Goal: Task Accomplishment & Management: Manage account settings

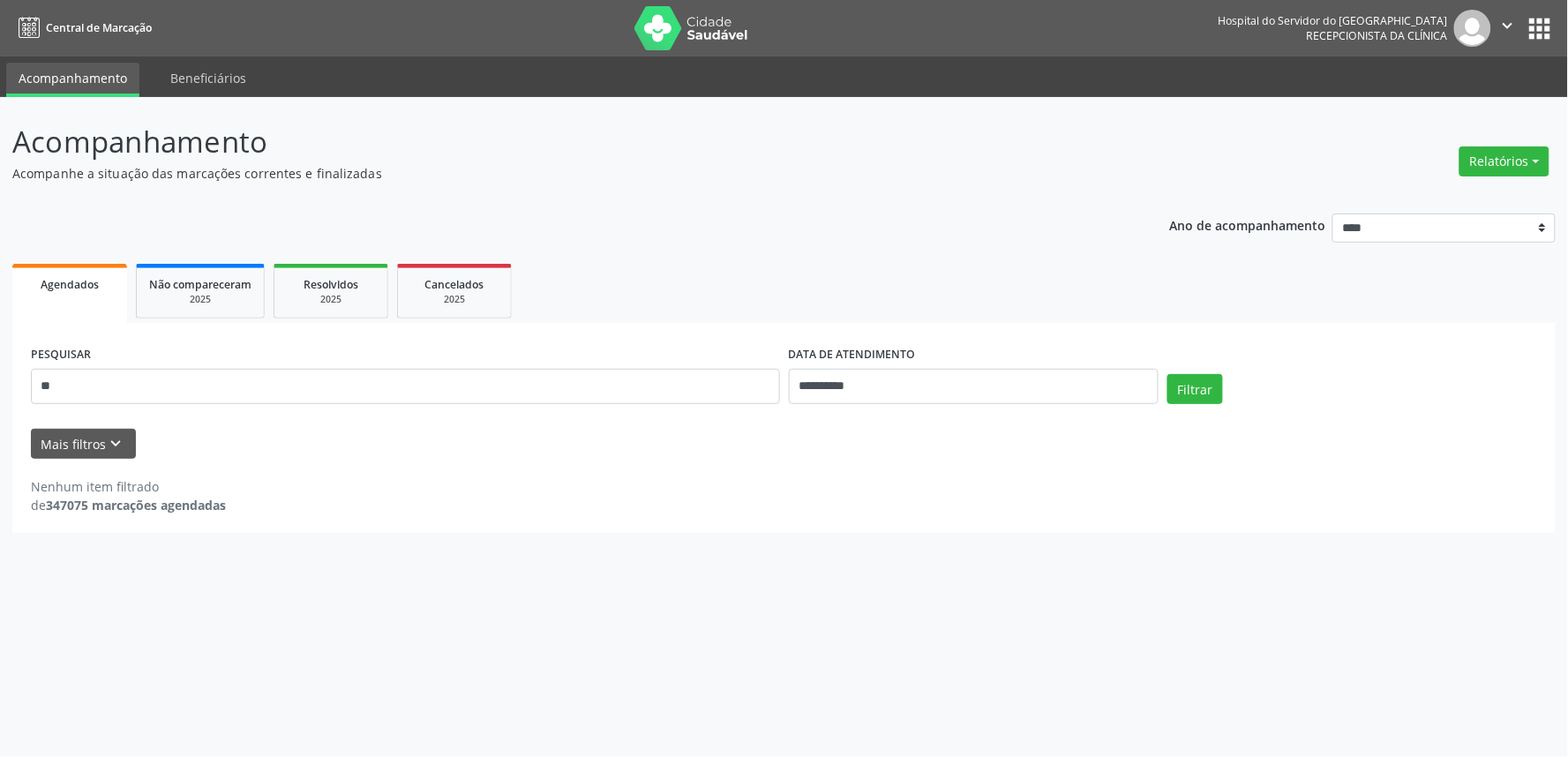
type input "*"
click at [110, 439] on icon "keyboard_arrow_down" at bounding box center [116, 444] width 20 height 20
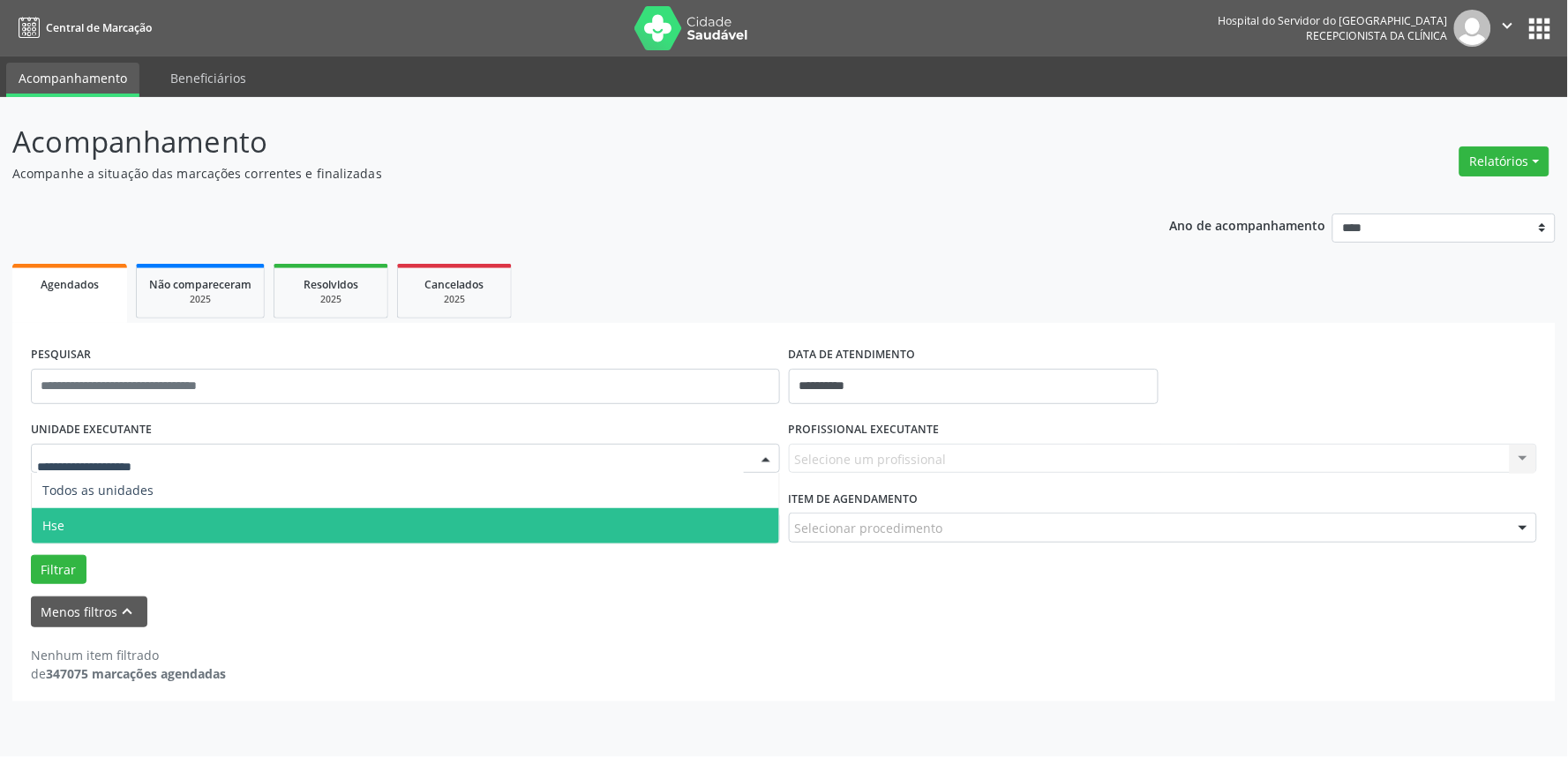
click at [121, 521] on span "Hse" at bounding box center [406, 526] width 748 height 35
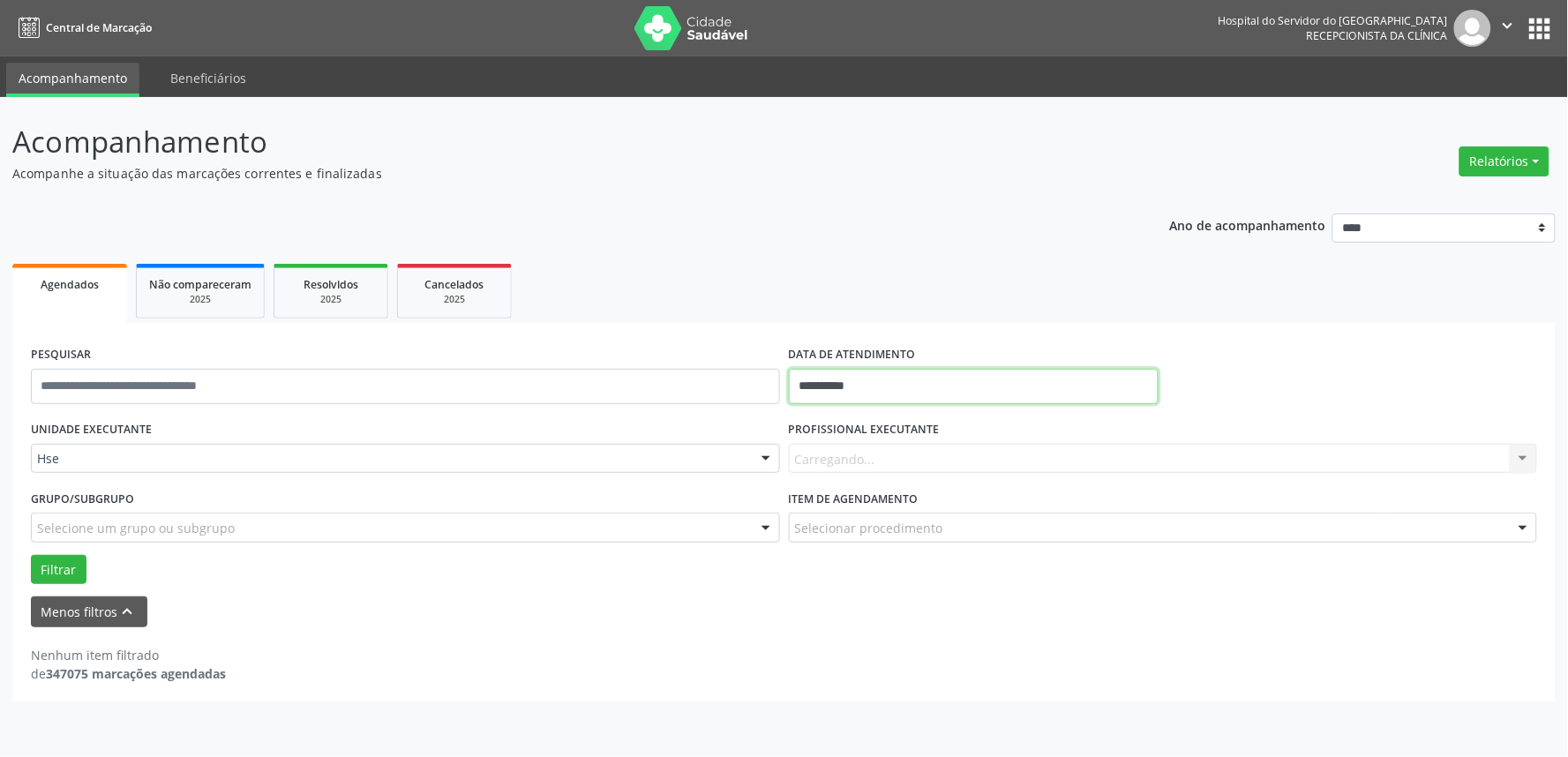
click at [931, 385] on input "**********" at bounding box center [974, 386] width 369 height 35
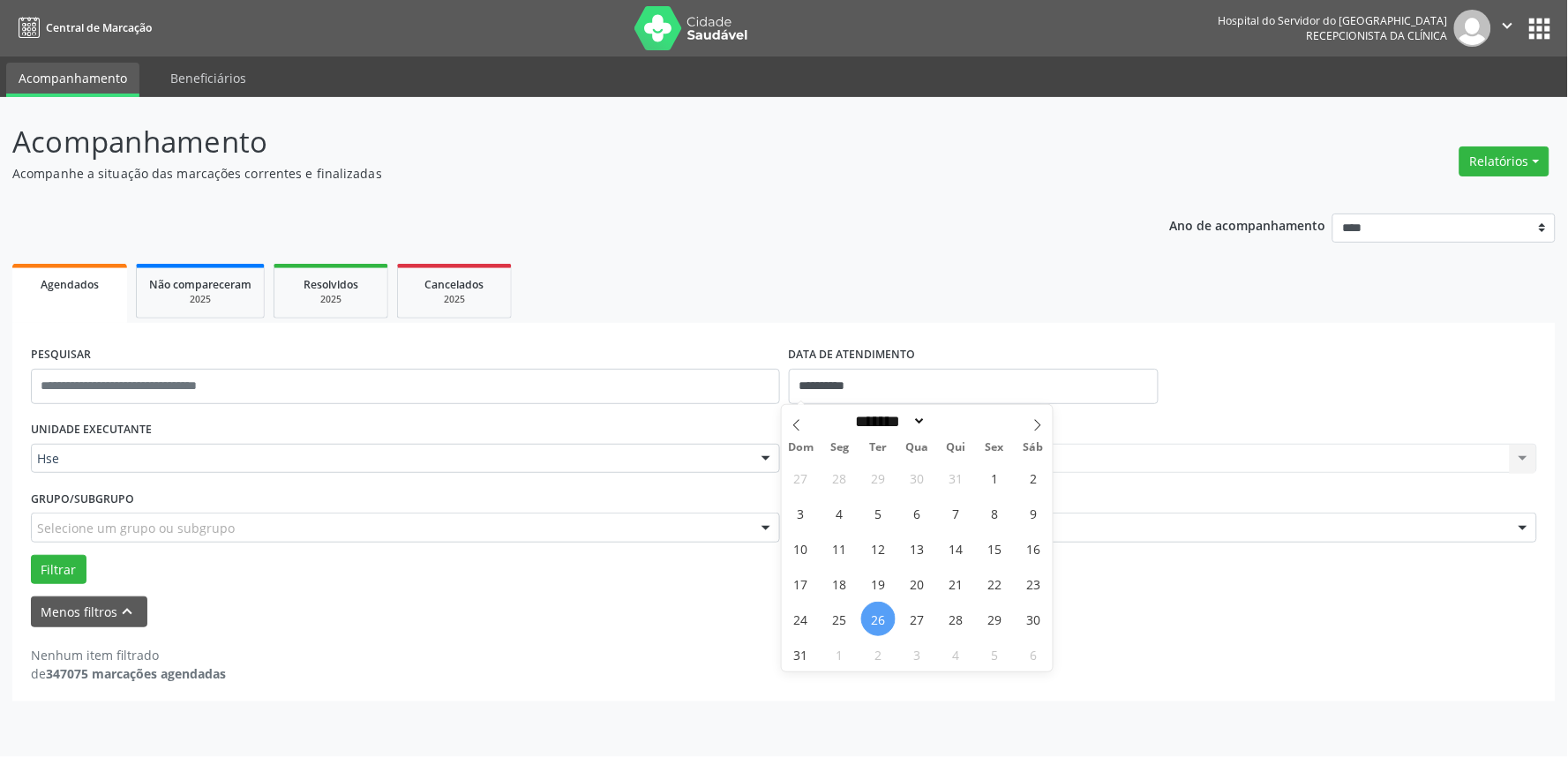
click at [875, 624] on span "26" at bounding box center [878, 619] width 35 height 35
type input "**********"
click at [875, 624] on span "26" at bounding box center [878, 619] width 35 height 35
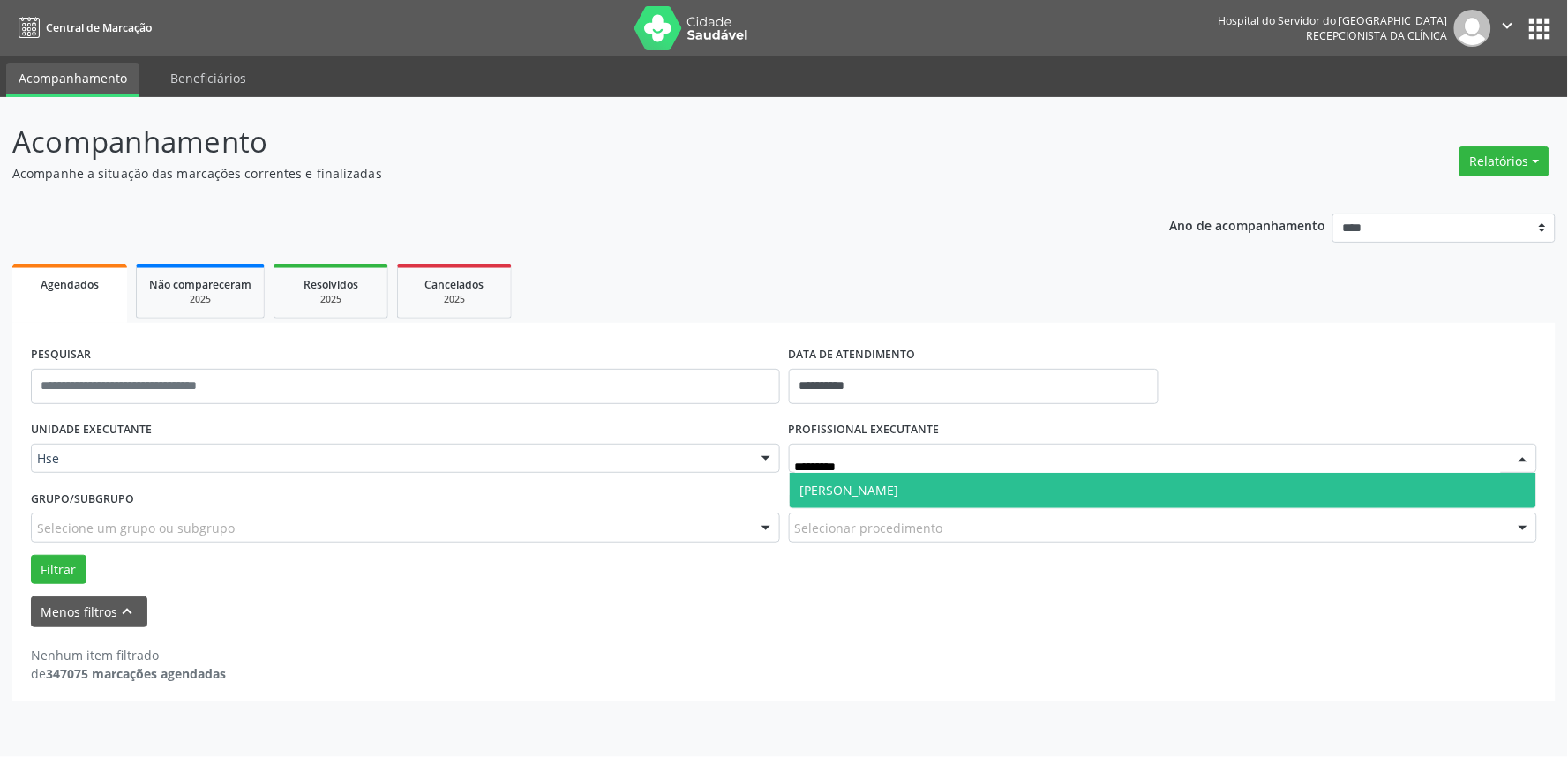
type input "**********"
click at [899, 492] on span "[PERSON_NAME]" at bounding box center [850, 490] width 99 height 17
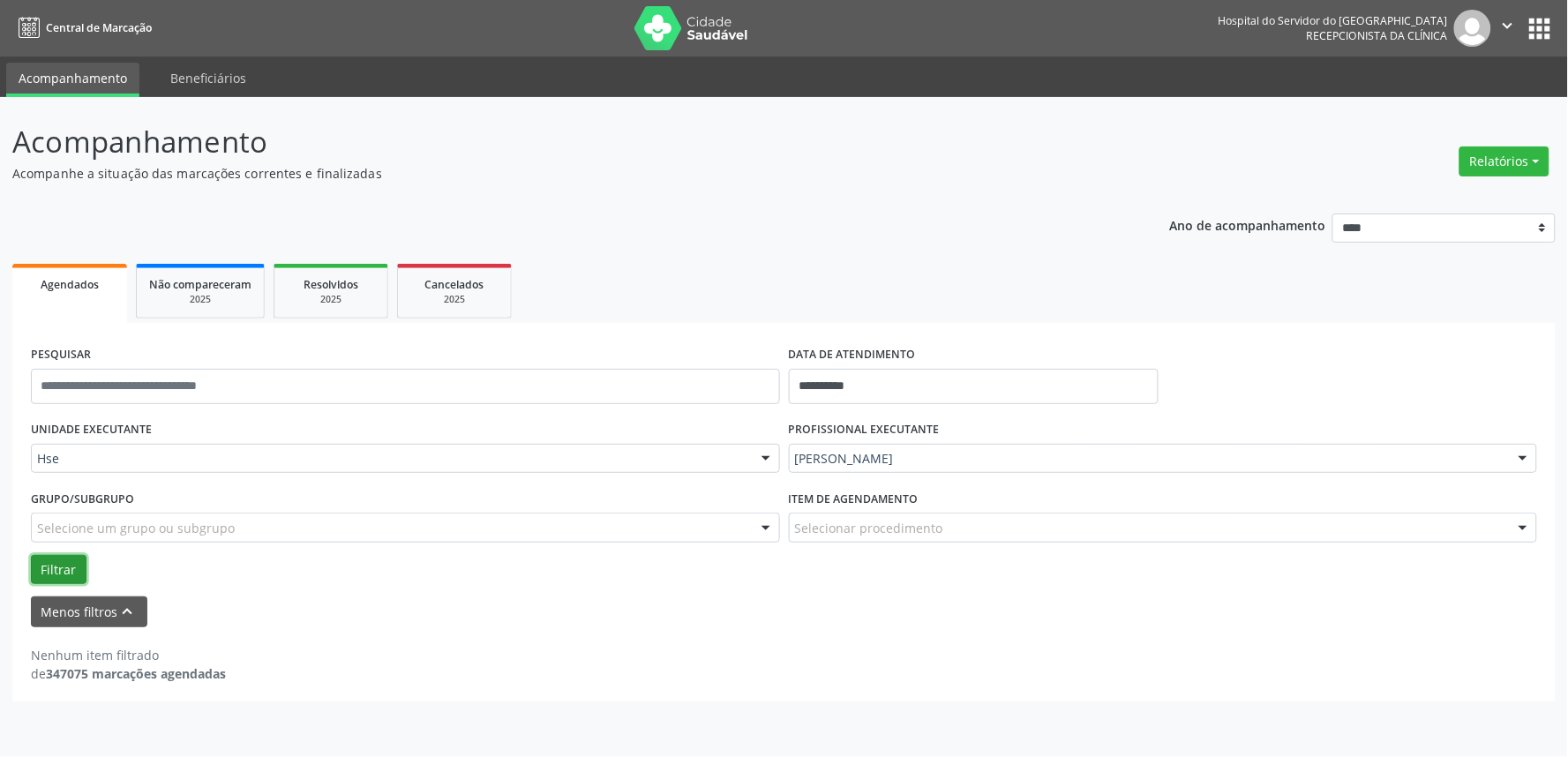
click at [63, 564] on button "Filtrar" at bounding box center [59, 570] width 56 height 30
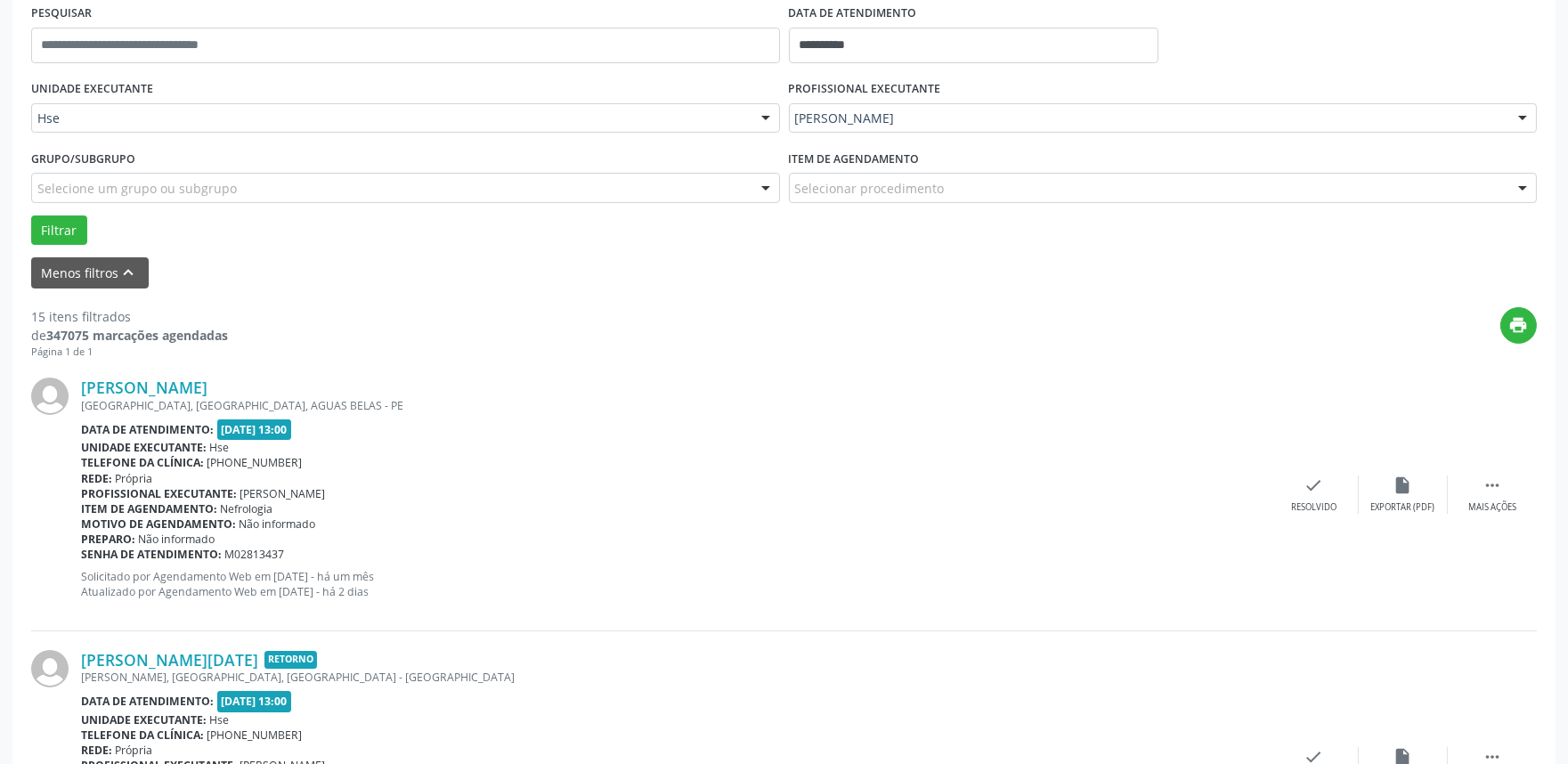
scroll to position [395, 0]
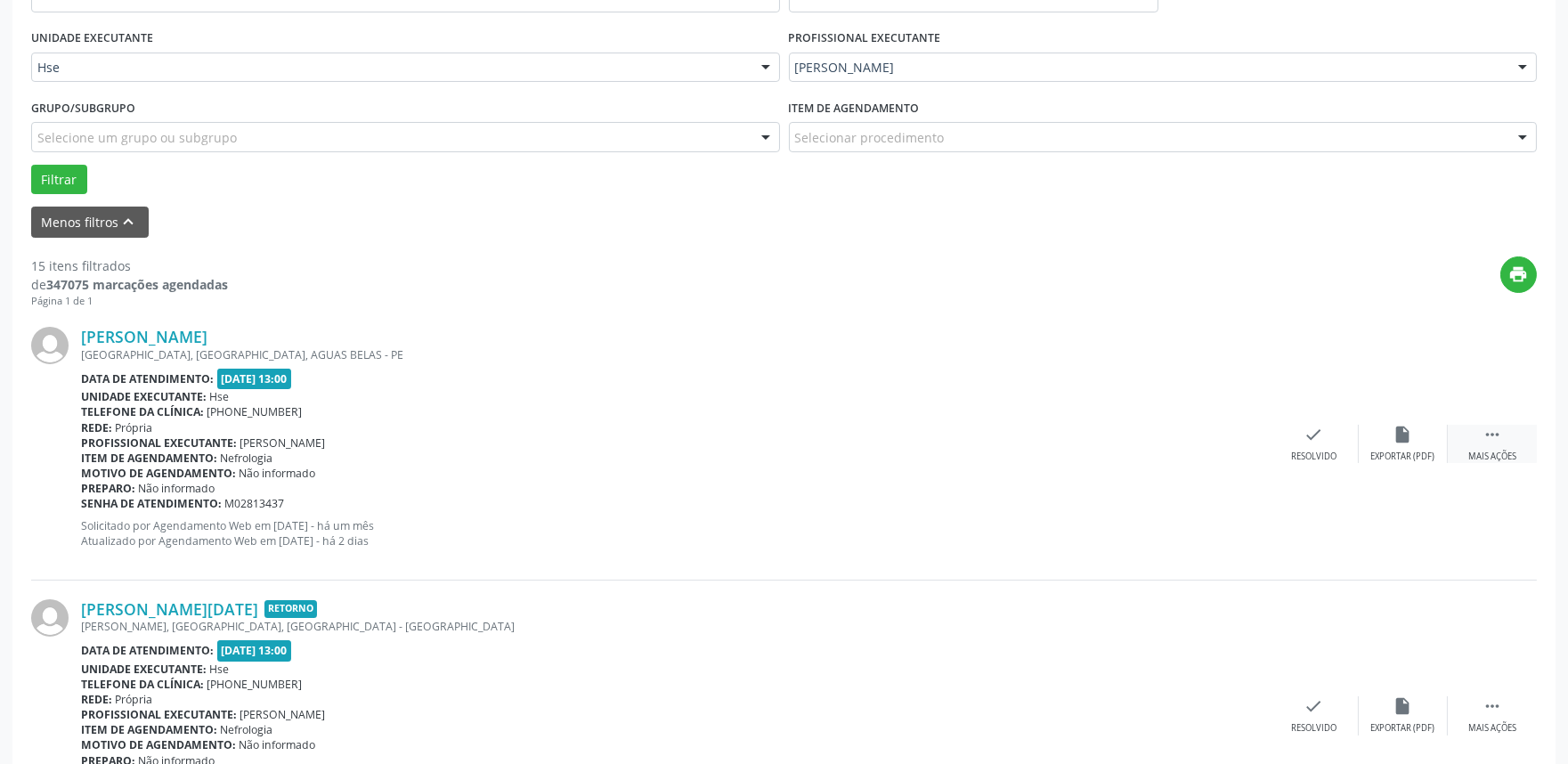
click at [1500, 436] on icon "" at bounding box center [1493, 434] width 20 height 20
click at [1394, 436] on icon "alarm_off" at bounding box center [1404, 434] width 20 height 20
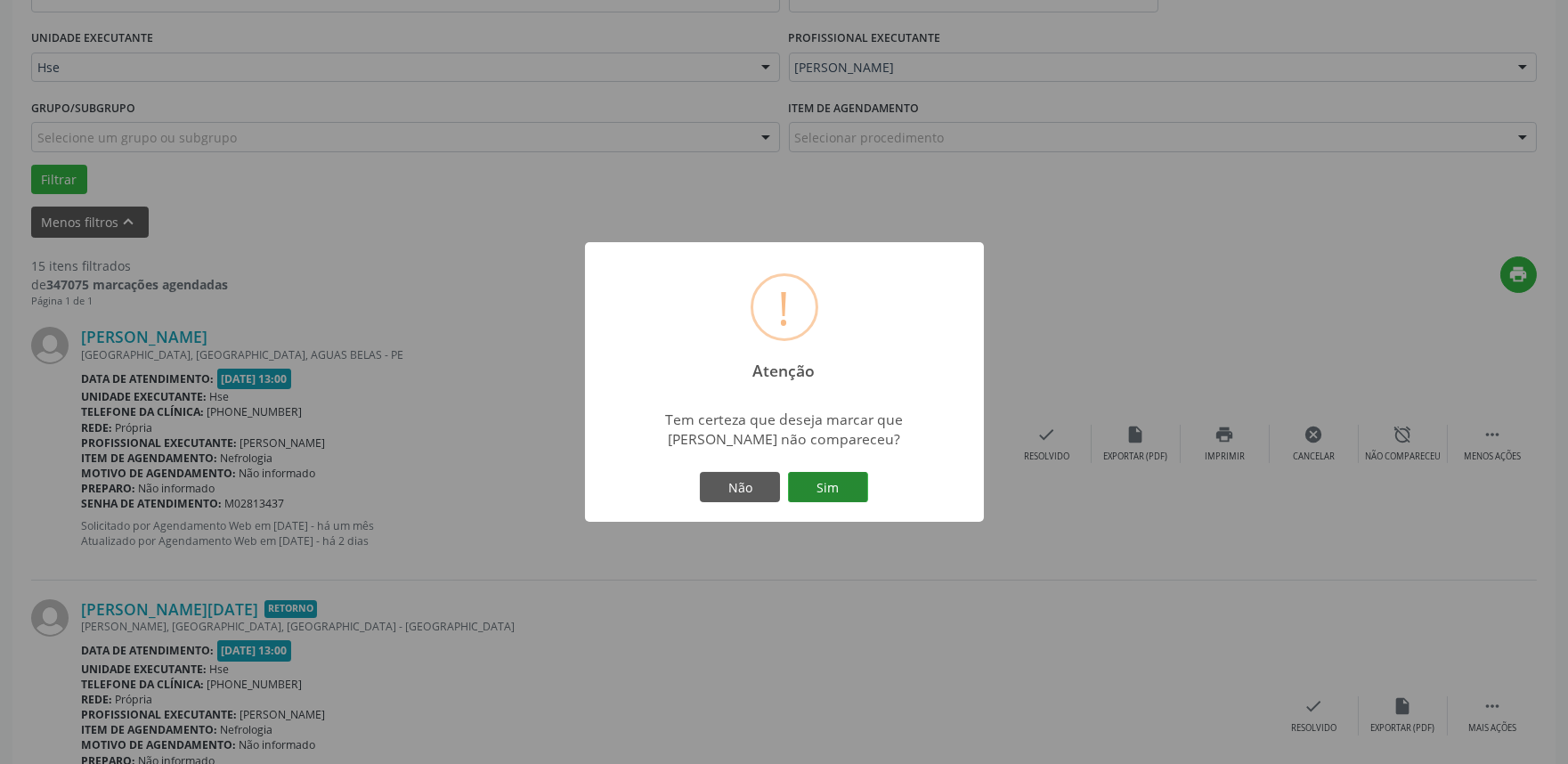
click at [862, 501] on button "Sim" at bounding box center [828, 487] width 80 height 30
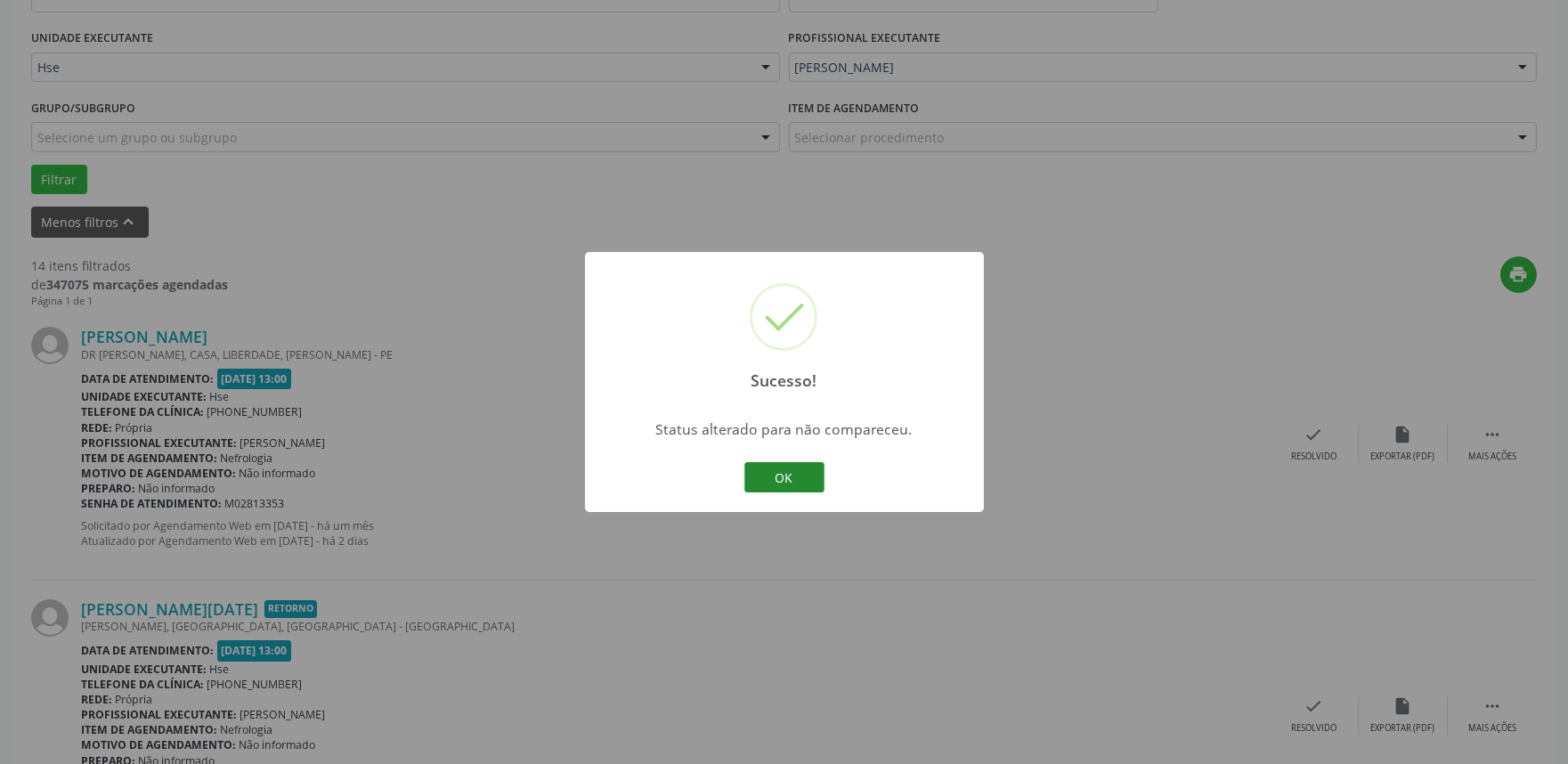
click at [780, 479] on button "OK" at bounding box center [784, 477] width 80 height 30
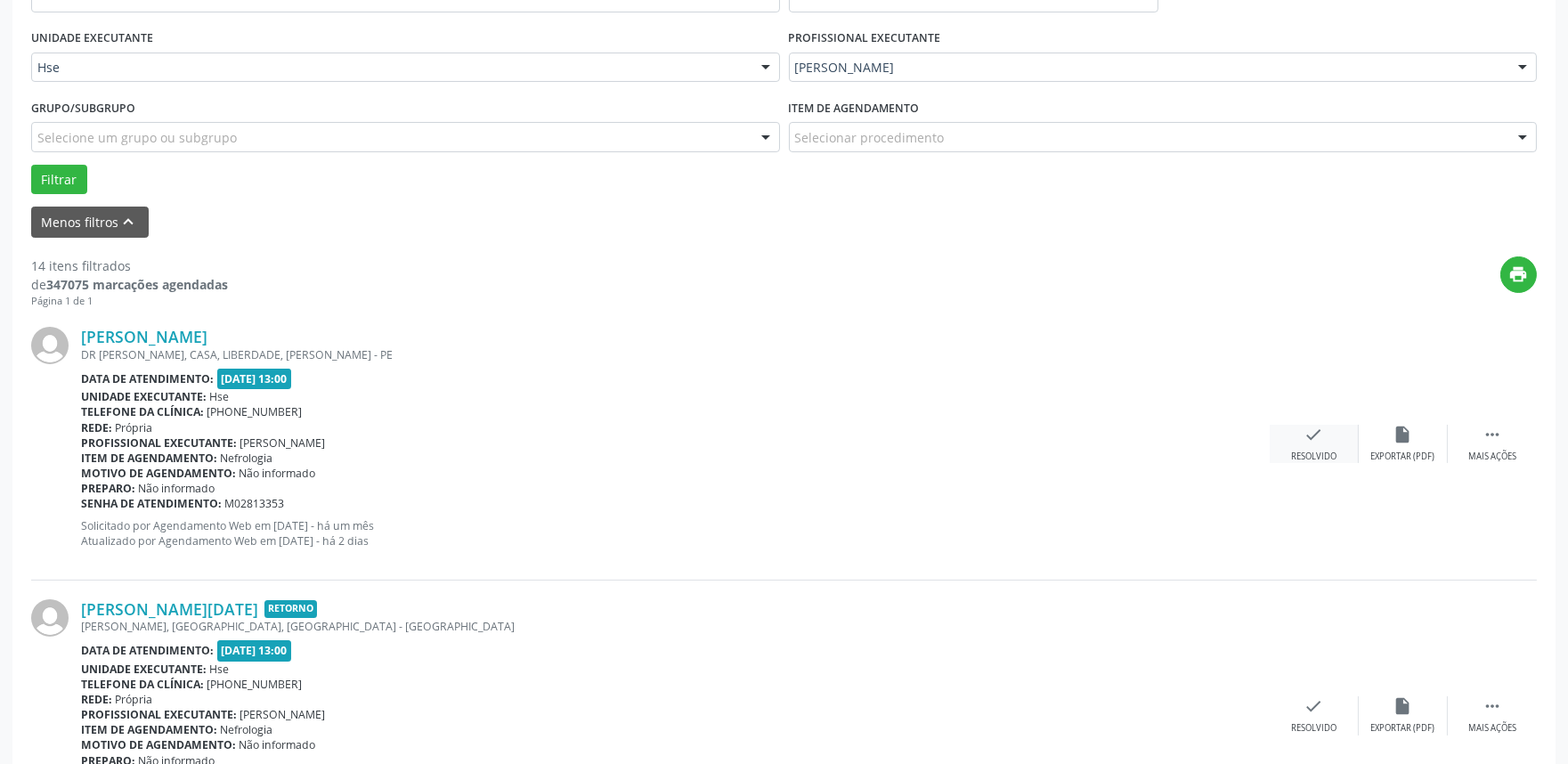
click at [1316, 445] on div "check Resolvido" at bounding box center [1314, 443] width 89 height 39
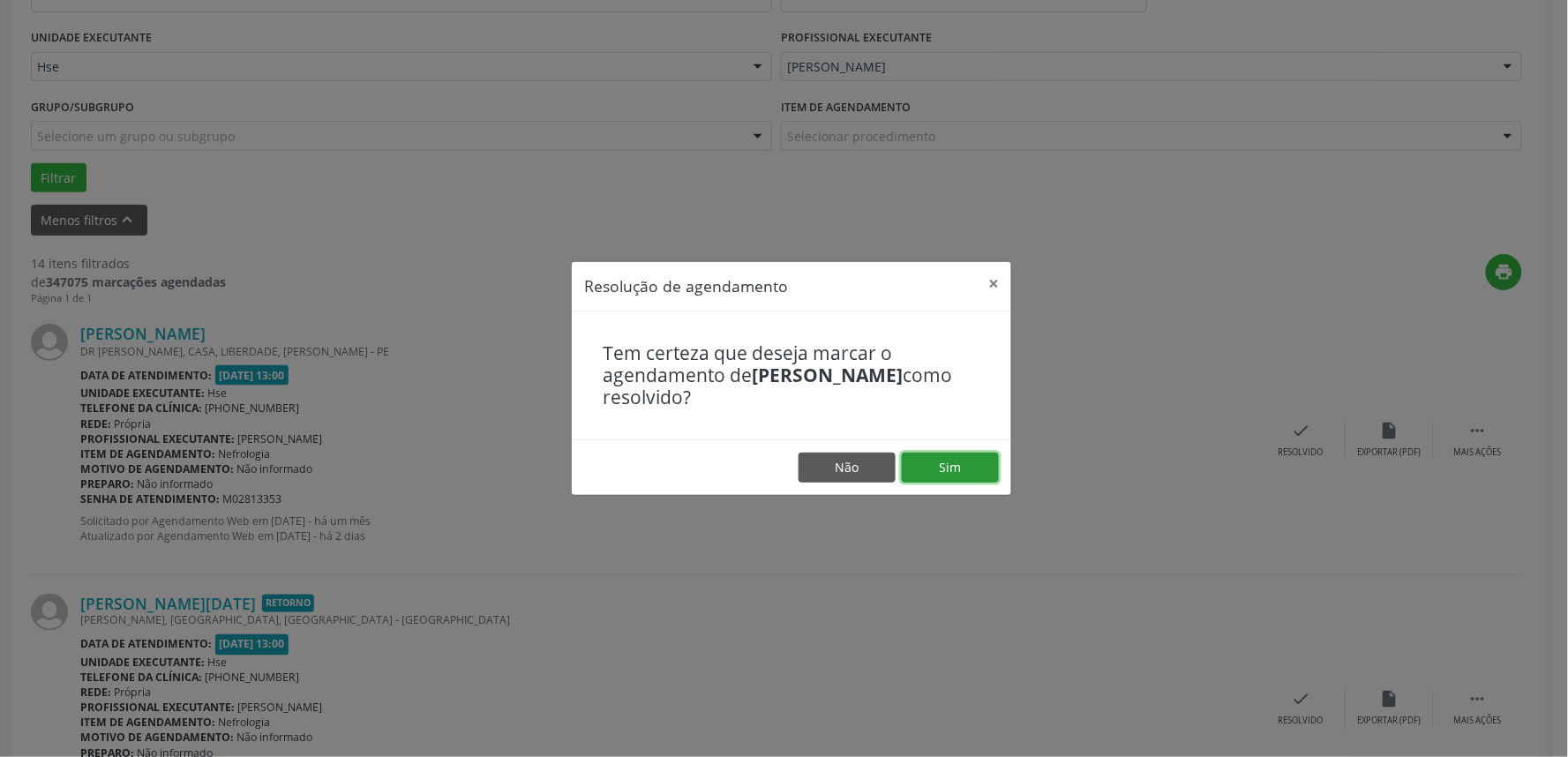
click at [962, 465] on button "Sim" at bounding box center [950, 468] width 97 height 30
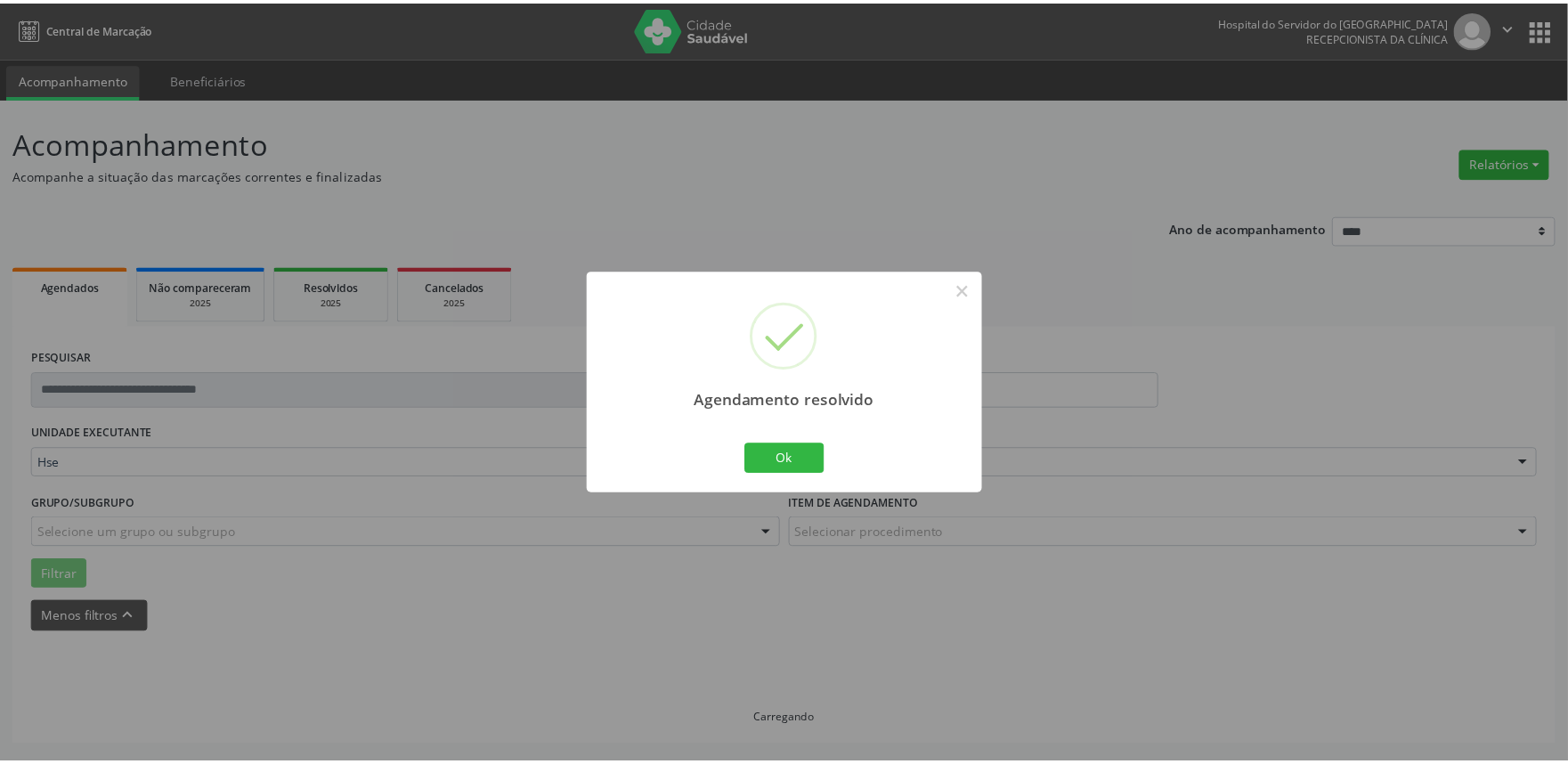
scroll to position [0, 0]
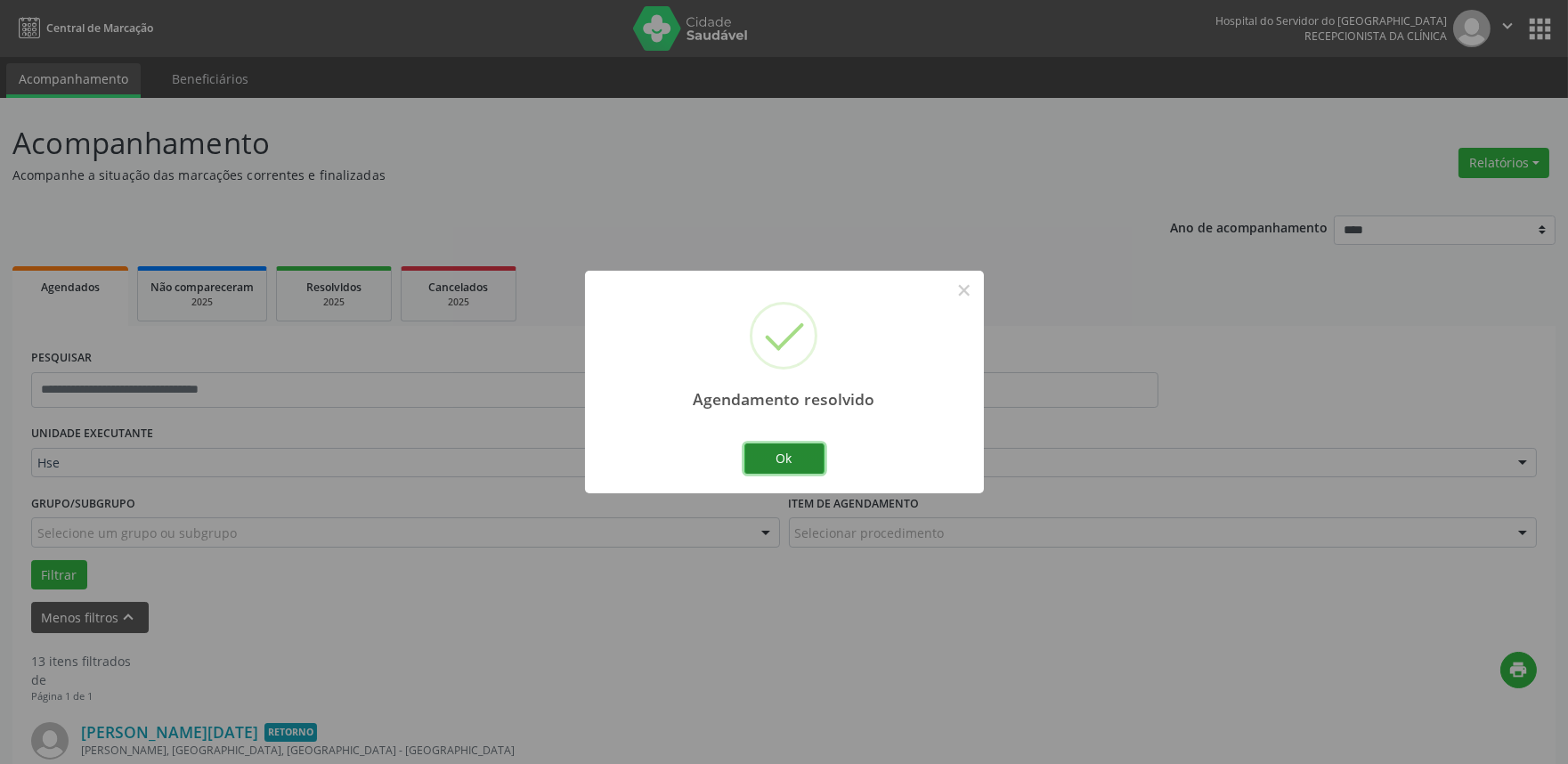
click at [809, 459] on button "Ok" at bounding box center [784, 459] width 80 height 30
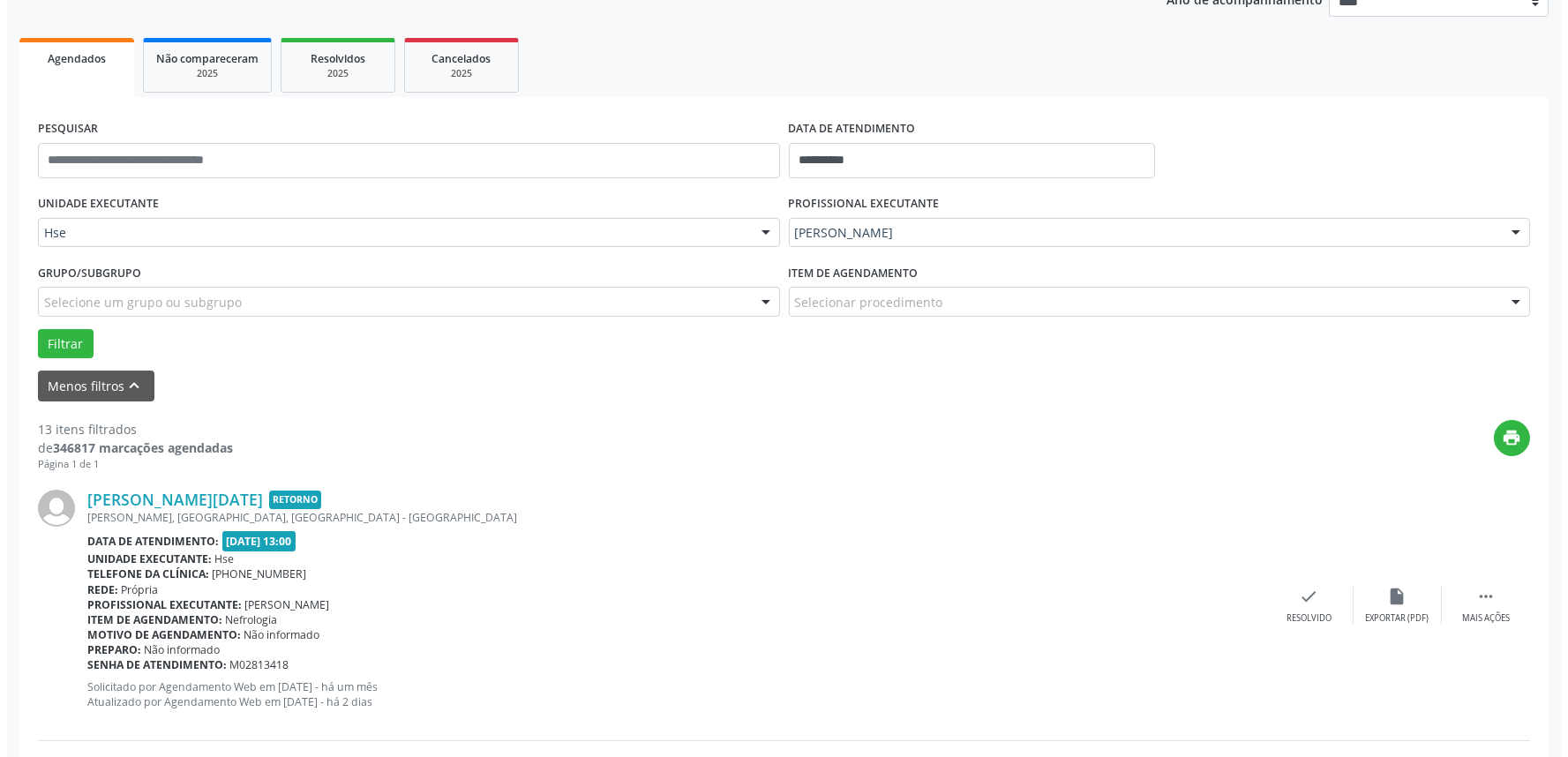
scroll to position [391, 0]
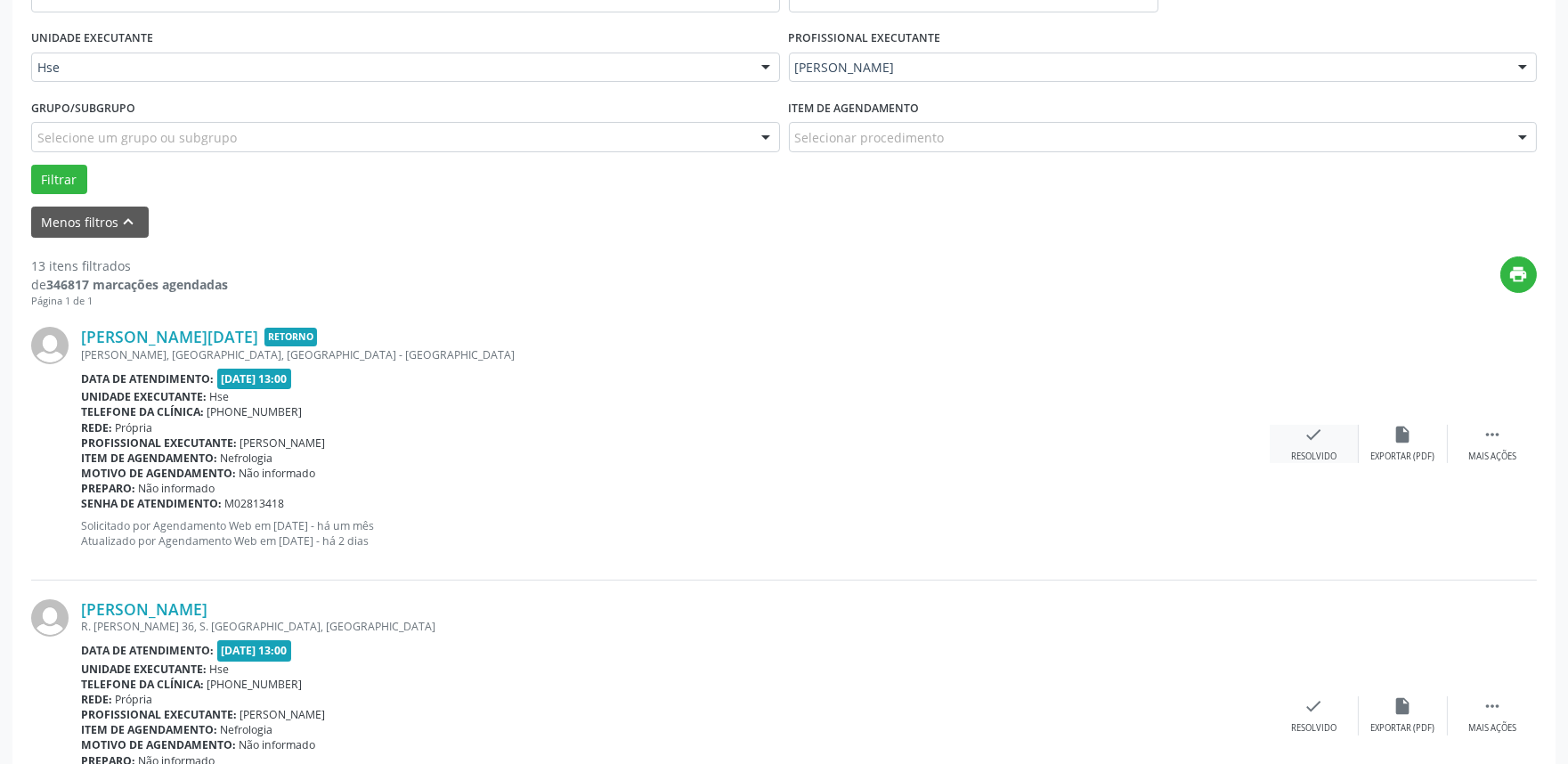
click at [1313, 448] on div "check Resolvido" at bounding box center [1314, 443] width 89 height 39
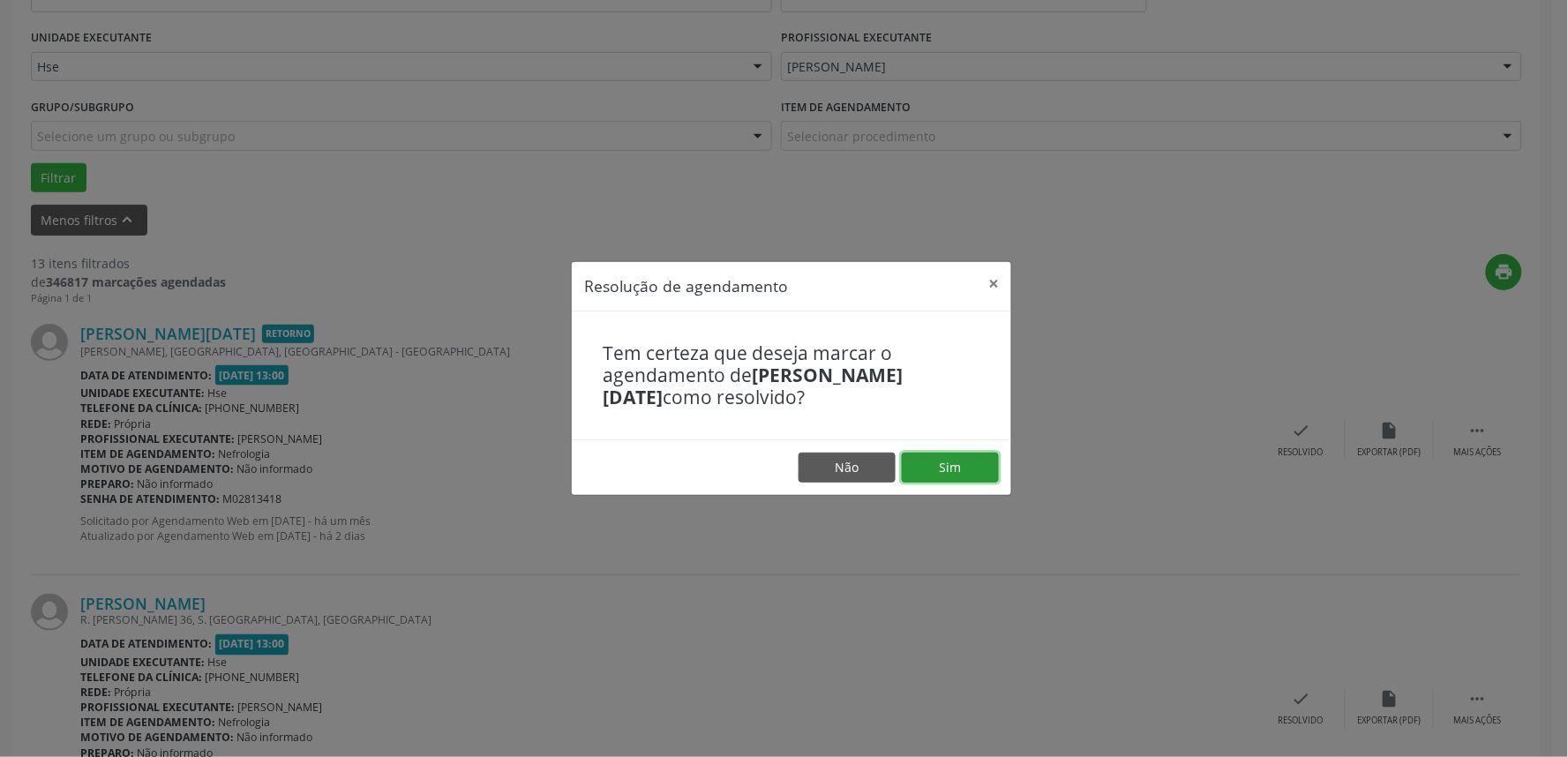
click at [960, 461] on button "Sim" at bounding box center [950, 468] width 97 height 30
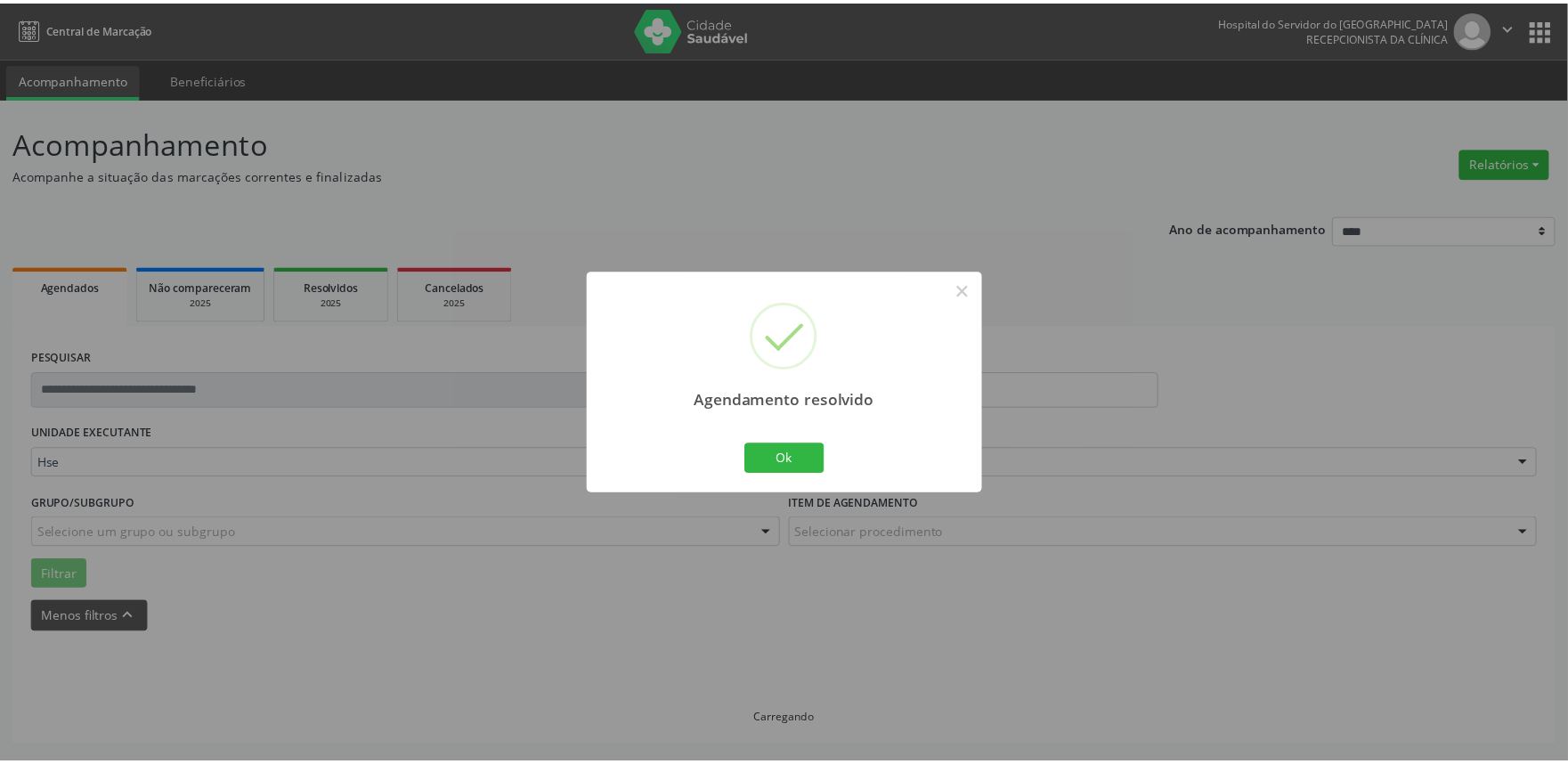
scroll to position [0, 0]
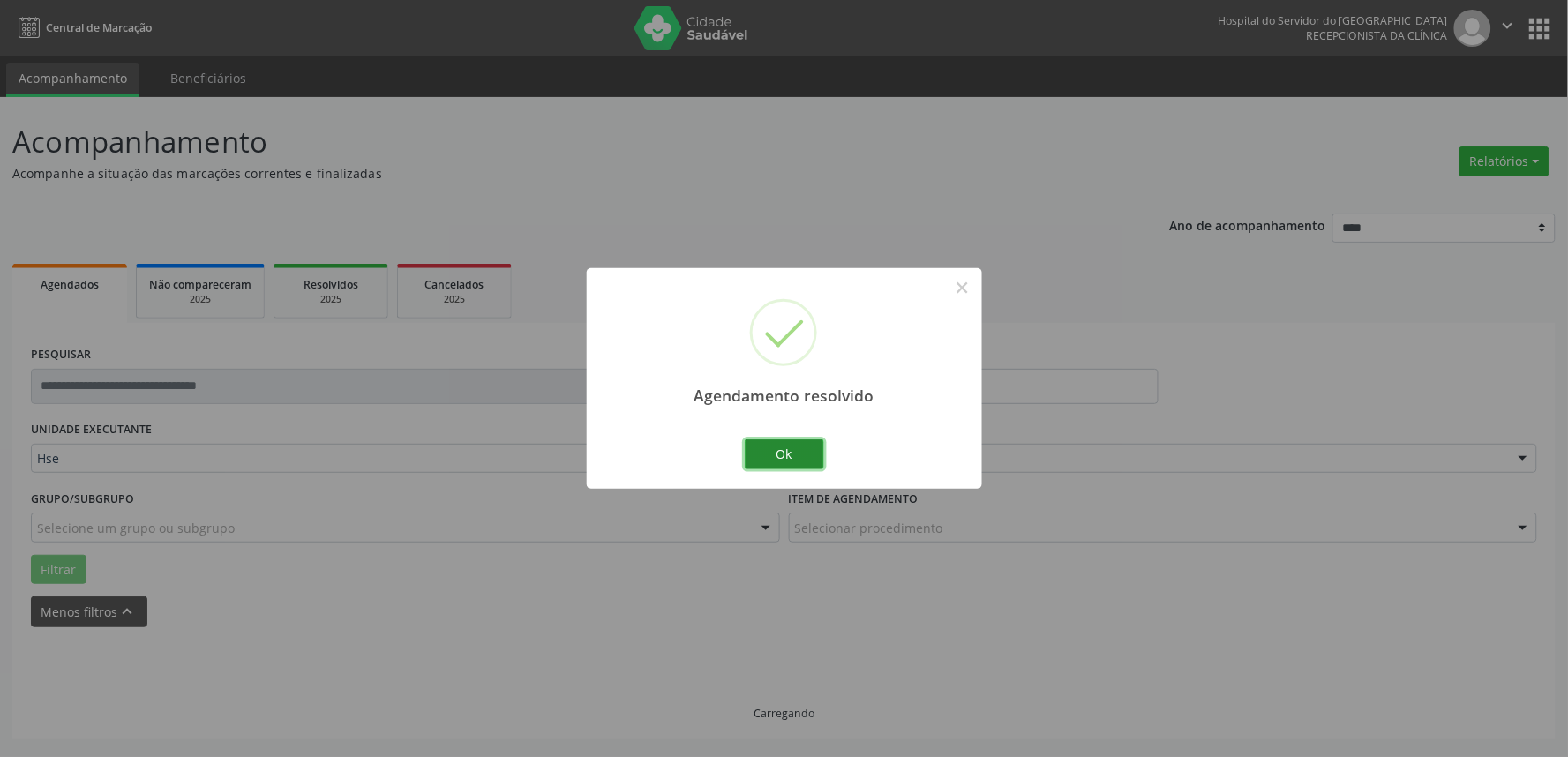
click at [774, 453] on button "Ok" at bounding box center [784, 454] width 79 height 30
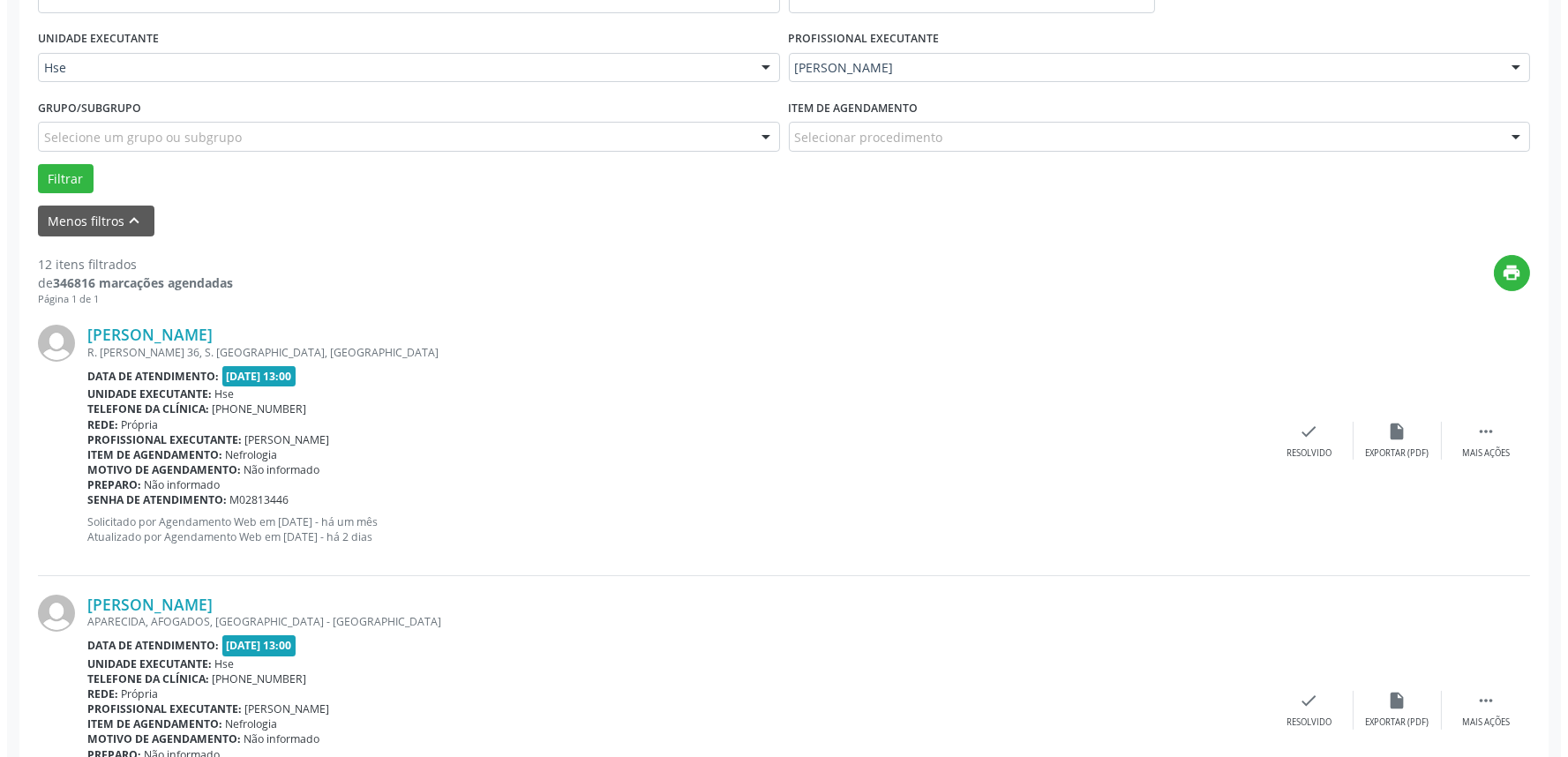
scroll to position [391, 0]
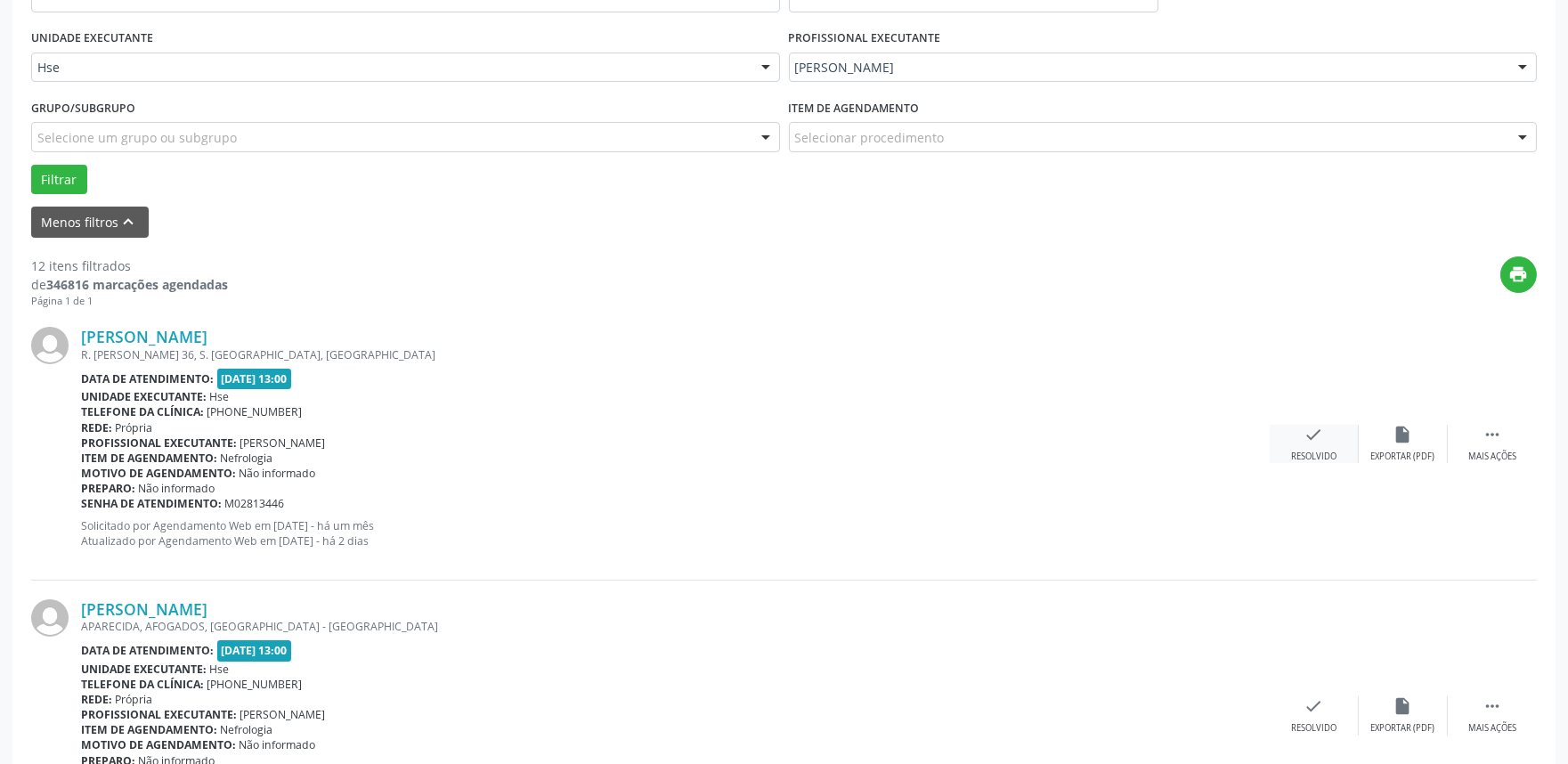
click at [1307, 436] on icon "check" at bounding box center [1314, 434] width 20 height 20
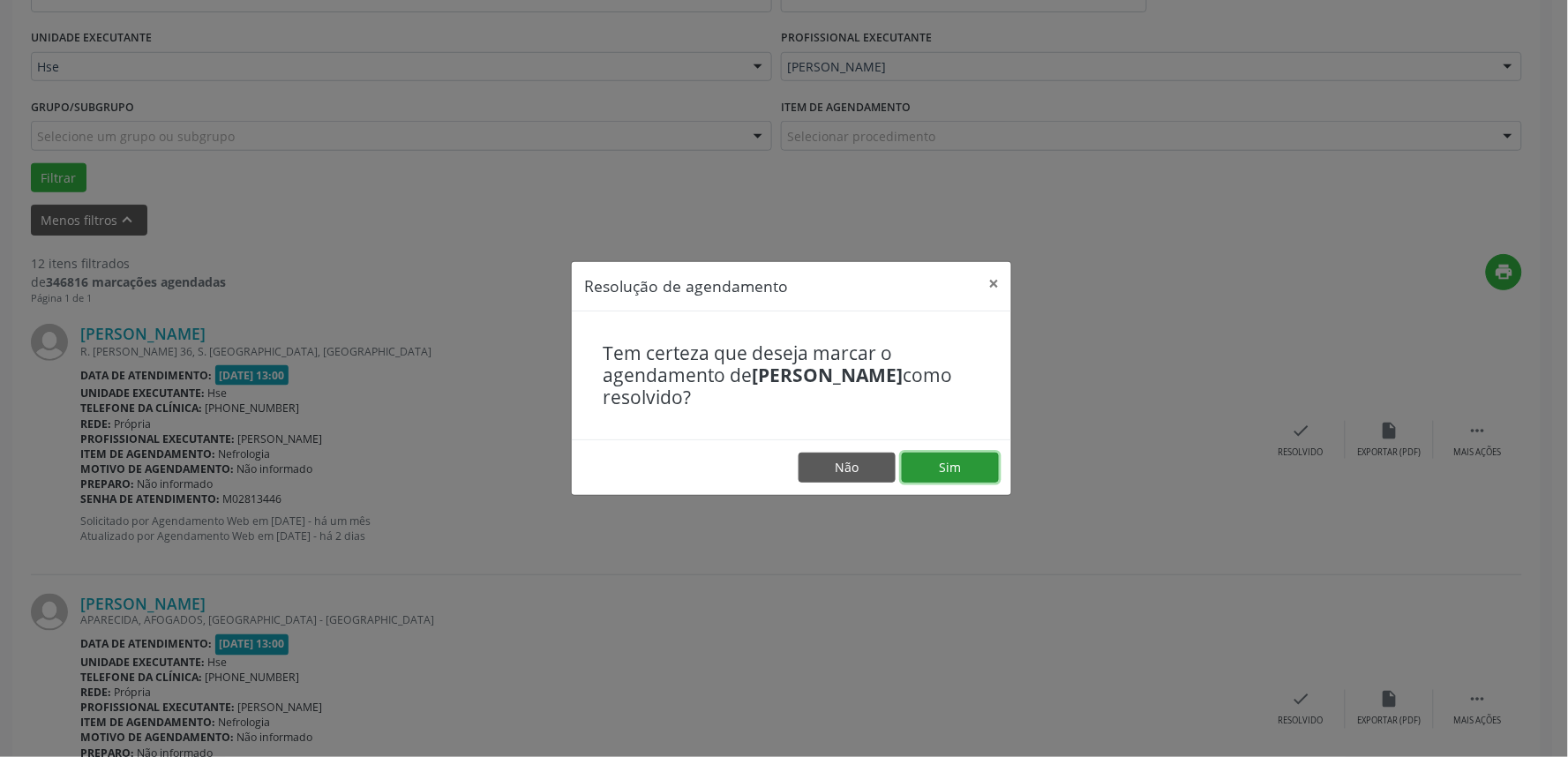
click at [938, 464] on button "Sim" at bounding box center [950, 468] width 97 height 30
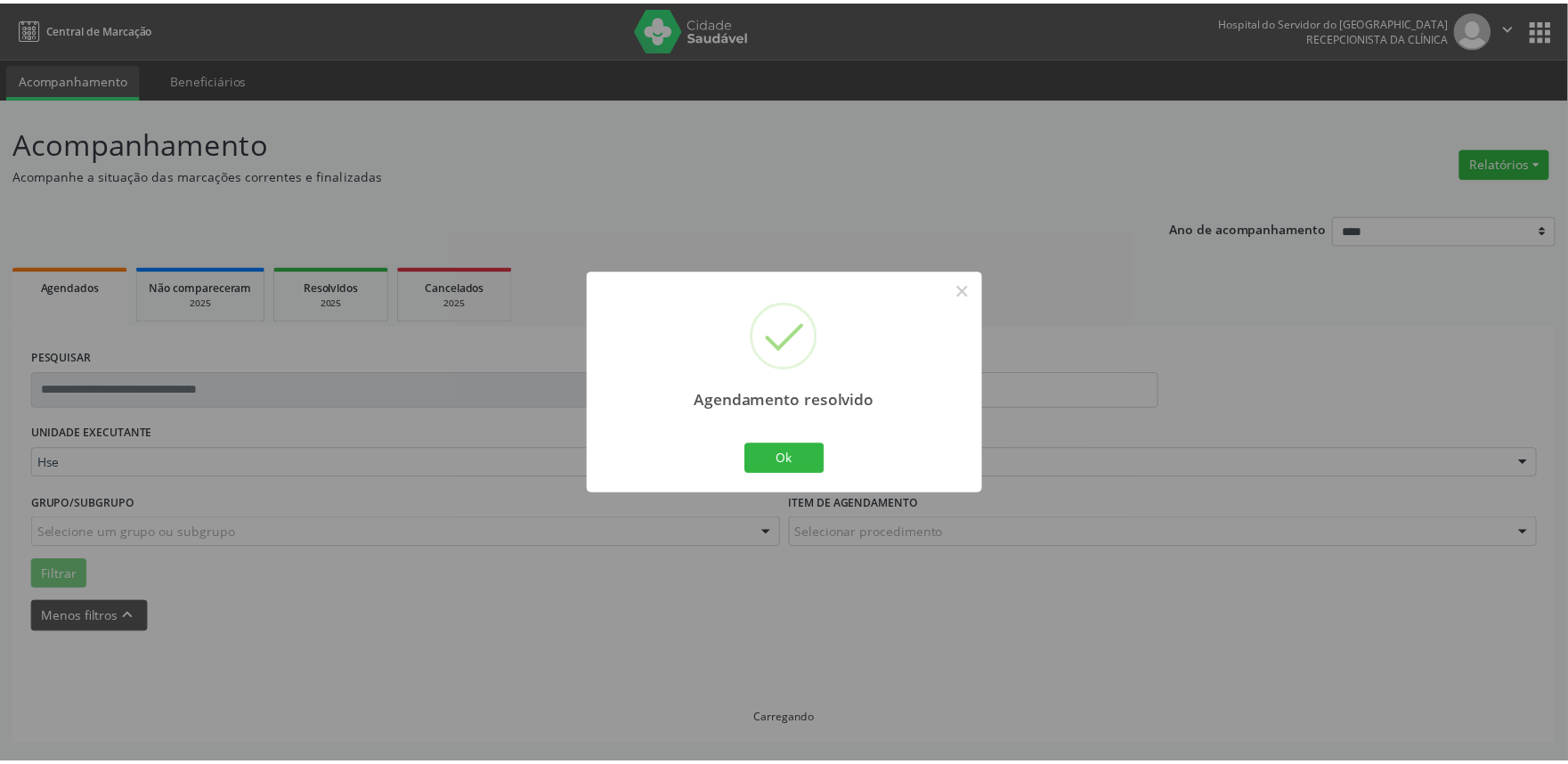
scroll to position [0, 0]
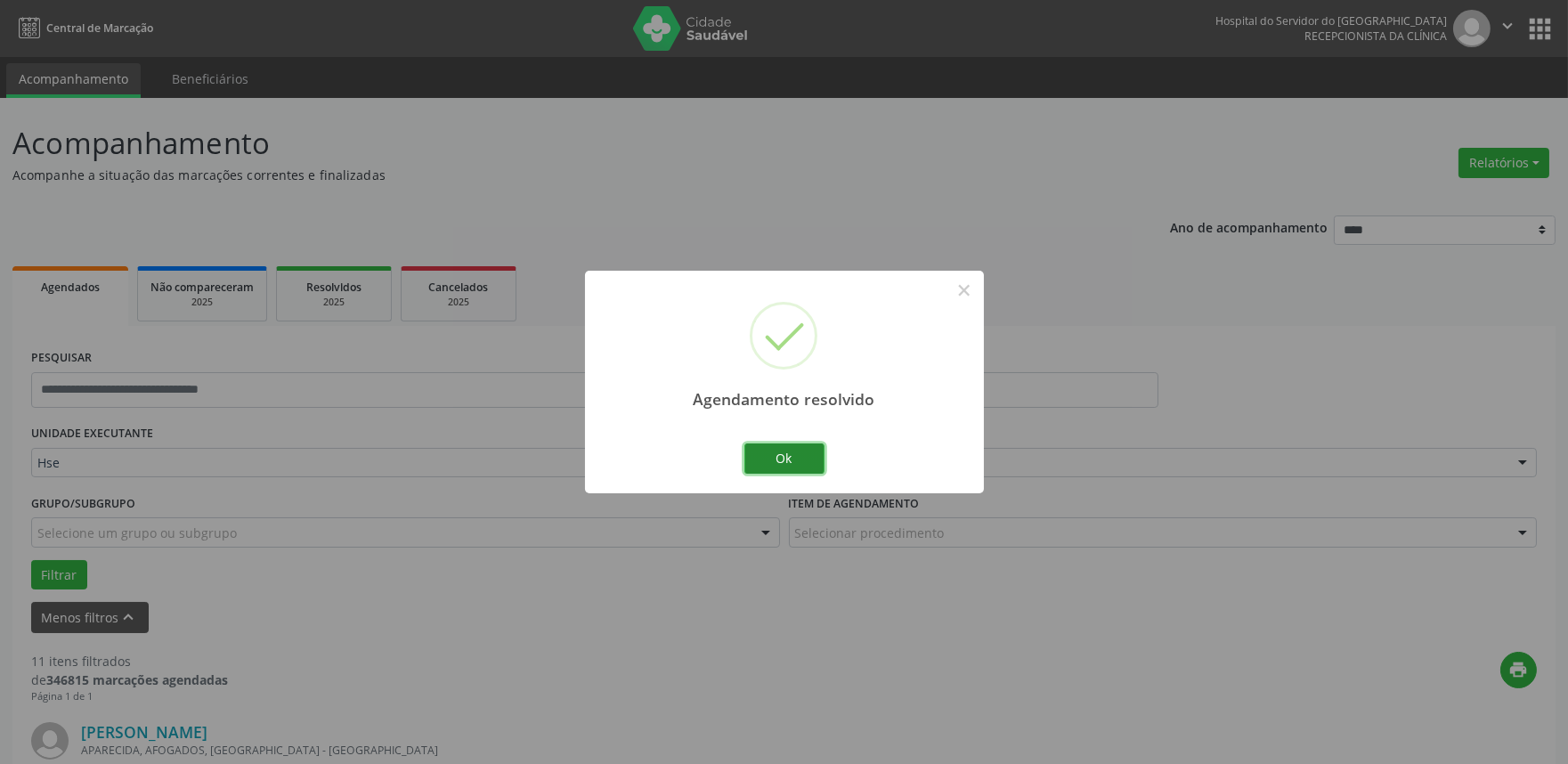
click at [786, 458] on button "Ok" at bounding box center [784, 459] width 80 height 30
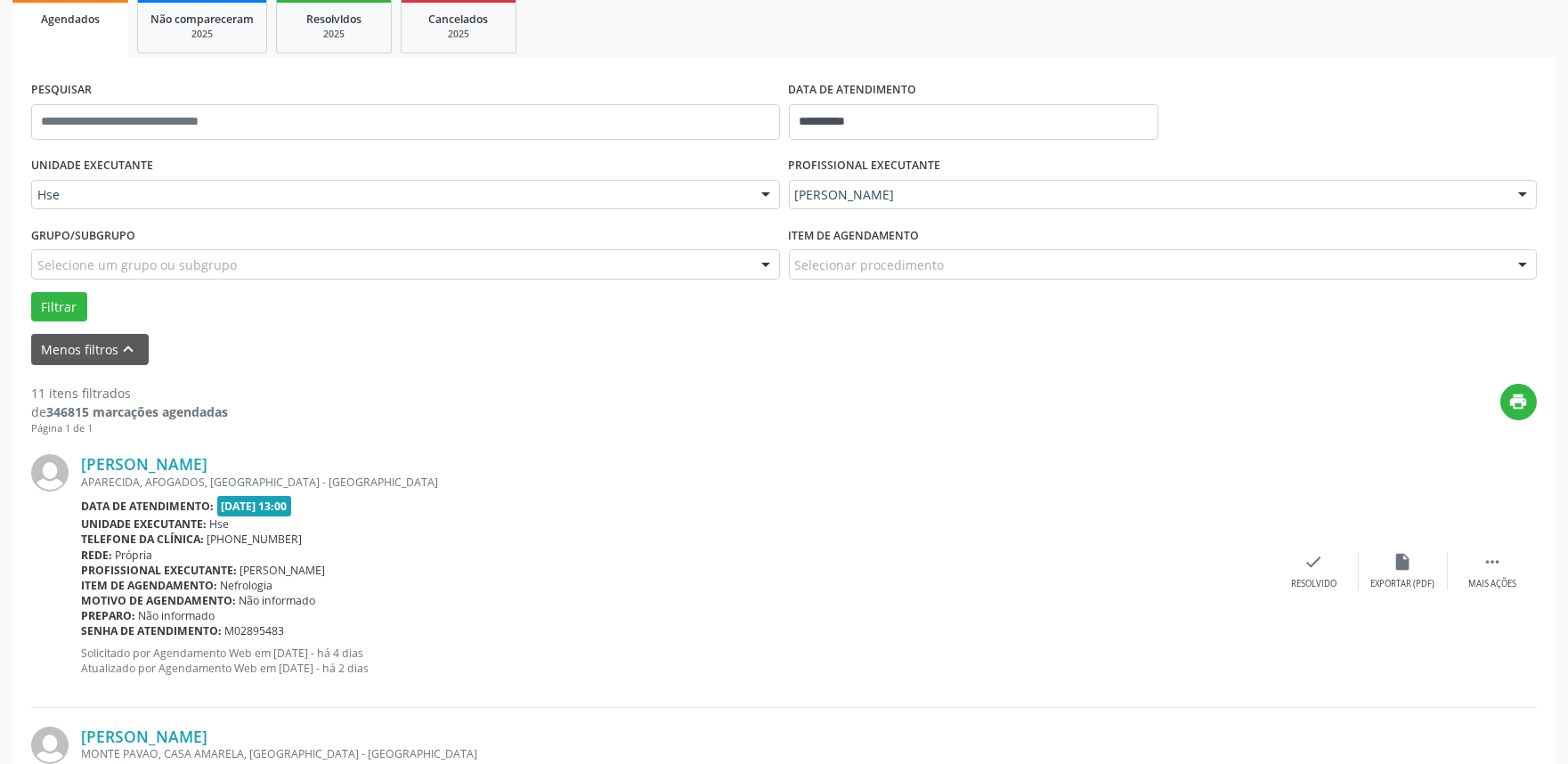
scroll to position [296, 0]
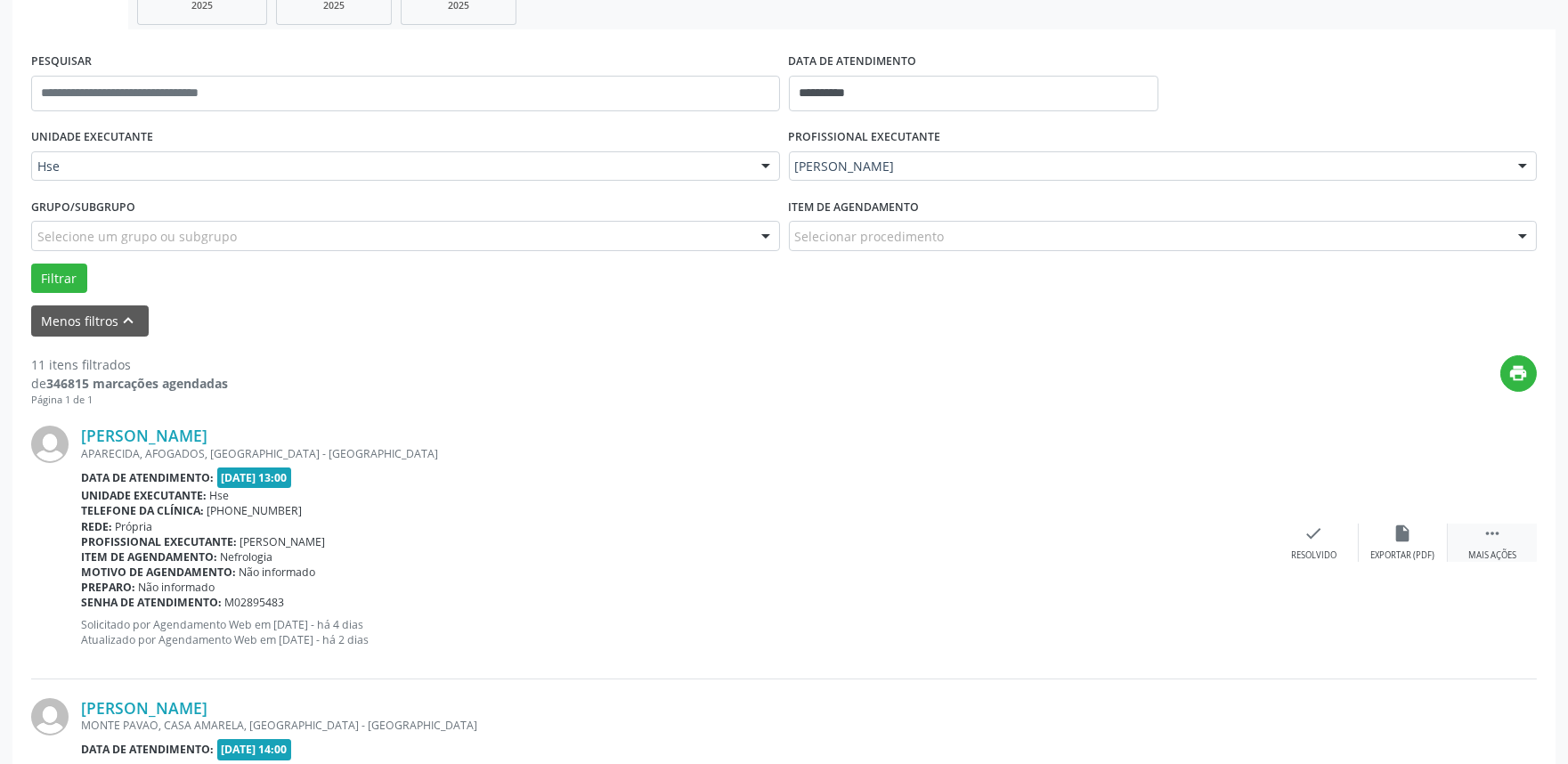
click at [1499, 537] on icon "" at bounding box center [1493, 533] width 20 height 20
click at [1421, 545] on div "alarm_off Não compareceu" at bounding box center [1403, 542] width 89 height 39
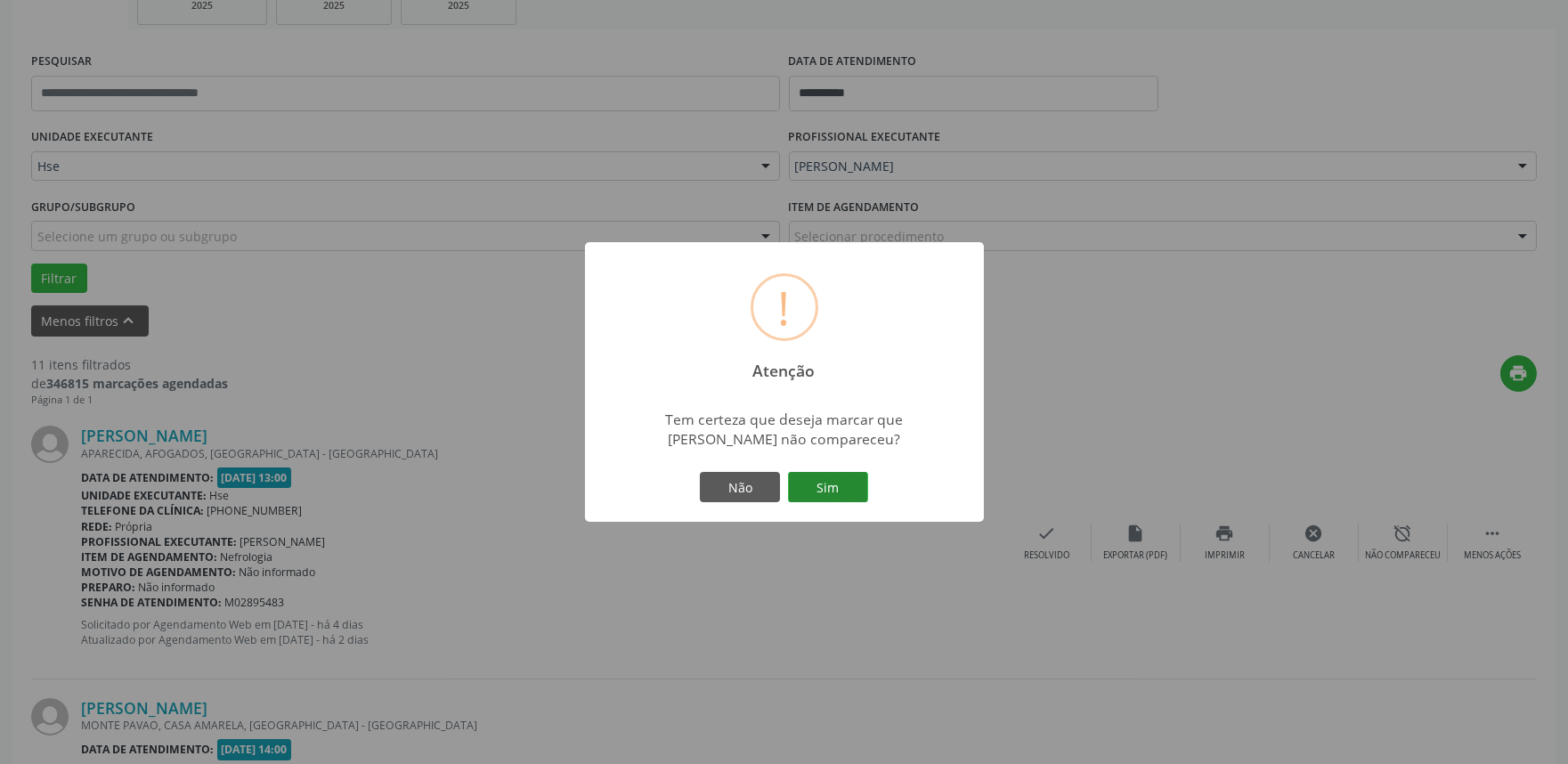
click at [843, 485] on button "Sim" at bounding box center [828, 487] width 80 height 30
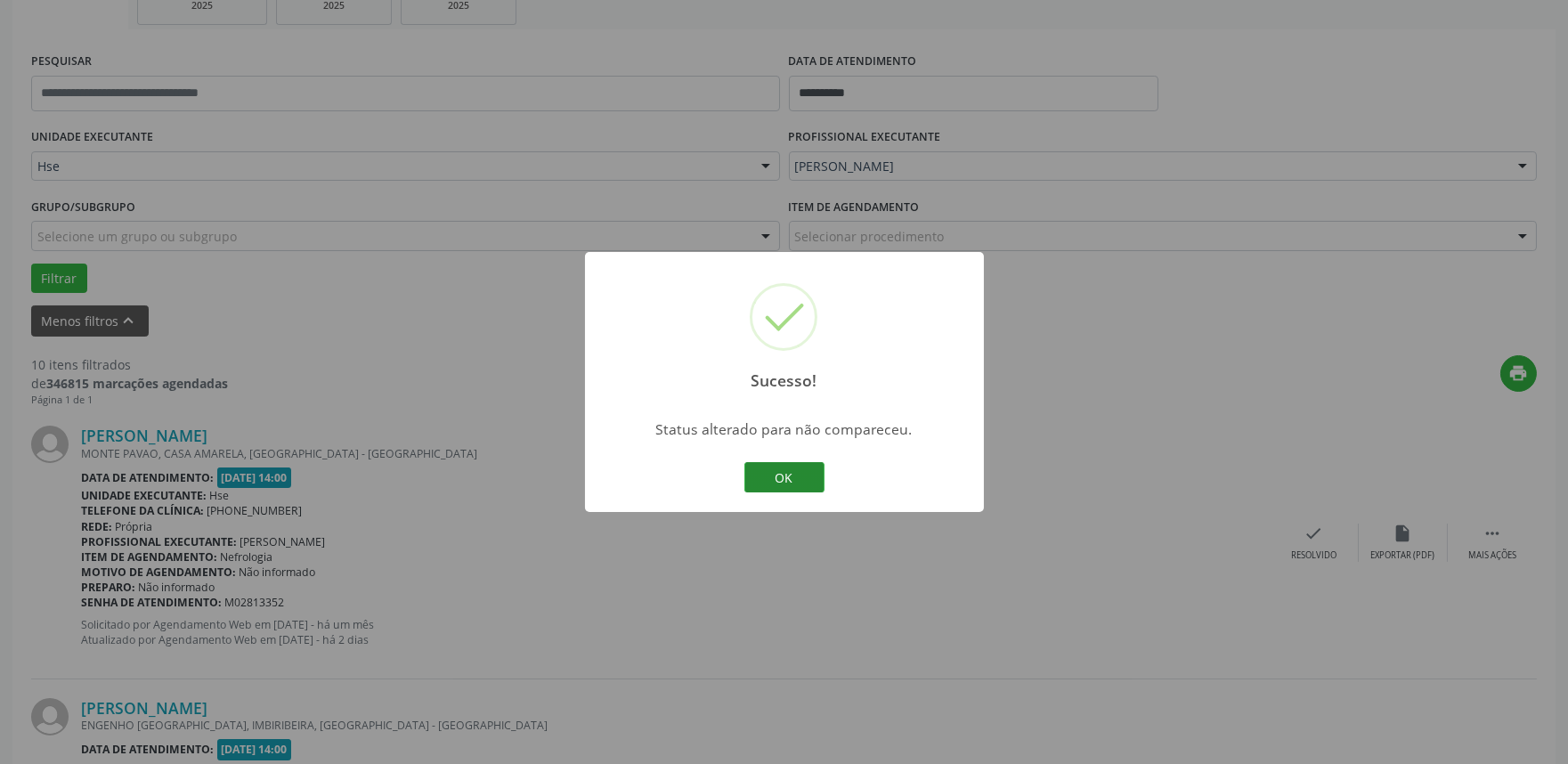
click at [808, 469] on button "OK" at bounding box center [784, 477] width 80 height 30
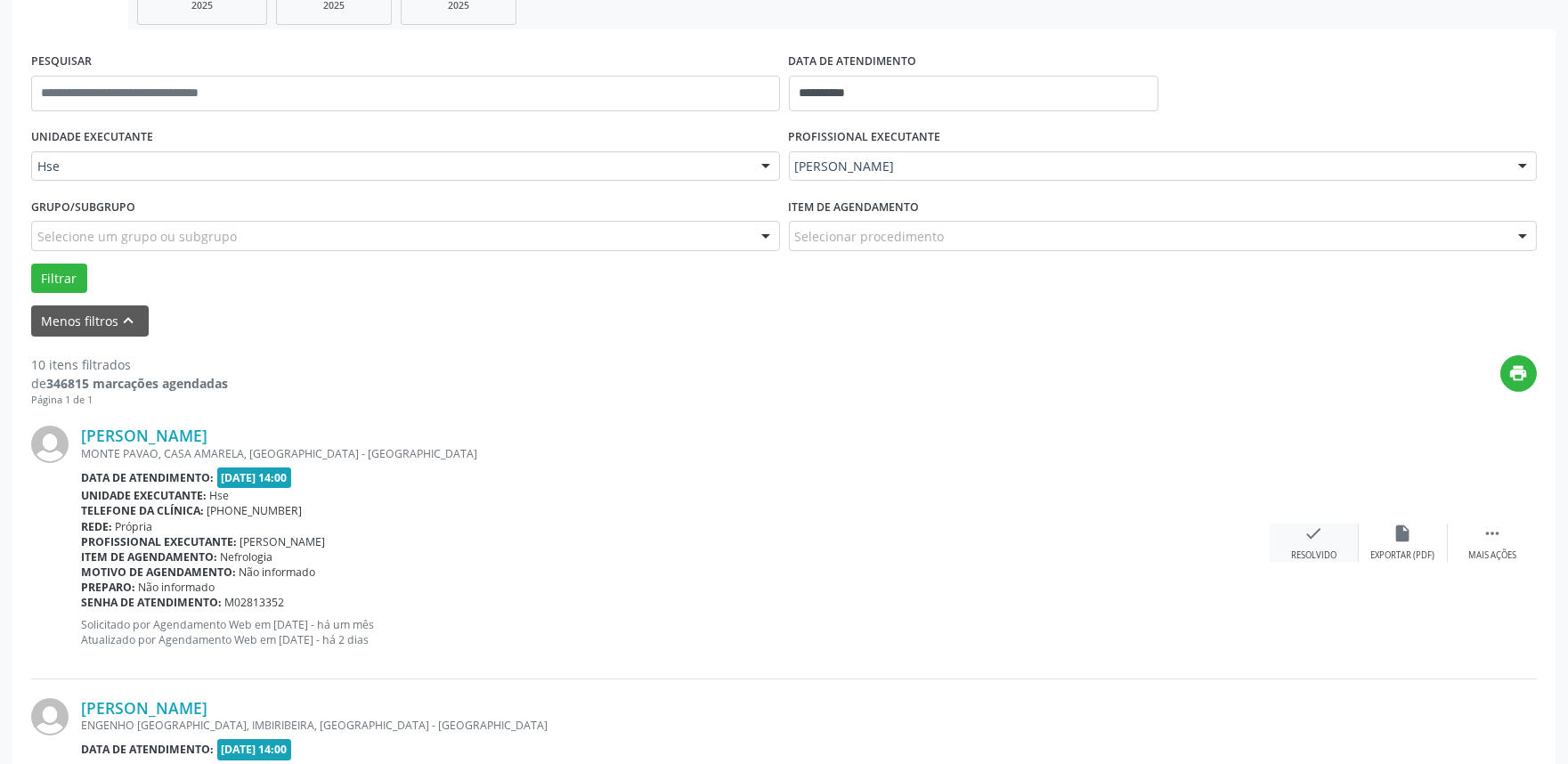
click at [1325, 541] on div "check Resolvido" at bounding box center [1314, 542] width 89 height 39
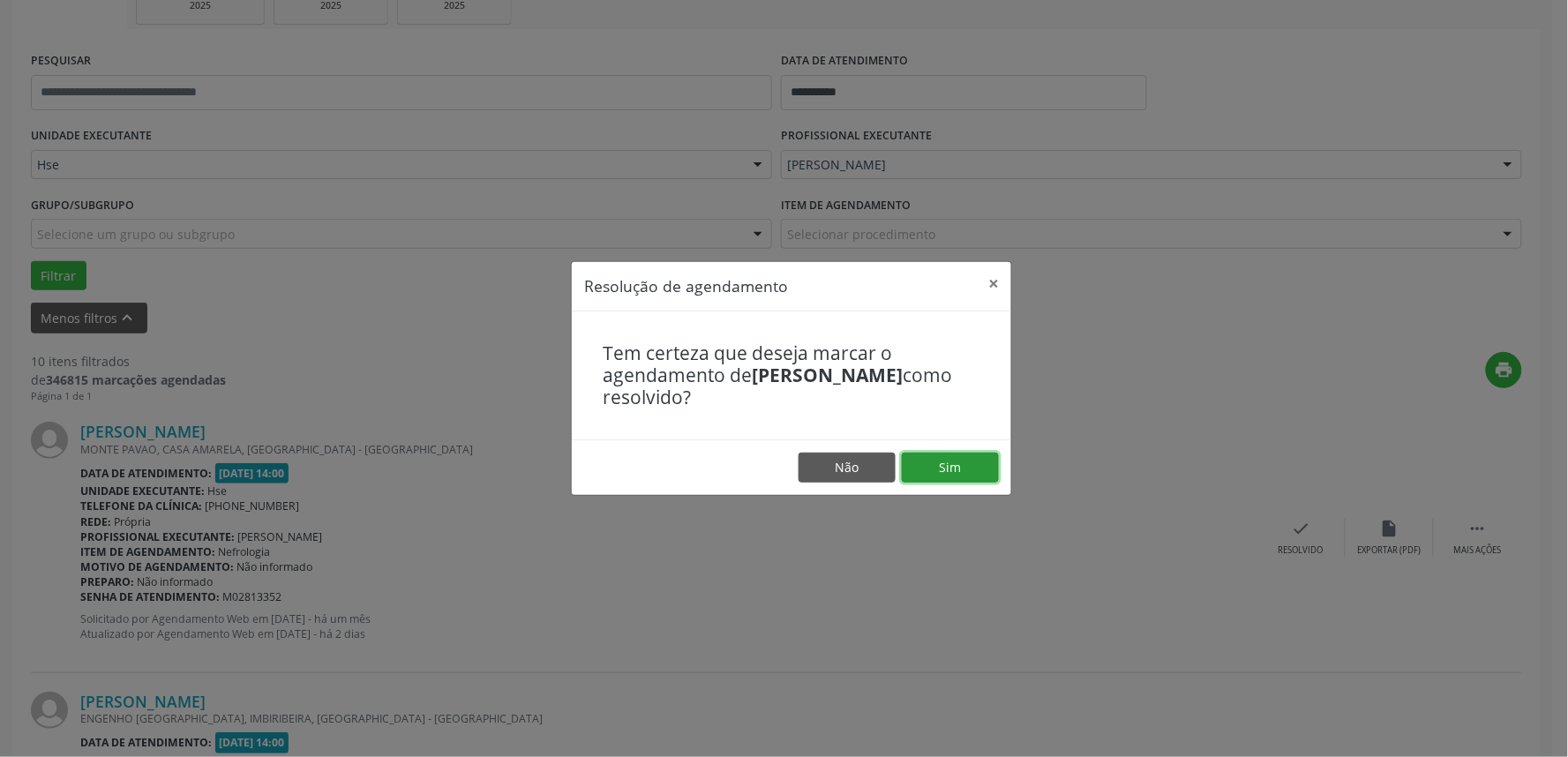
click at [973, 472] on button "Sim" at bounding box center [950, 468] width 97 height 30
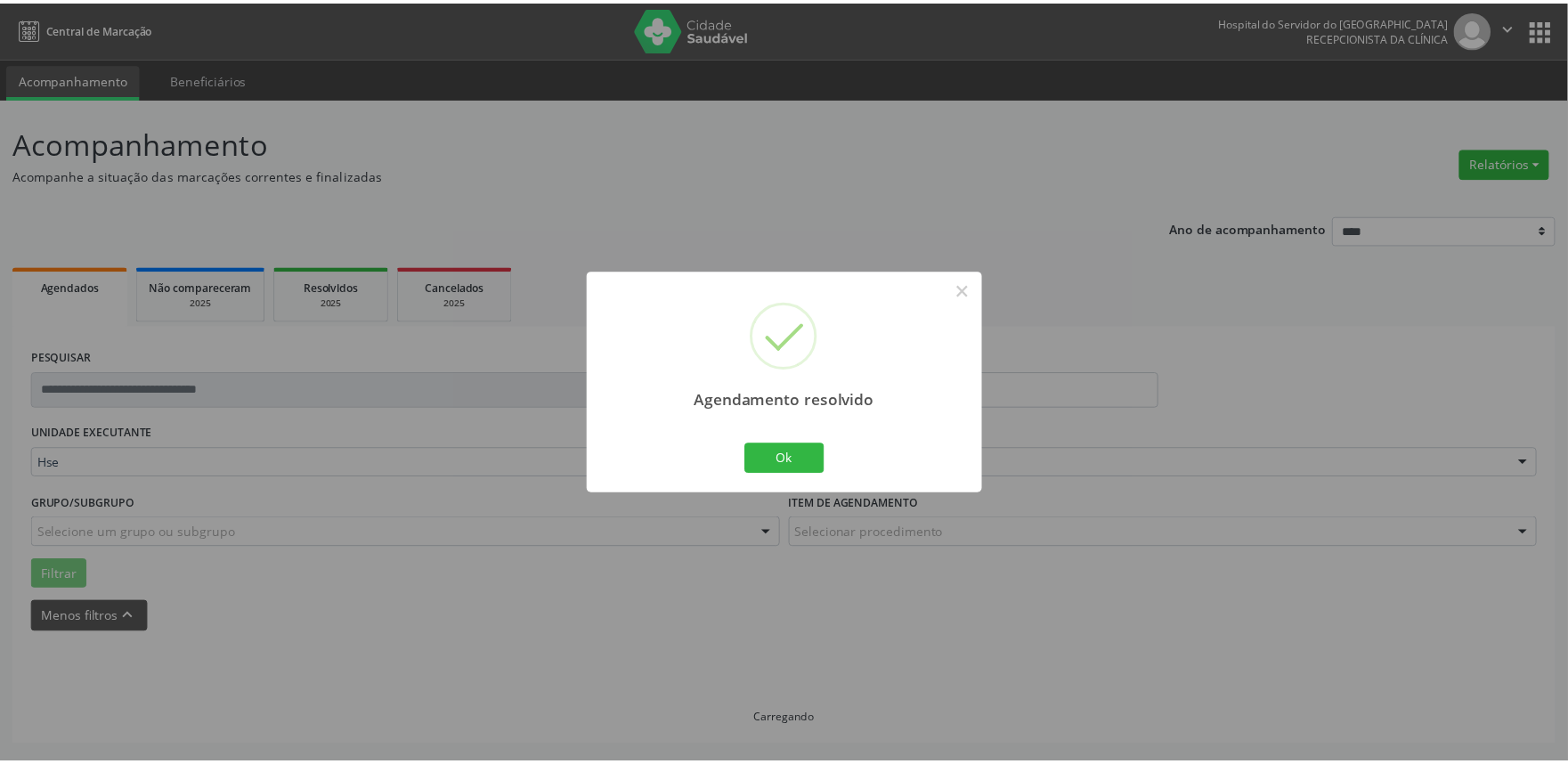
scroll to position [0, 0]
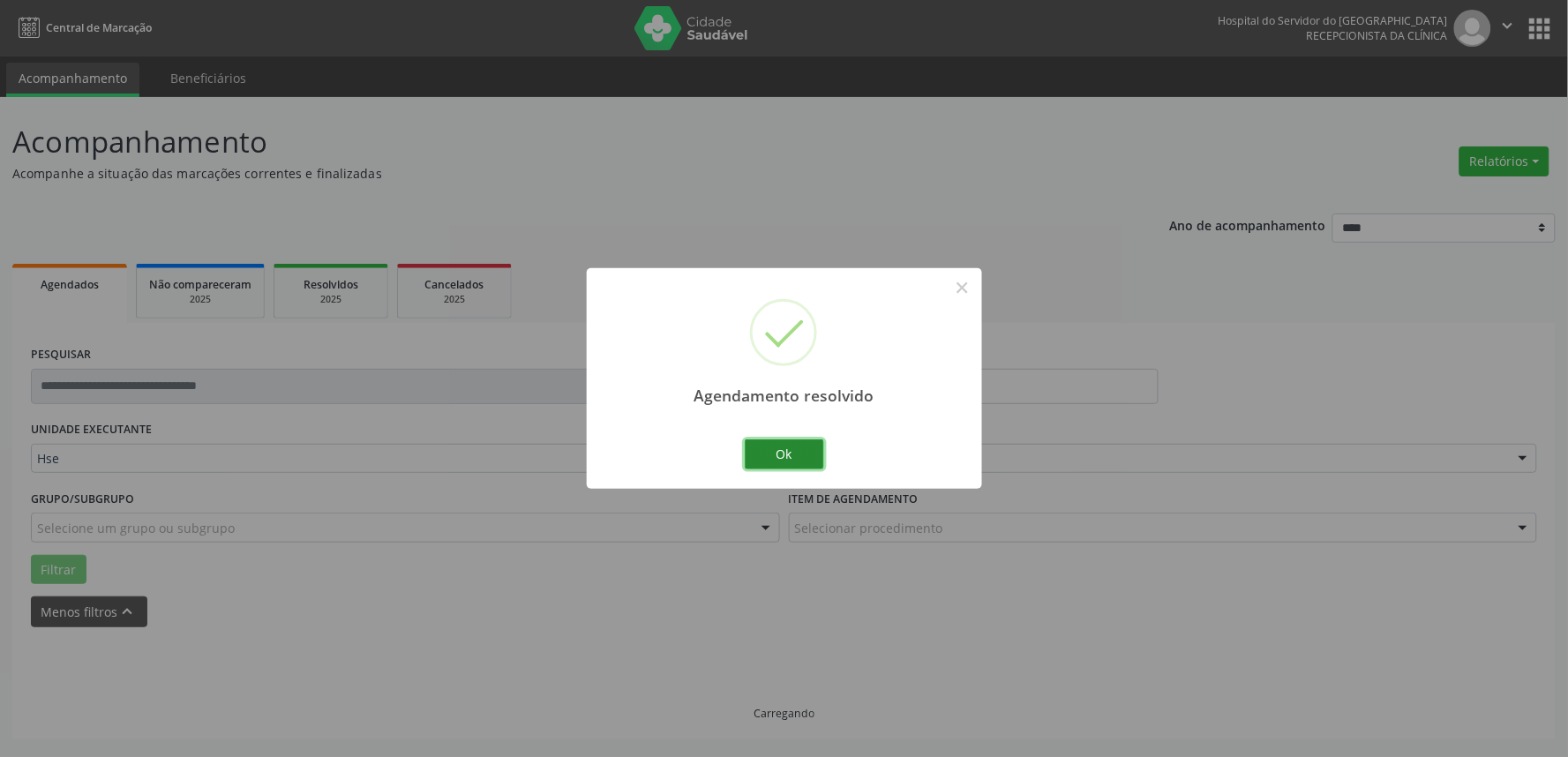
click at [804, 461] on button "Ok" at bounding box center [784, 454] width 79 height 30
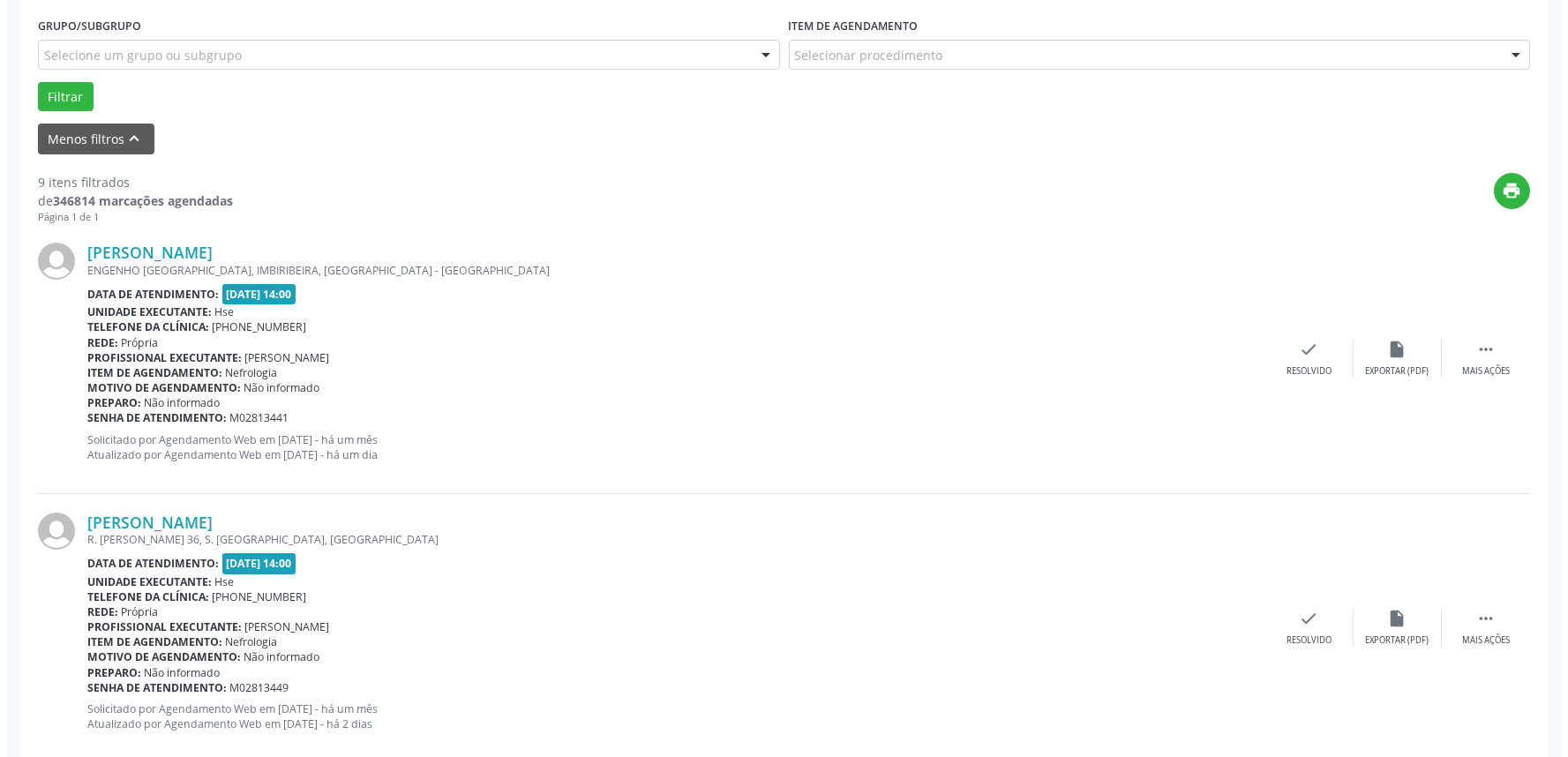
scroll to position [490, 0]
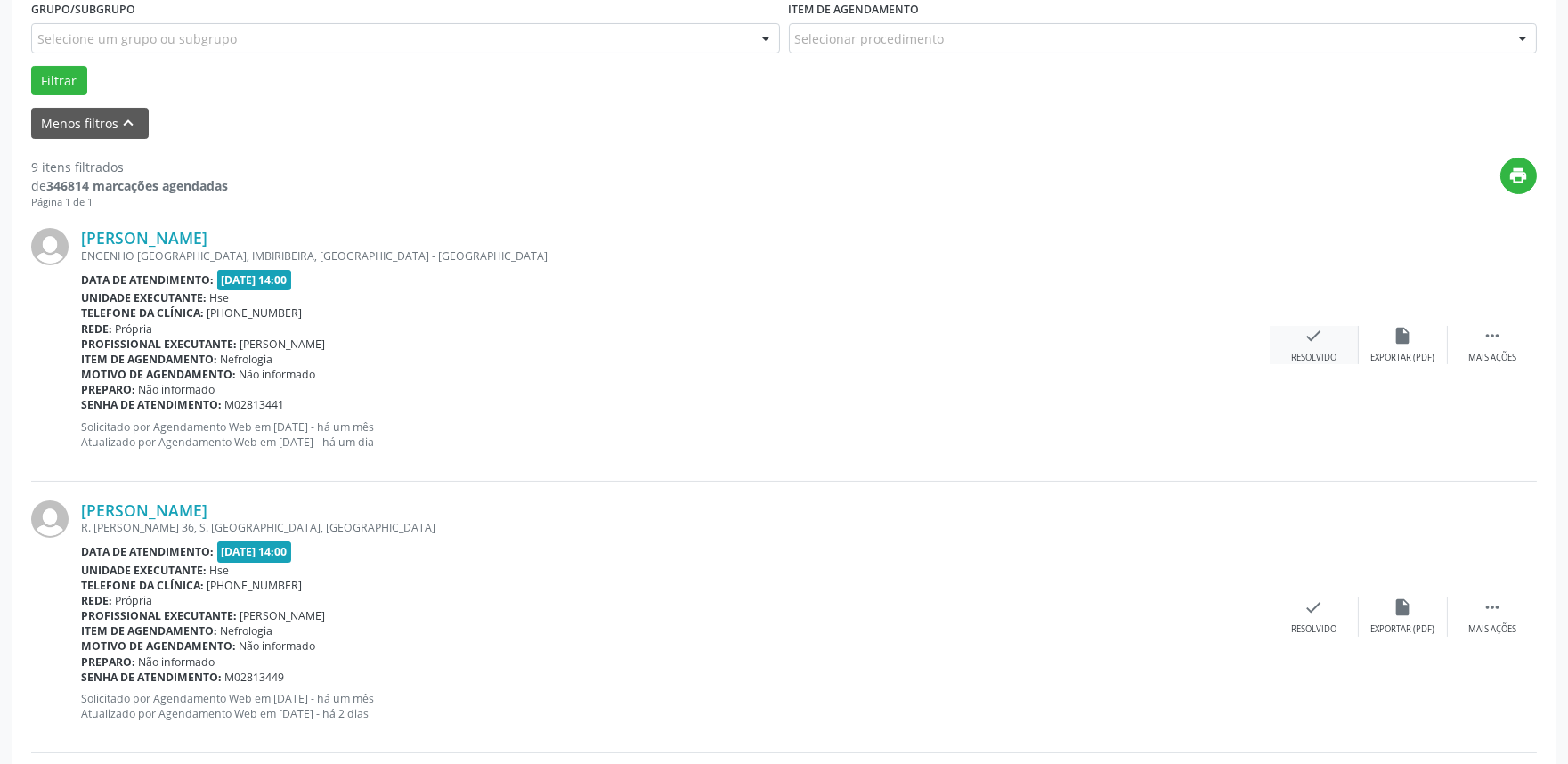
click at [1323, 345] on div "check Resolvido" at bounding box center [1314, 345] width 89 height 39
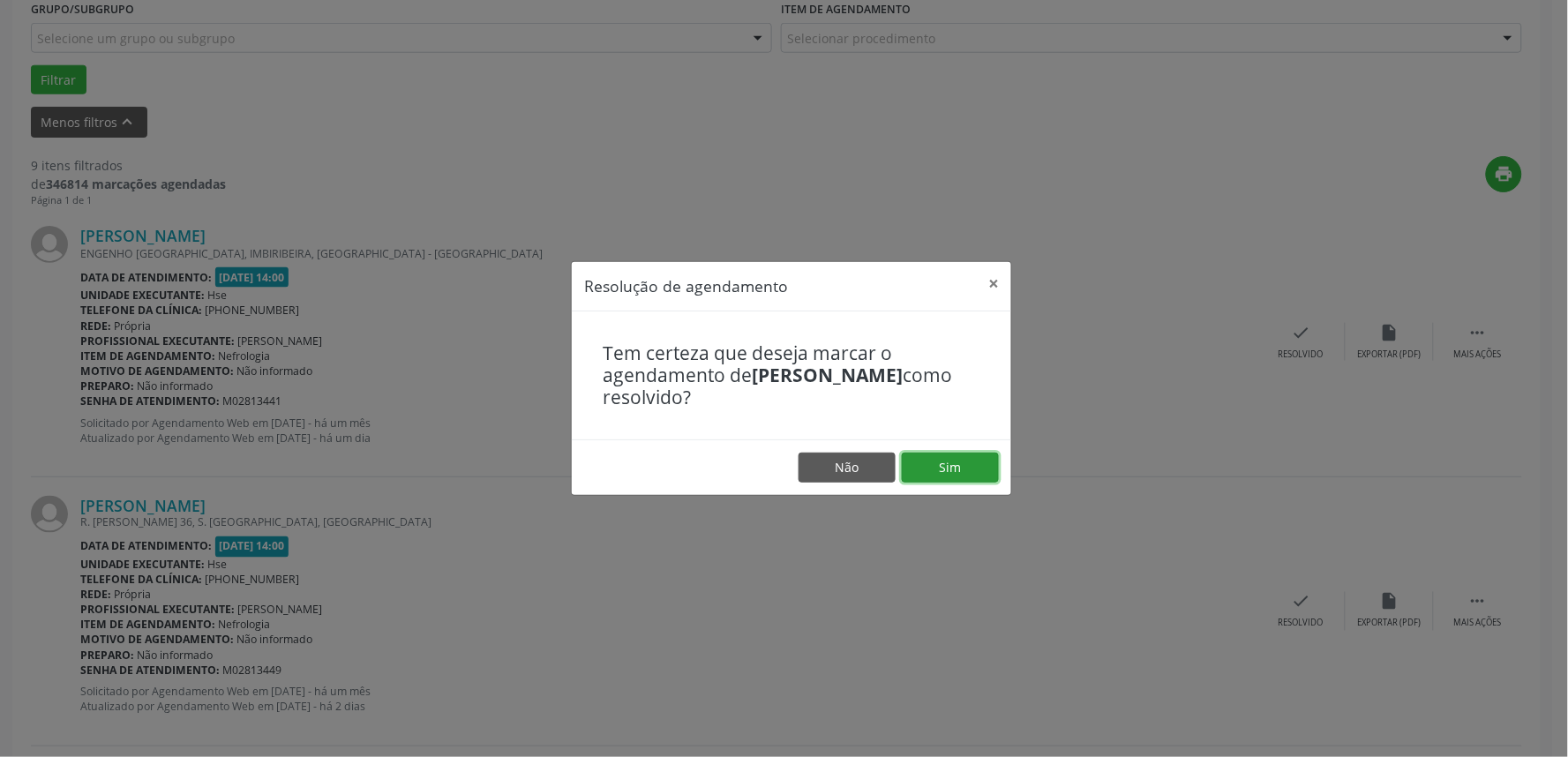
click at [956, 461] on button "Sim" at bounding box center [950, 468] width 97 height 30
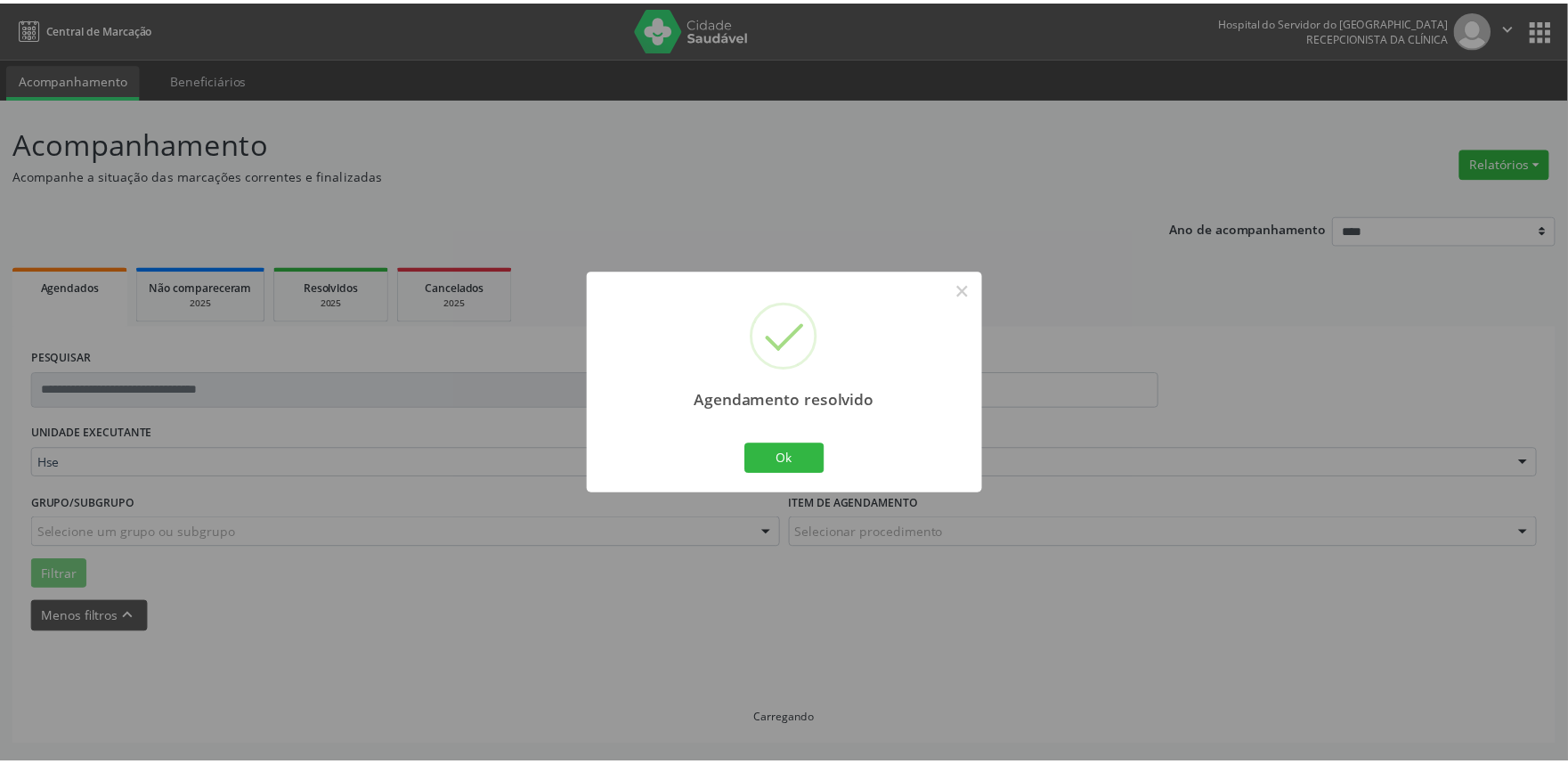
scroll to position [0, 0]
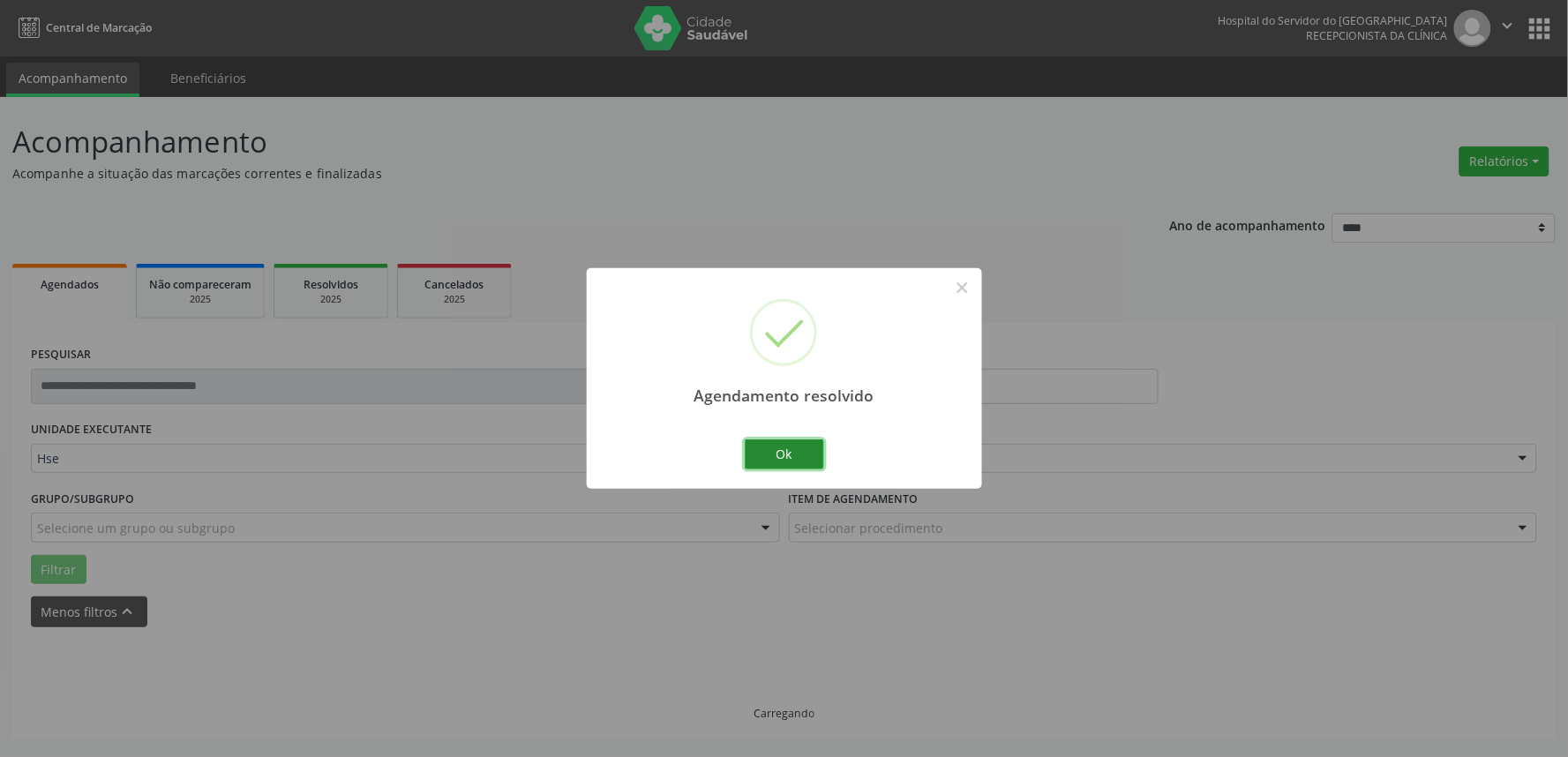
click at [805, 461] on button "Ok" at bounding box center [784, 454] width 79 height 30
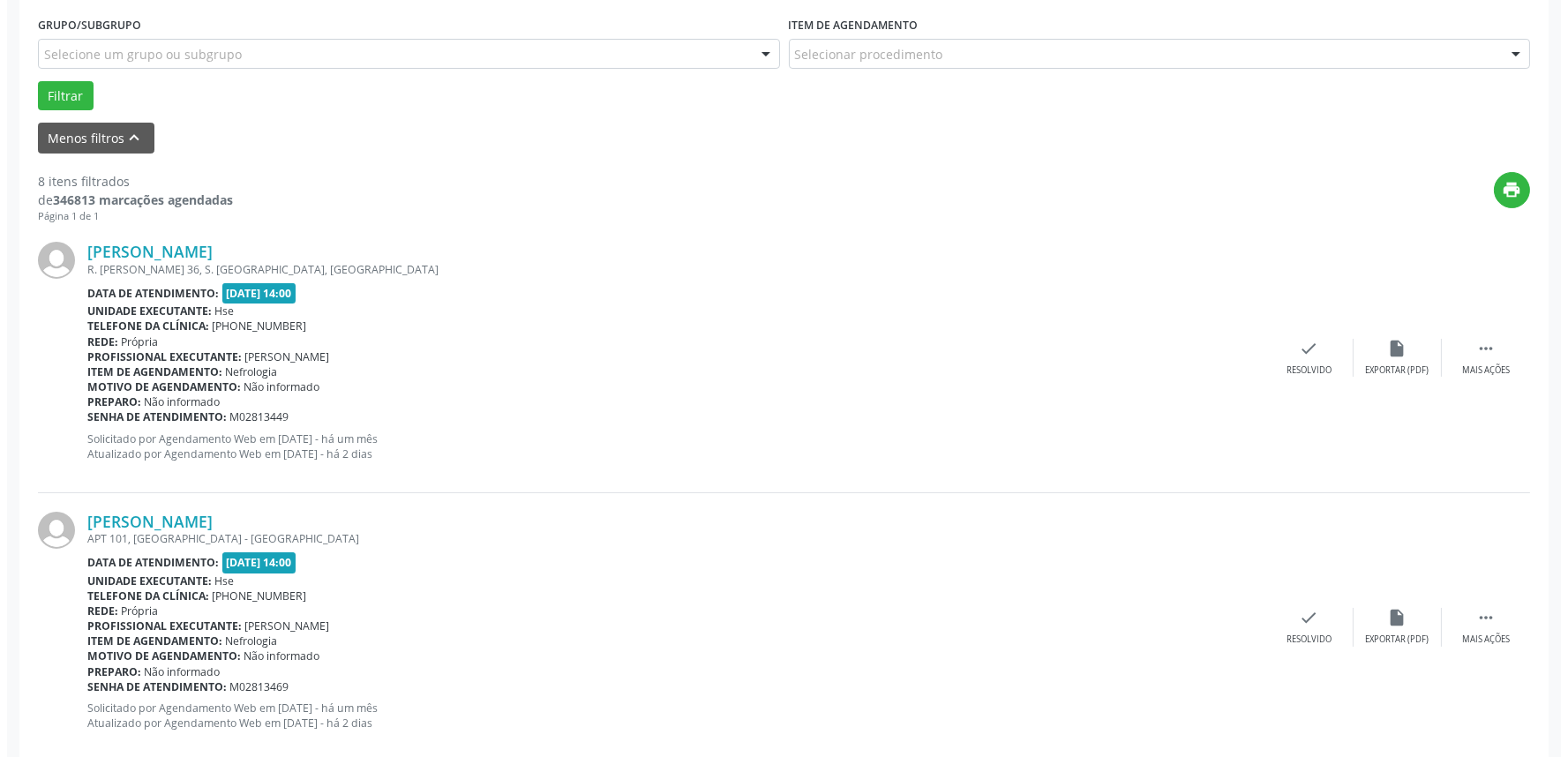
scroll to position [490, 0]
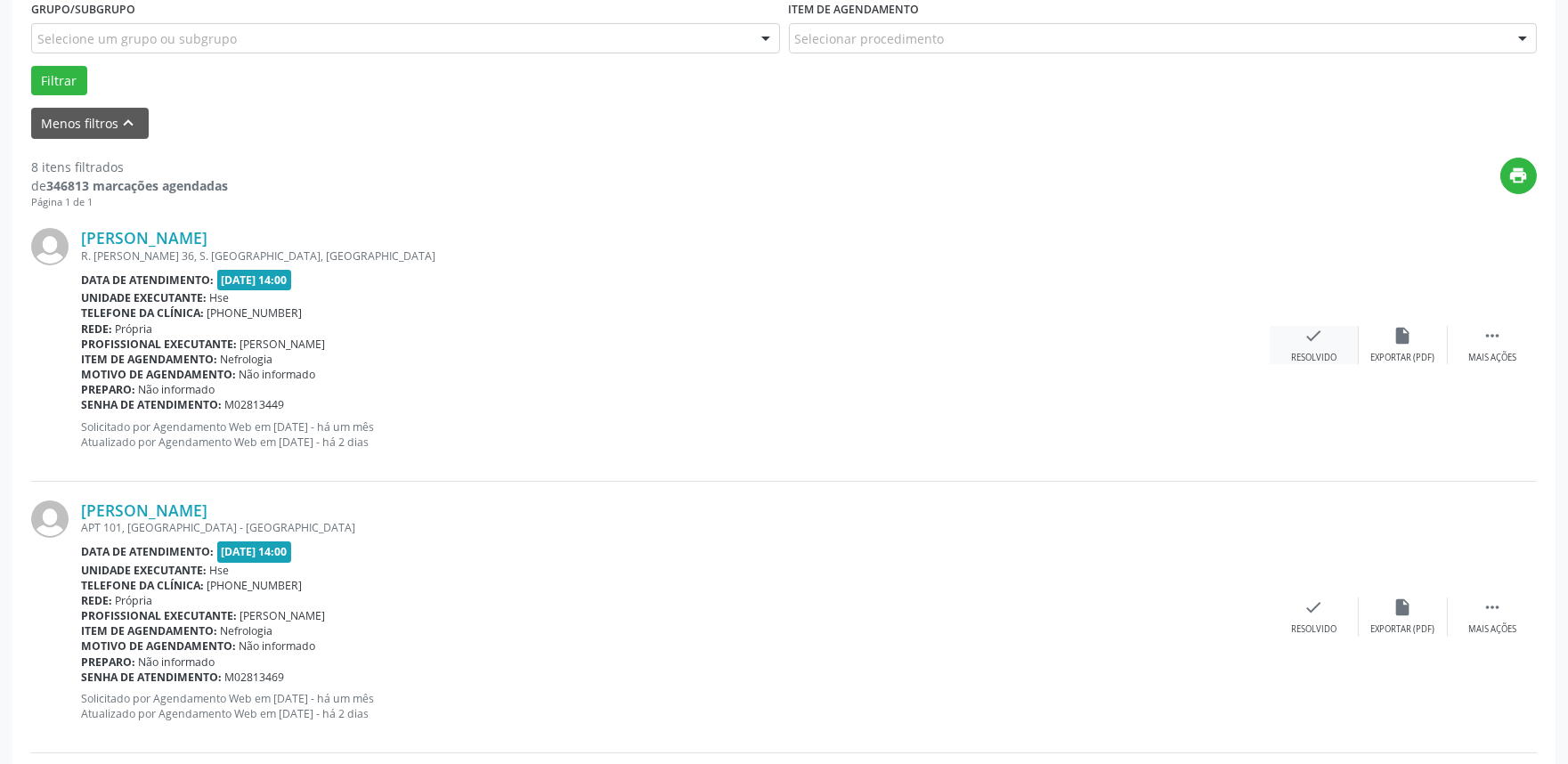
click at [1316, 344] on icon "check" at bounding box center [1314, 336] width 20 height 20
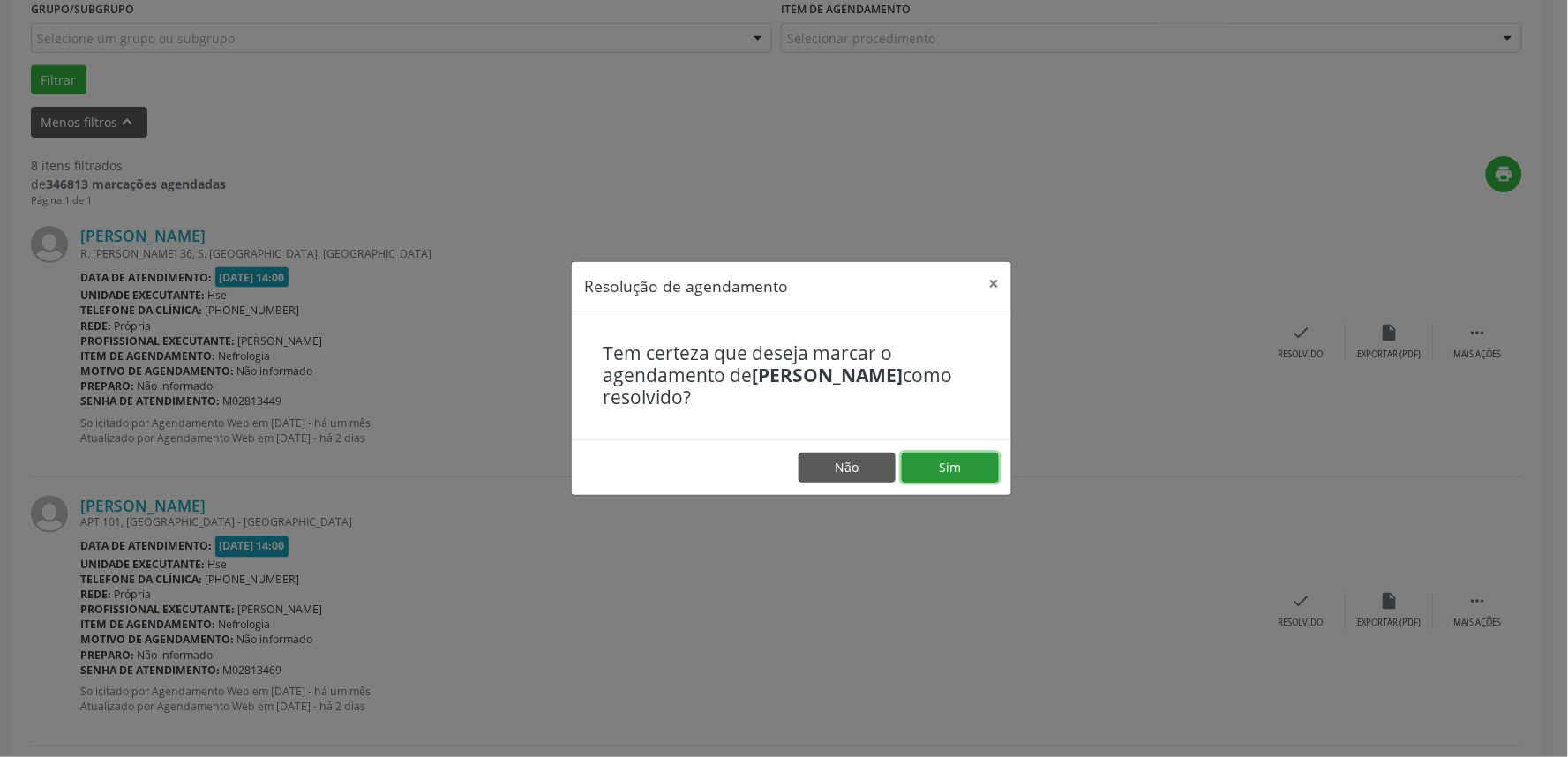
click at [979, 457] on button "Sim" at bounding box center [950, 468] width 97 height 30
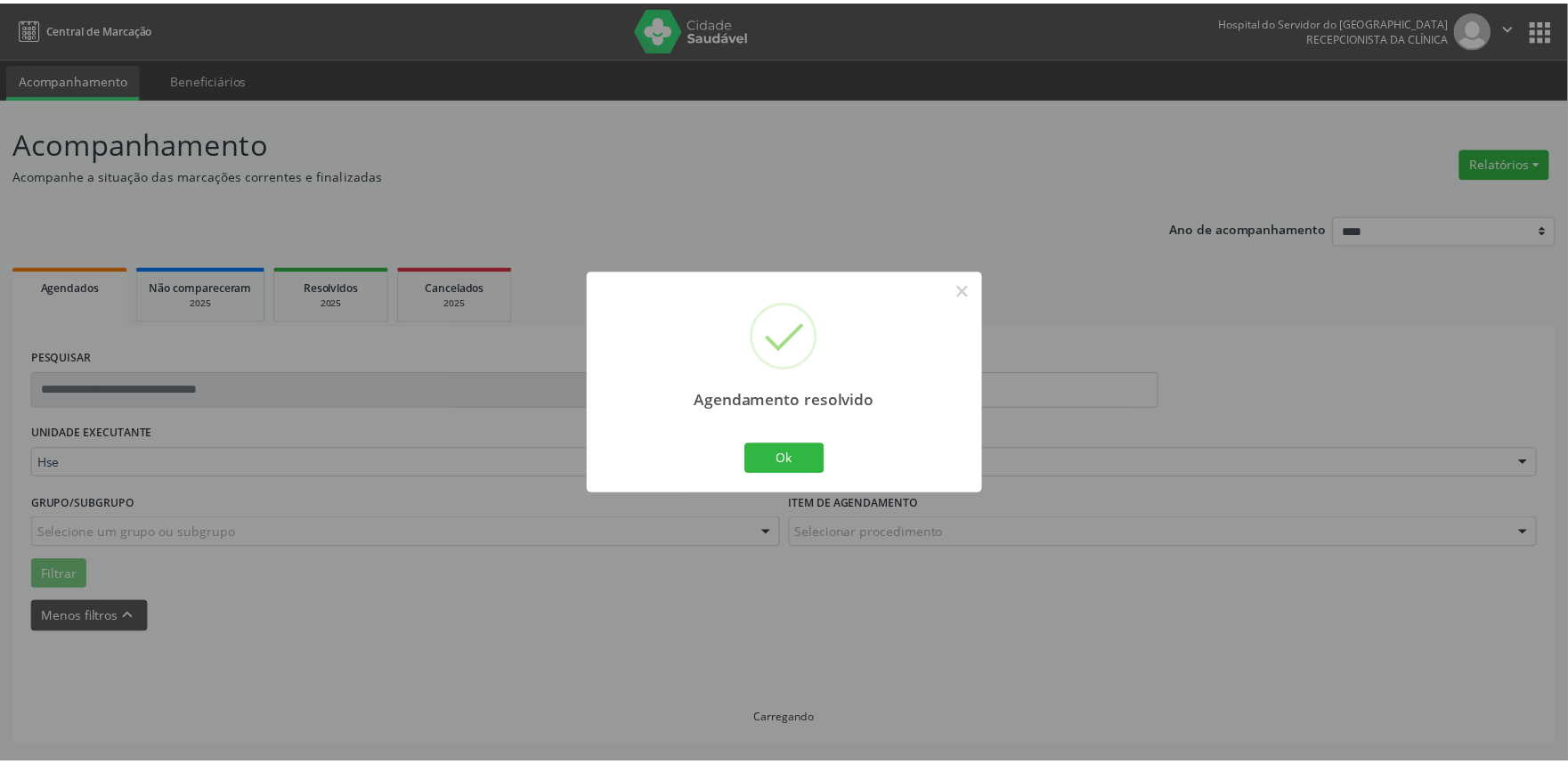
scroll to position [0, 0]
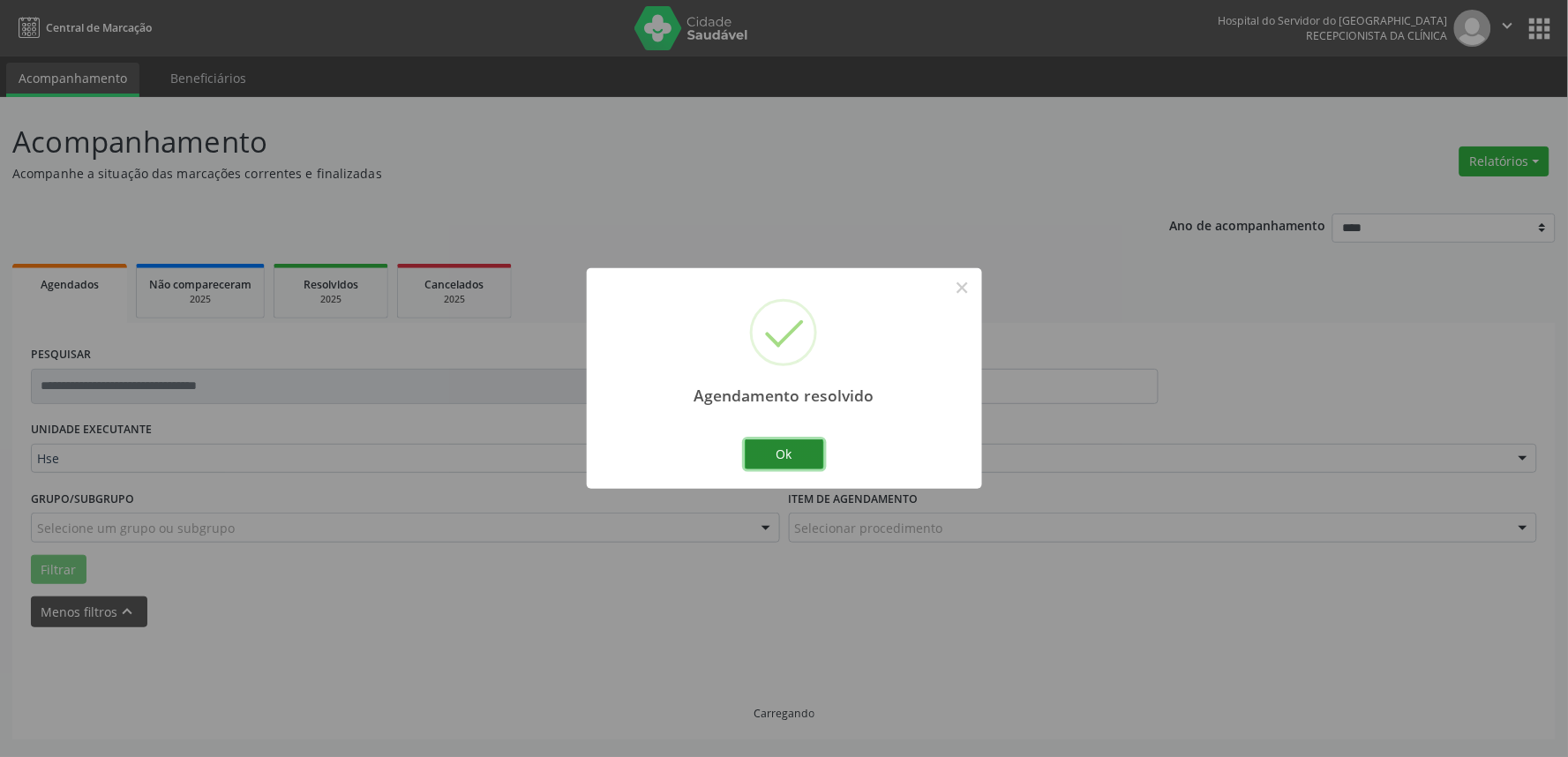
click at [804, 461] on button "Ok" at bounding box center [784, 454] width 79 height 30
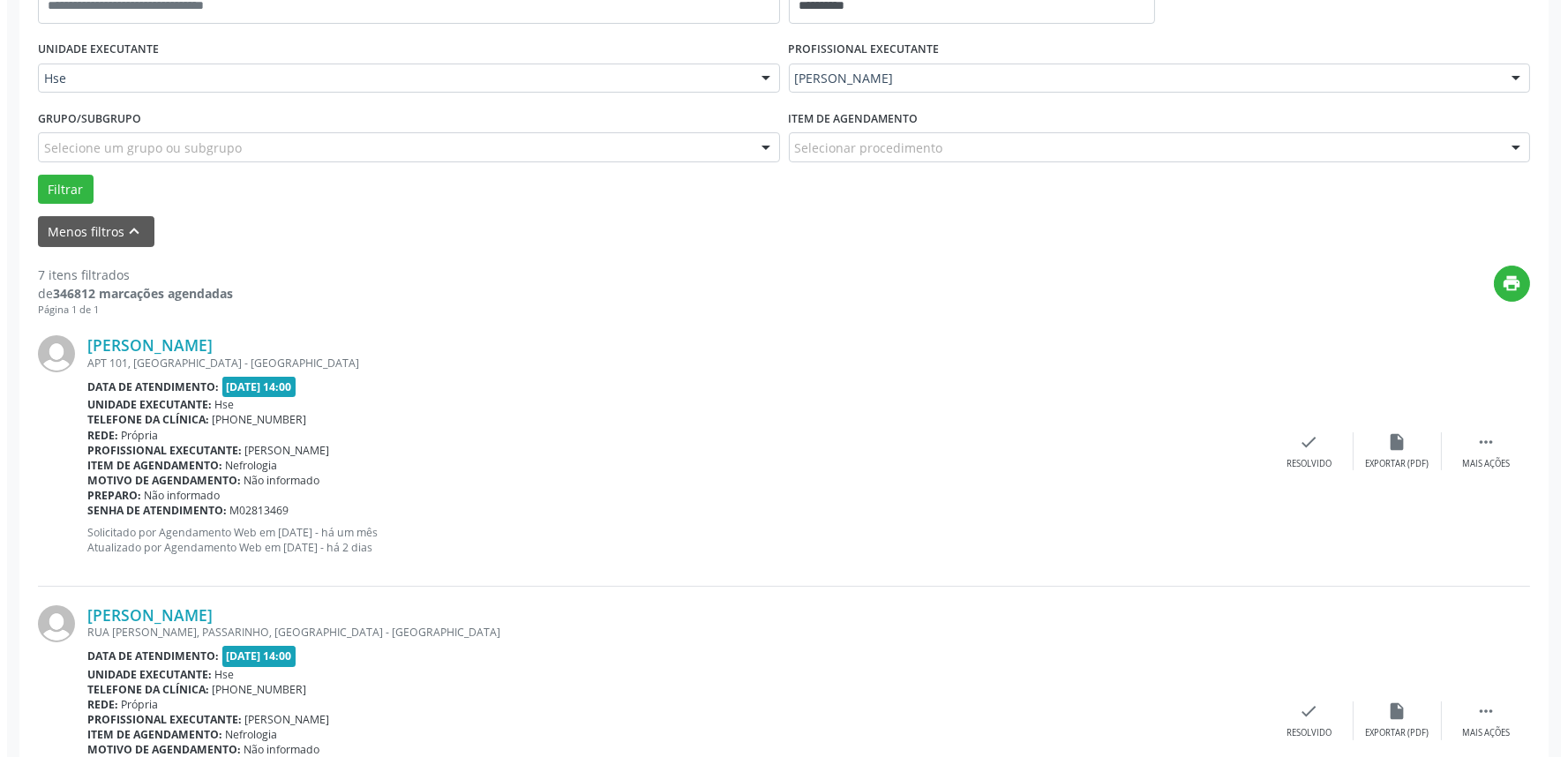
scroll to position [391, 0]
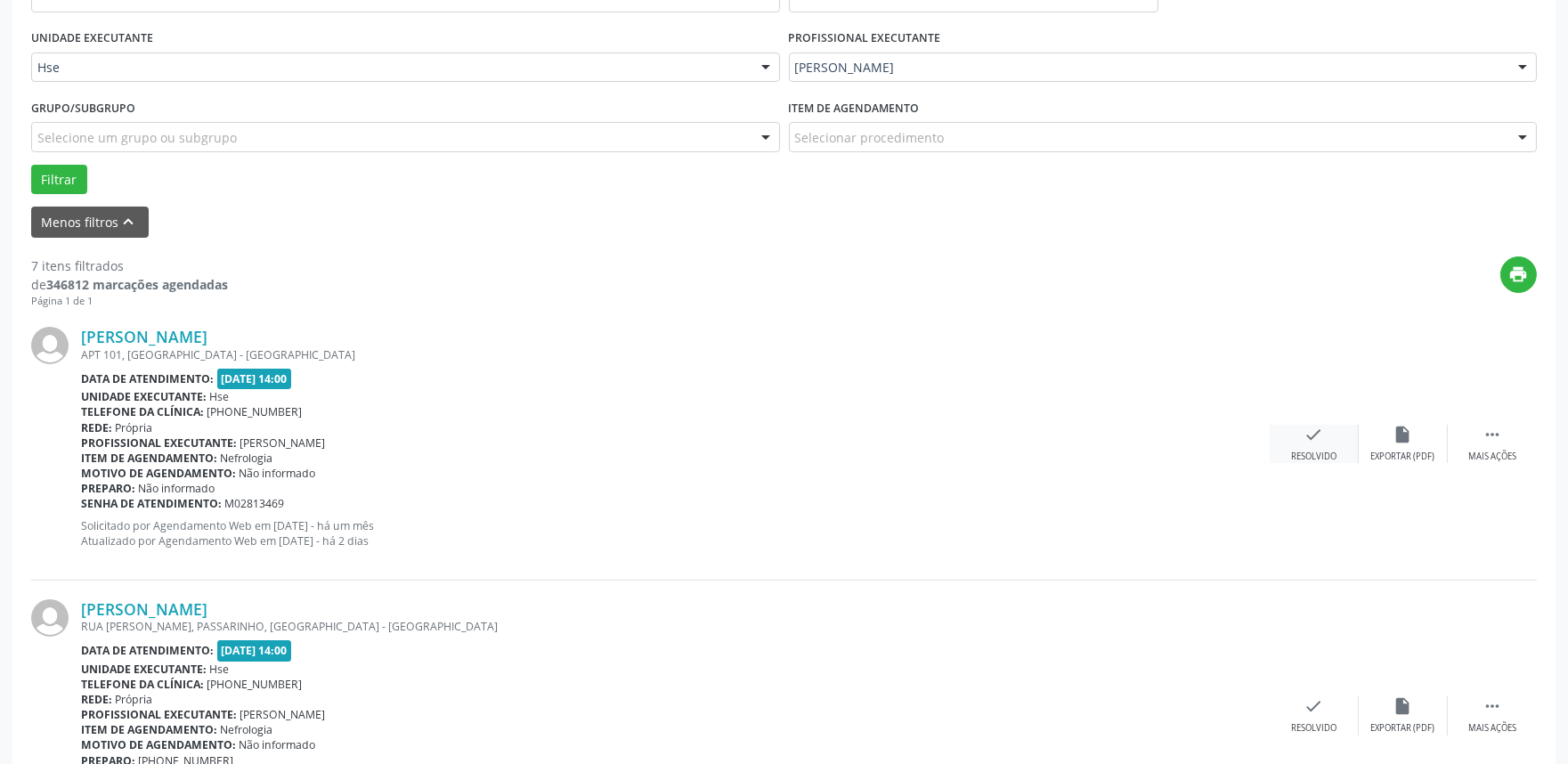
click at [1322, 455] on div "Resolvido" at bounding box center [1314, 457] width 46 height 13
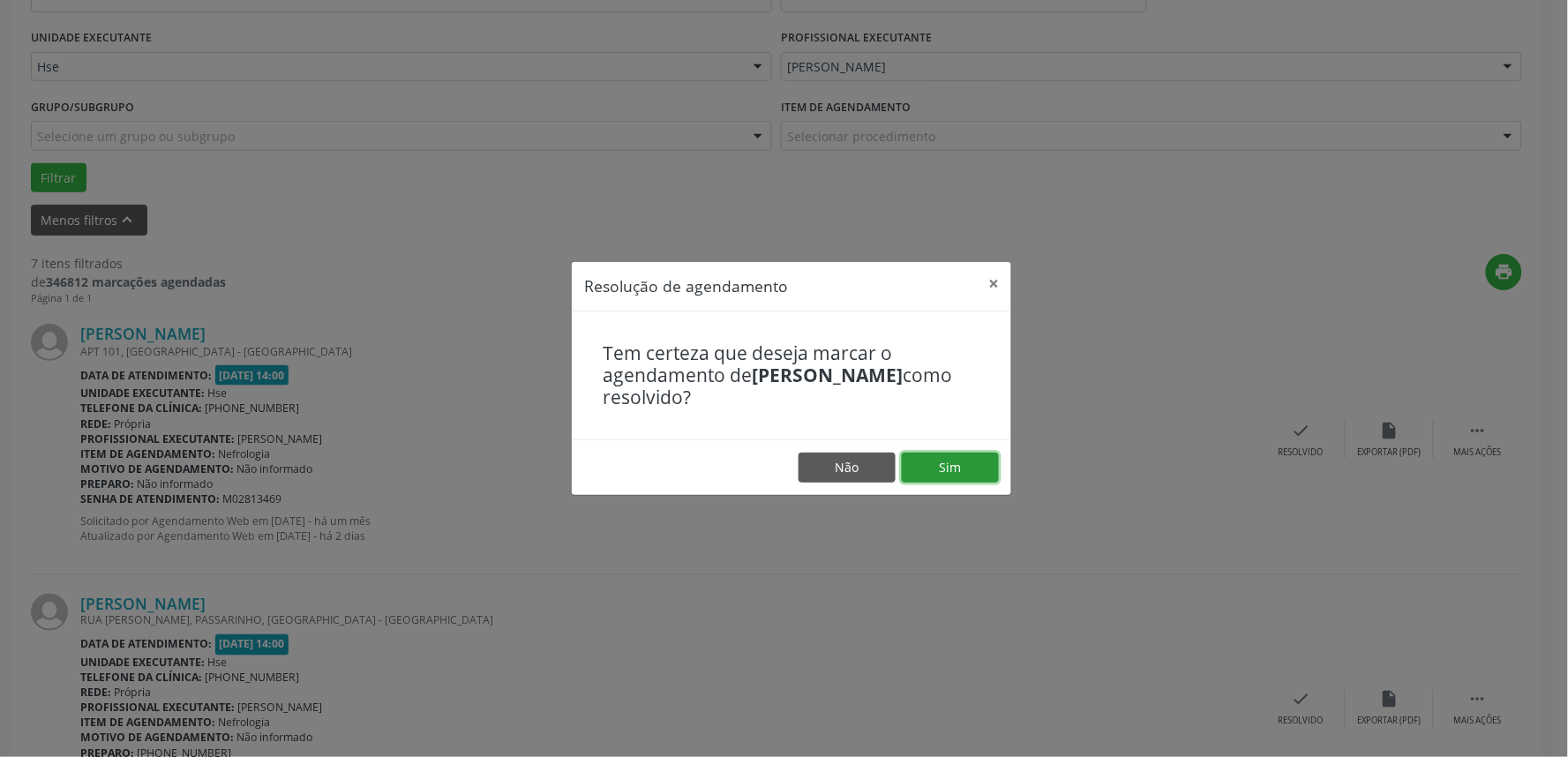
click at [965, 471] on button "Sim" at bounding box center [950, 468] width 97 height 30
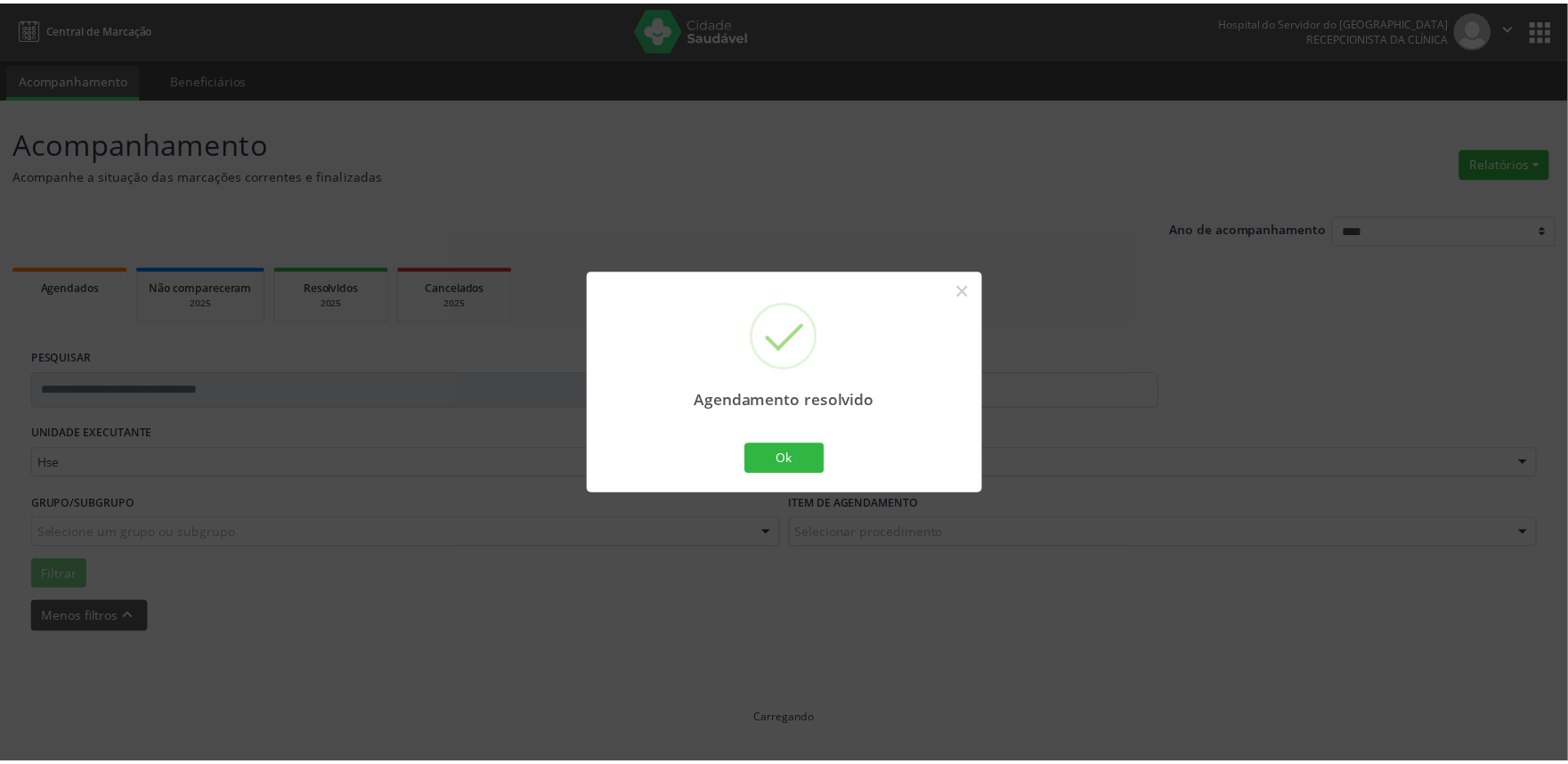
scroll to position [0, 0]
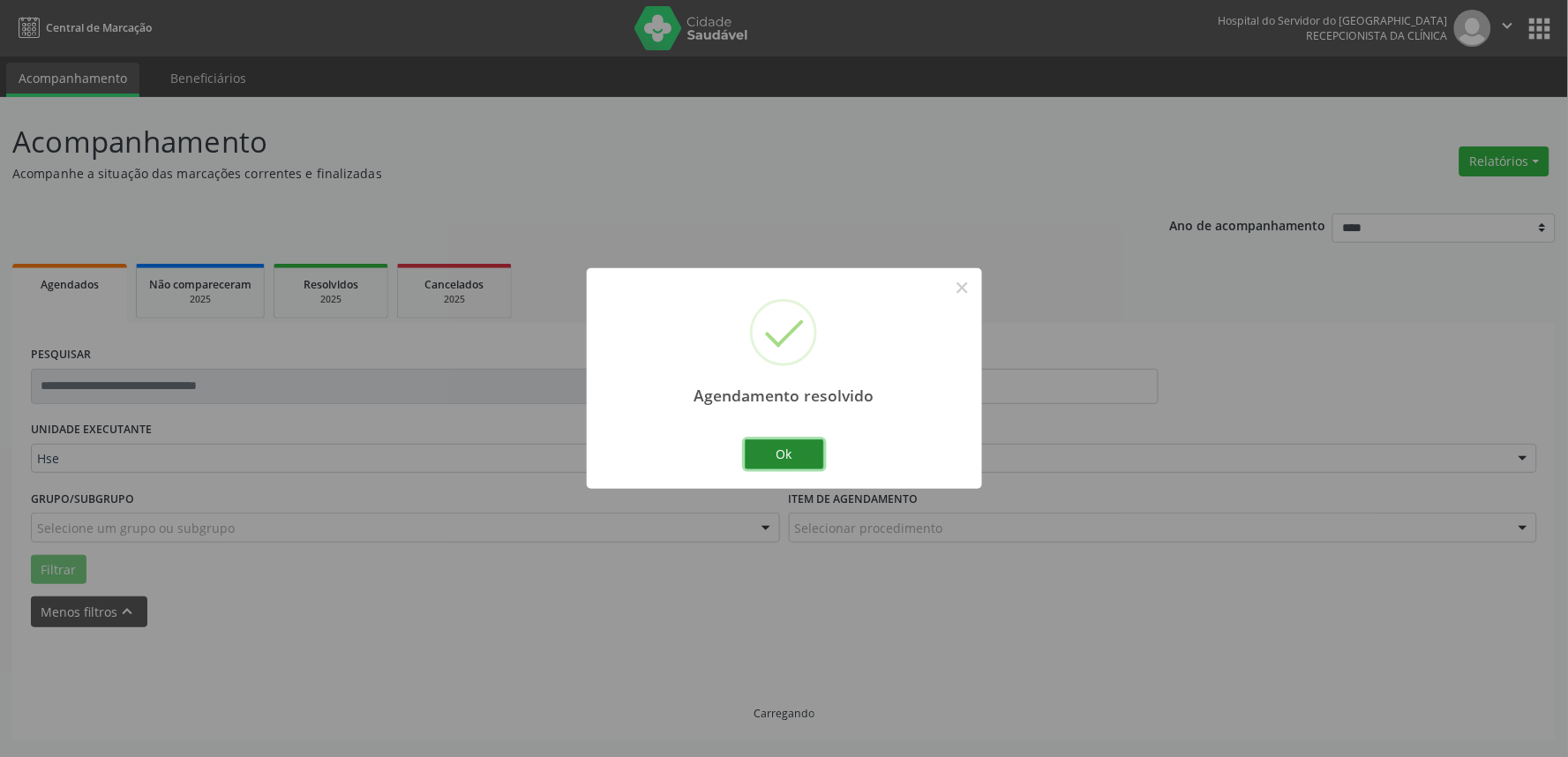
click at [769, 457] on button "Ok" at bounding box center [784, 454] width 79 height 30
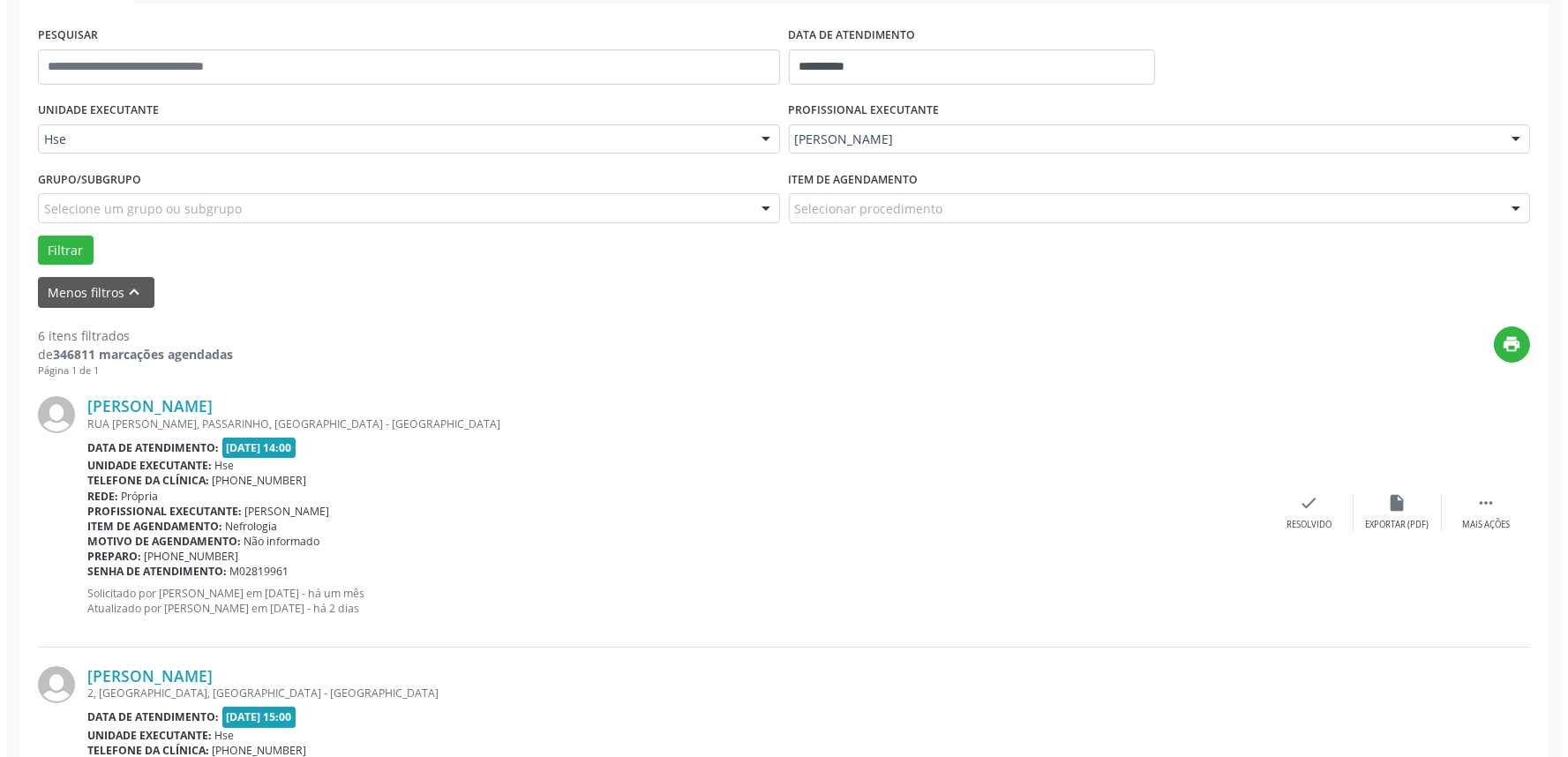
scroll to position [391, 0]
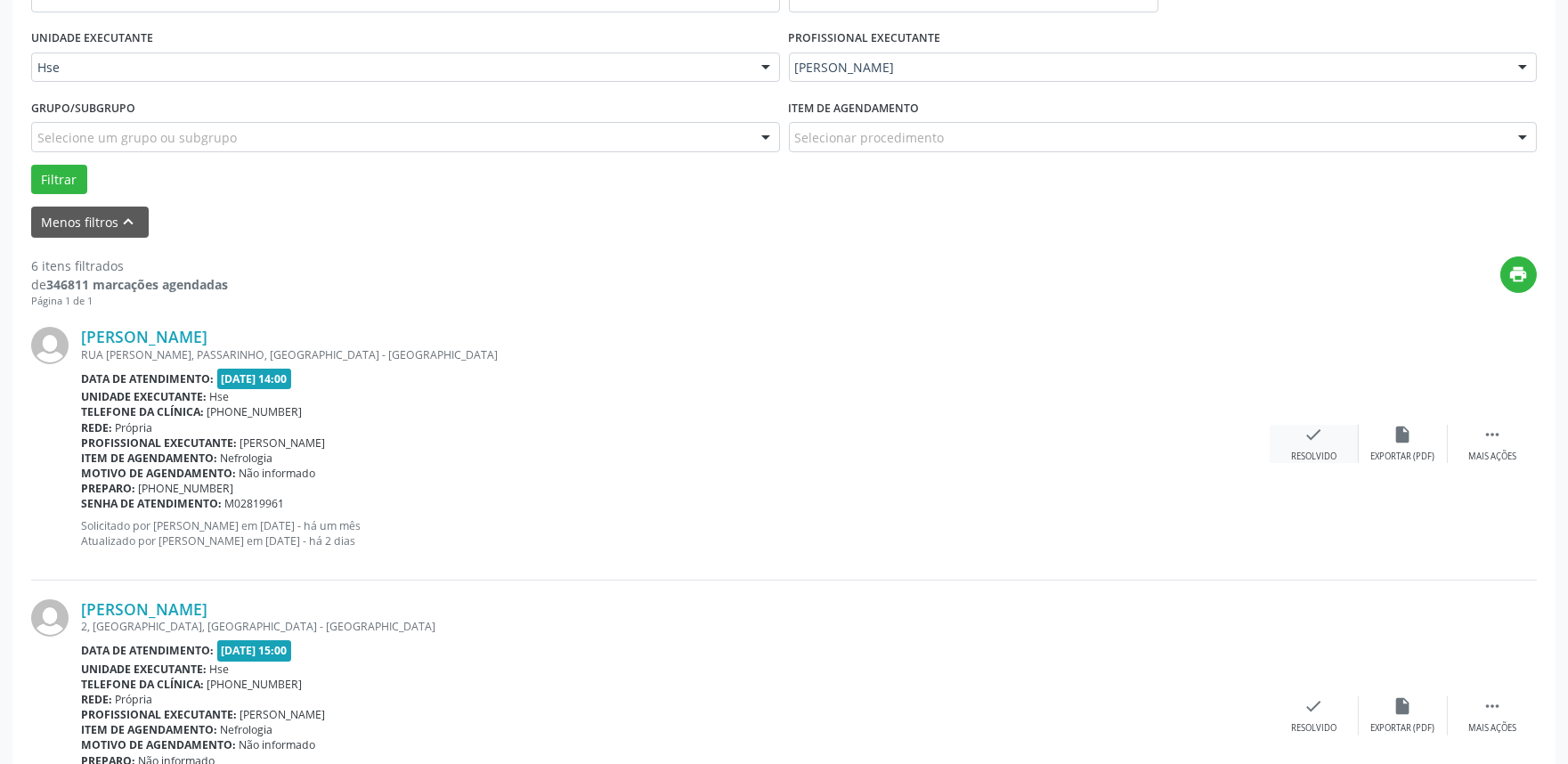
click at [1313, 445] on div "check Resolvido" at bounding box center [1314, 443] width 89 height 39
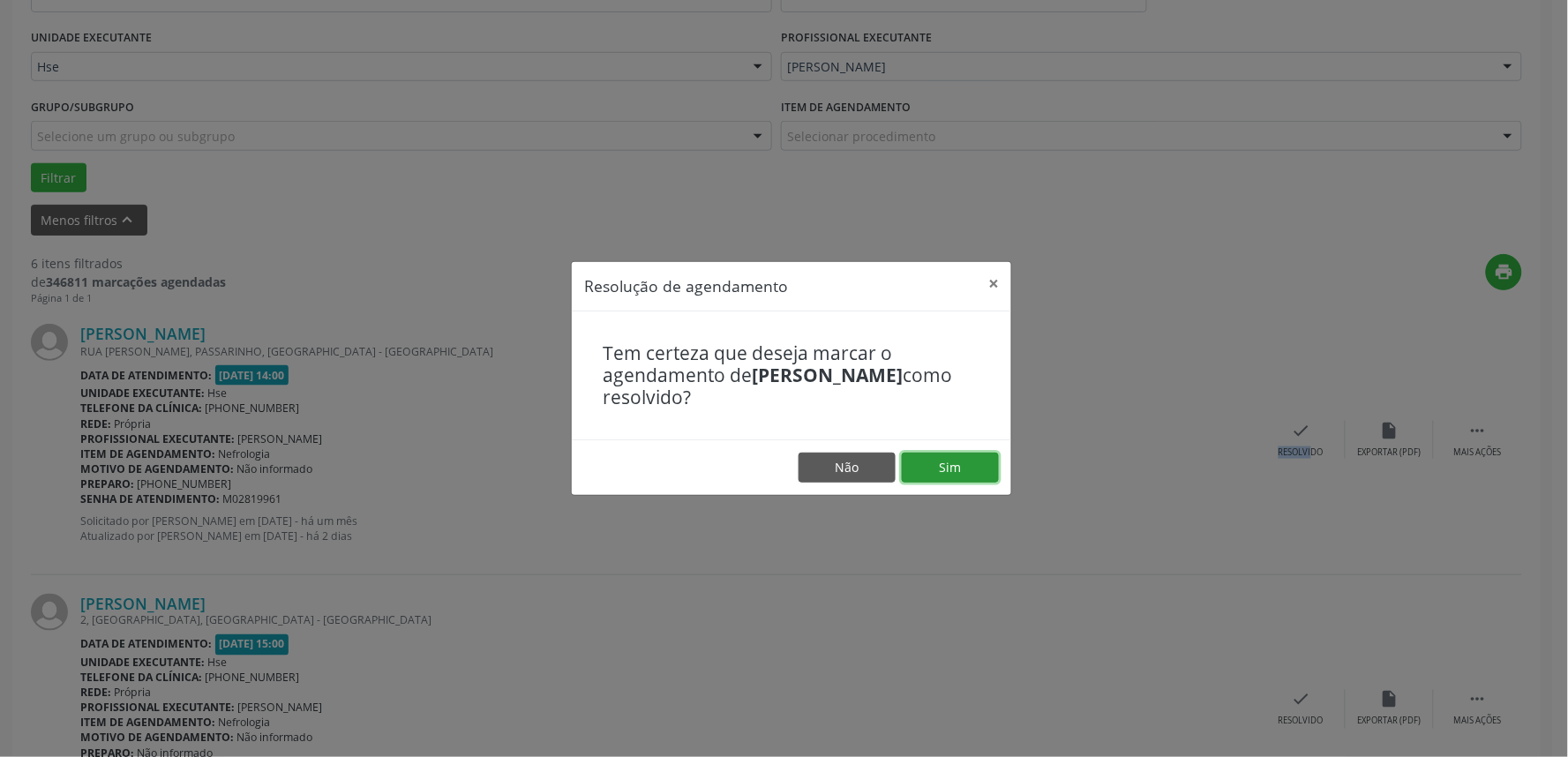
click at [950, 474] on button "Sim" at bounding box center [950, 468] width 97 height 30
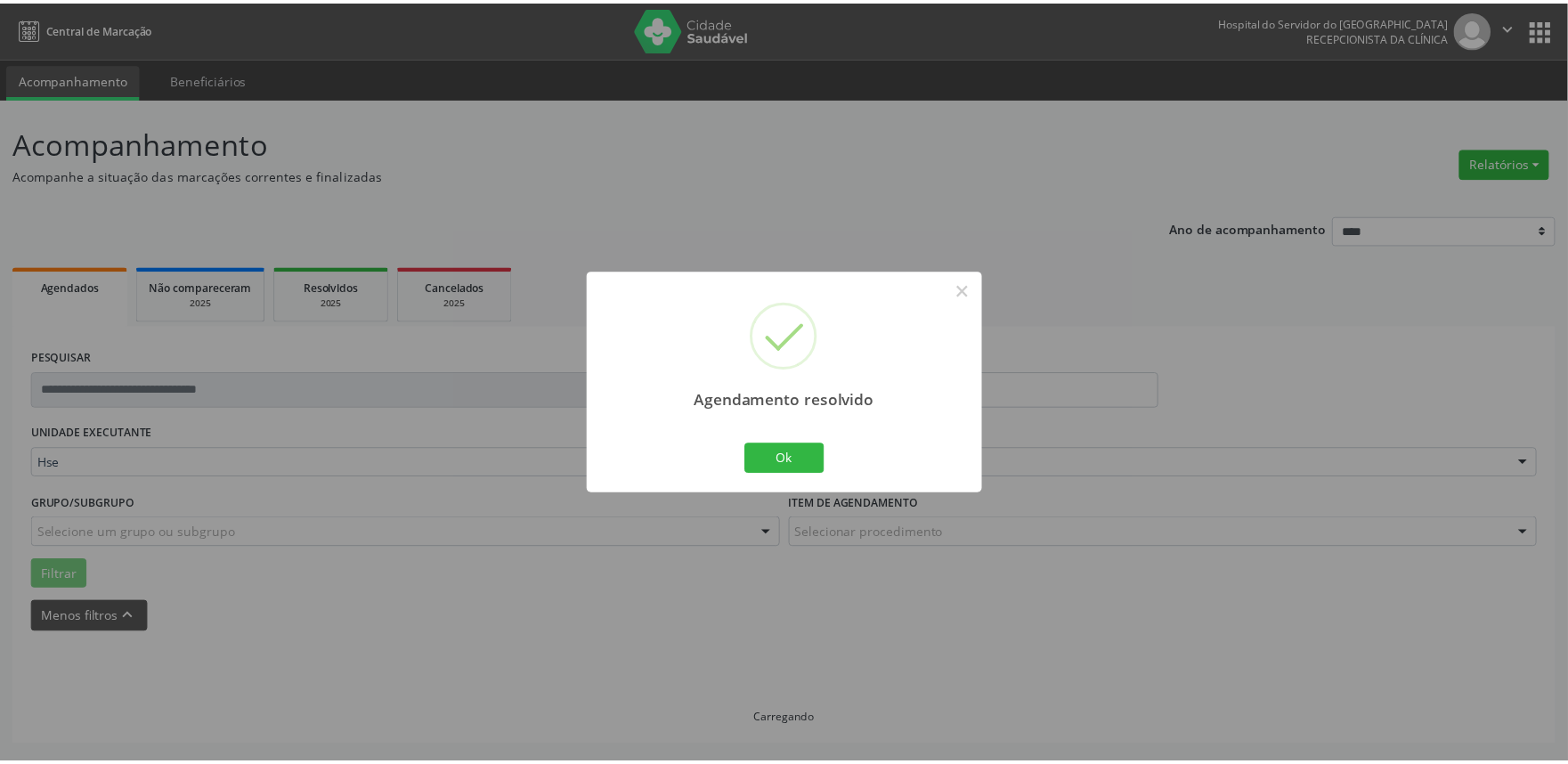
scroll to position [0, 0]
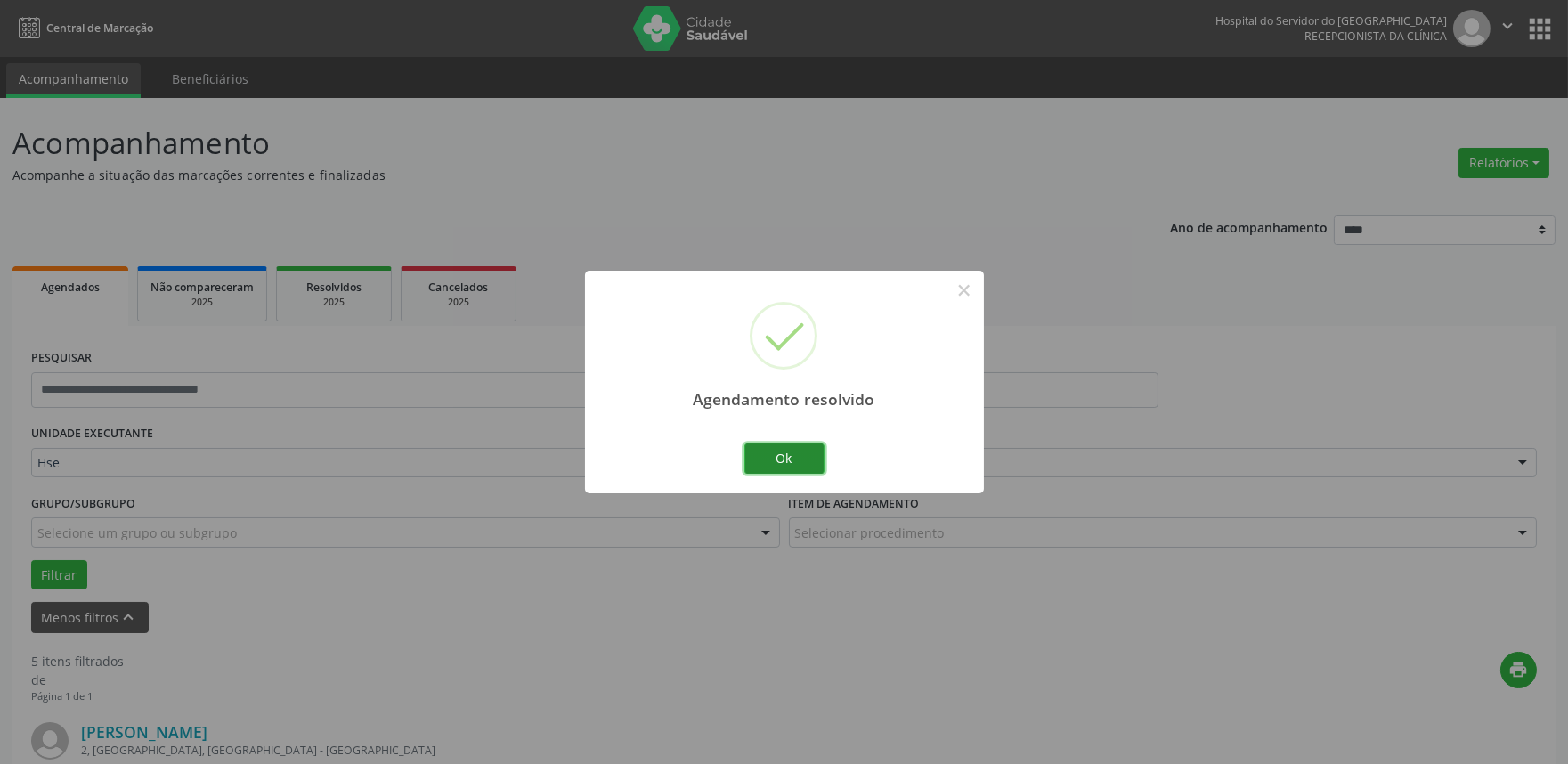
click at [776, 456] on button "Ok" at bounding box center [784, 459] width 80 height 30
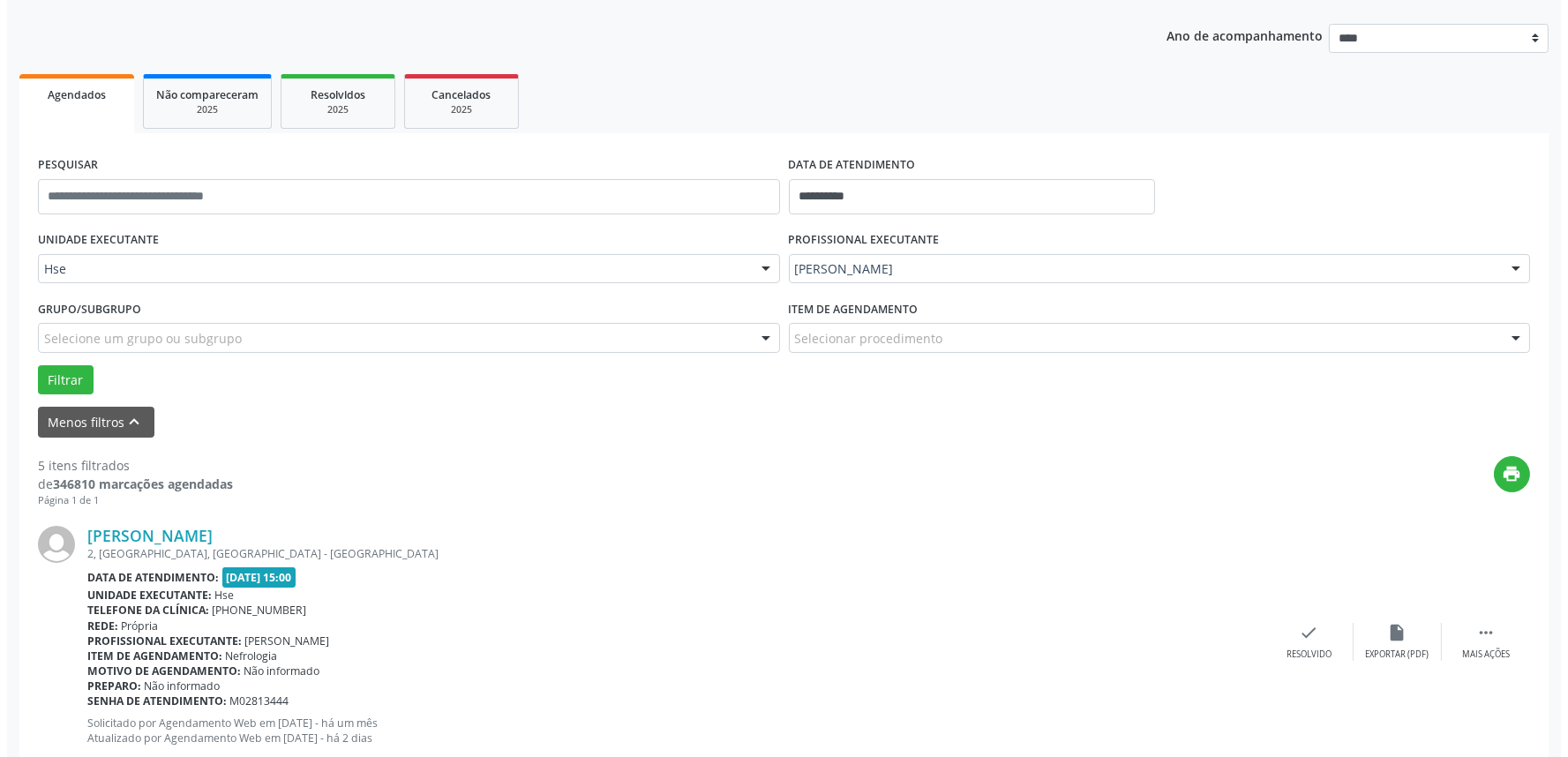
scroll to position [196, 0]
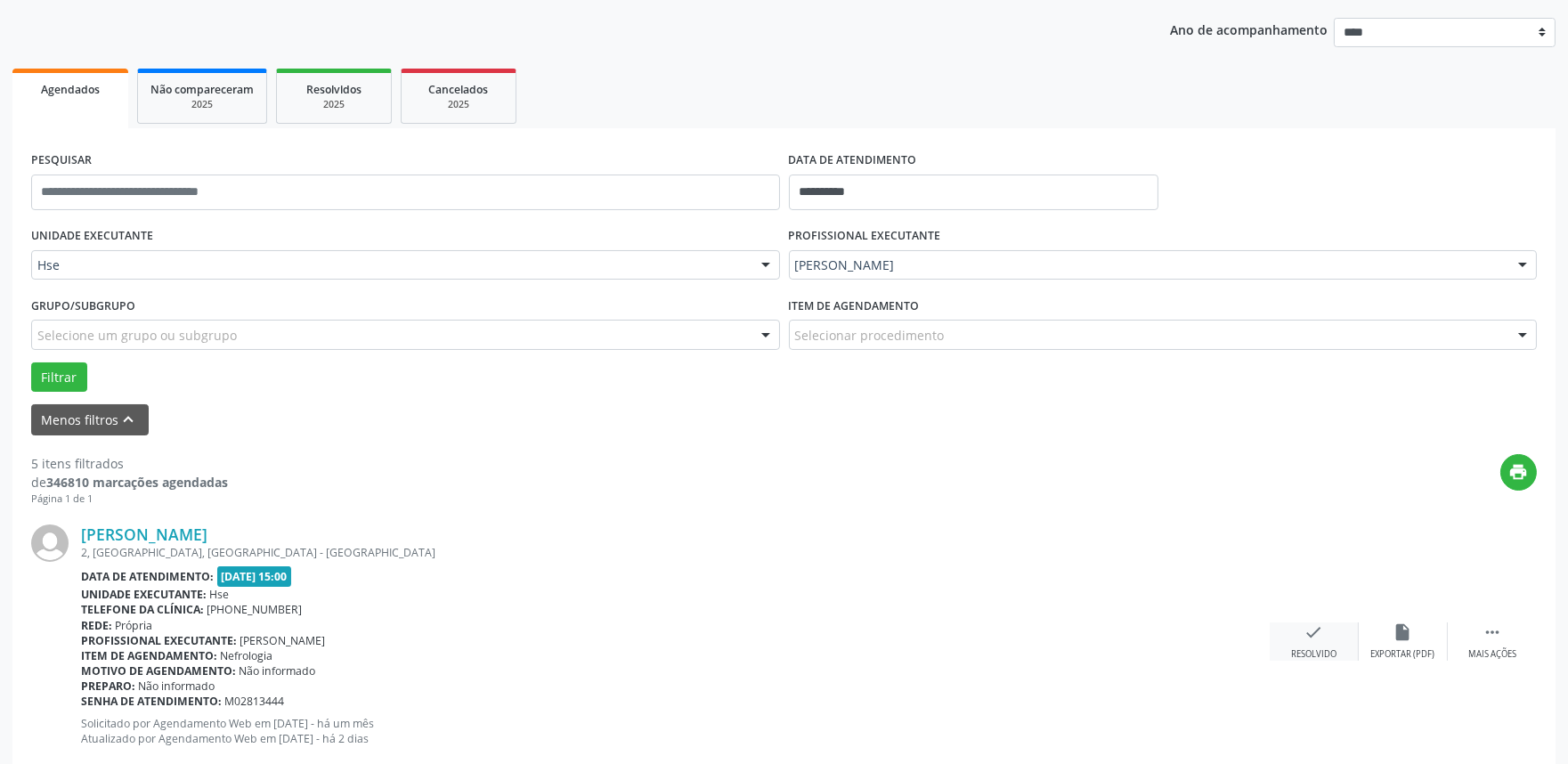
click at [1318, 648] on div "Resolvido" at bounding box center [1314, 655] width 46 height 13
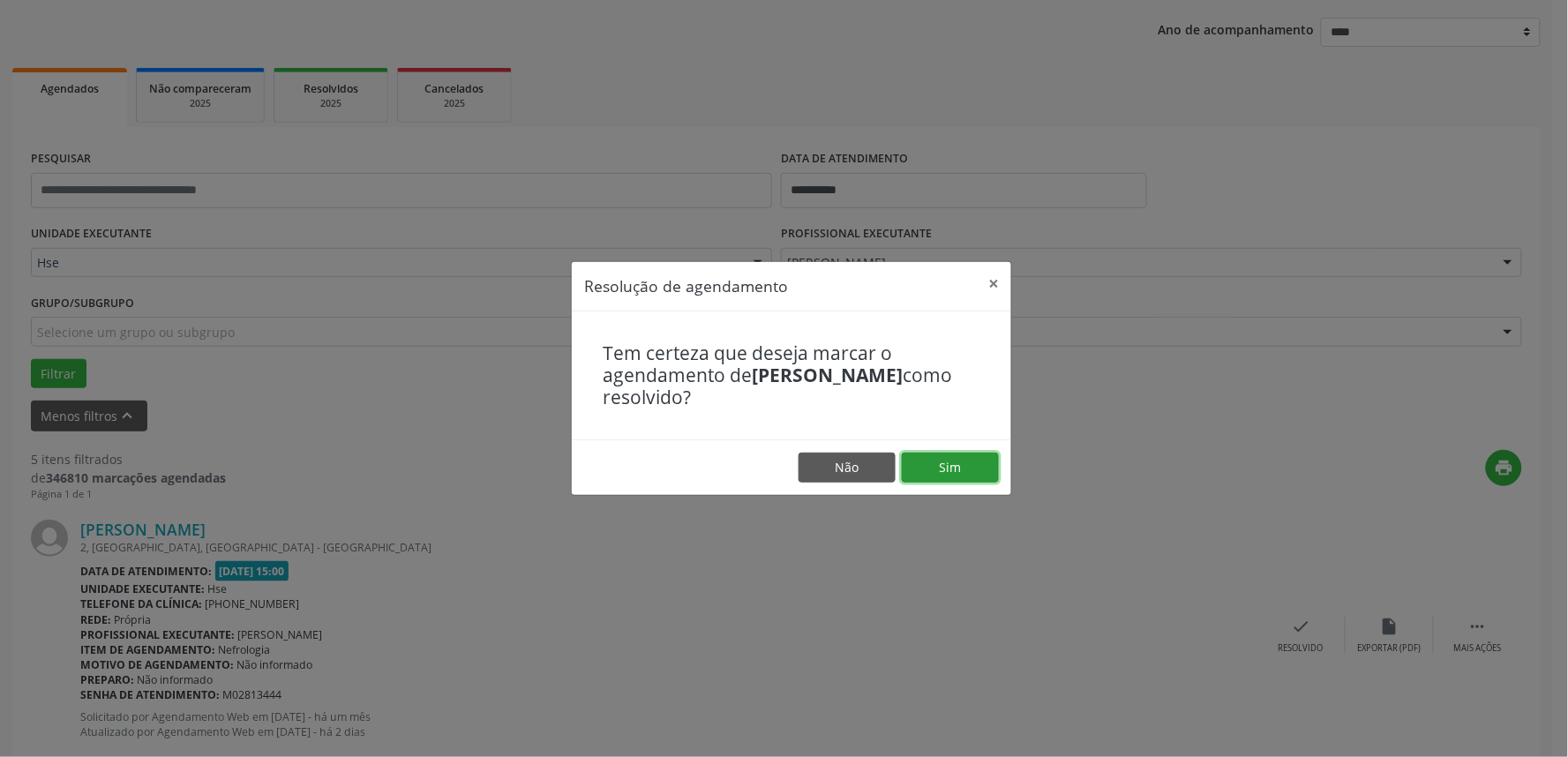
click at [979, 465] on button "Sim" at bounding box center [950, 468] width 97 height 30
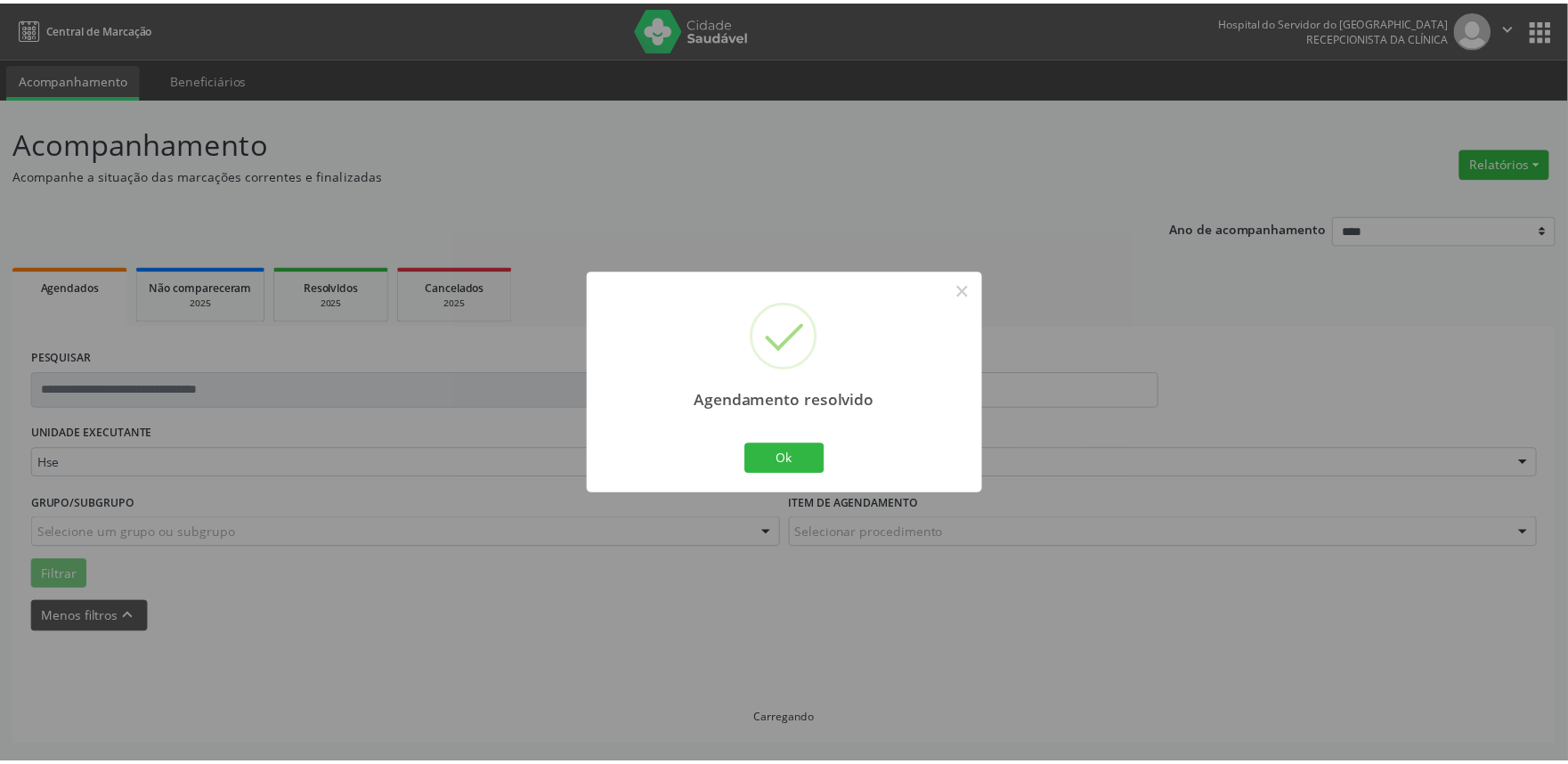
scroll to position [0, 0]
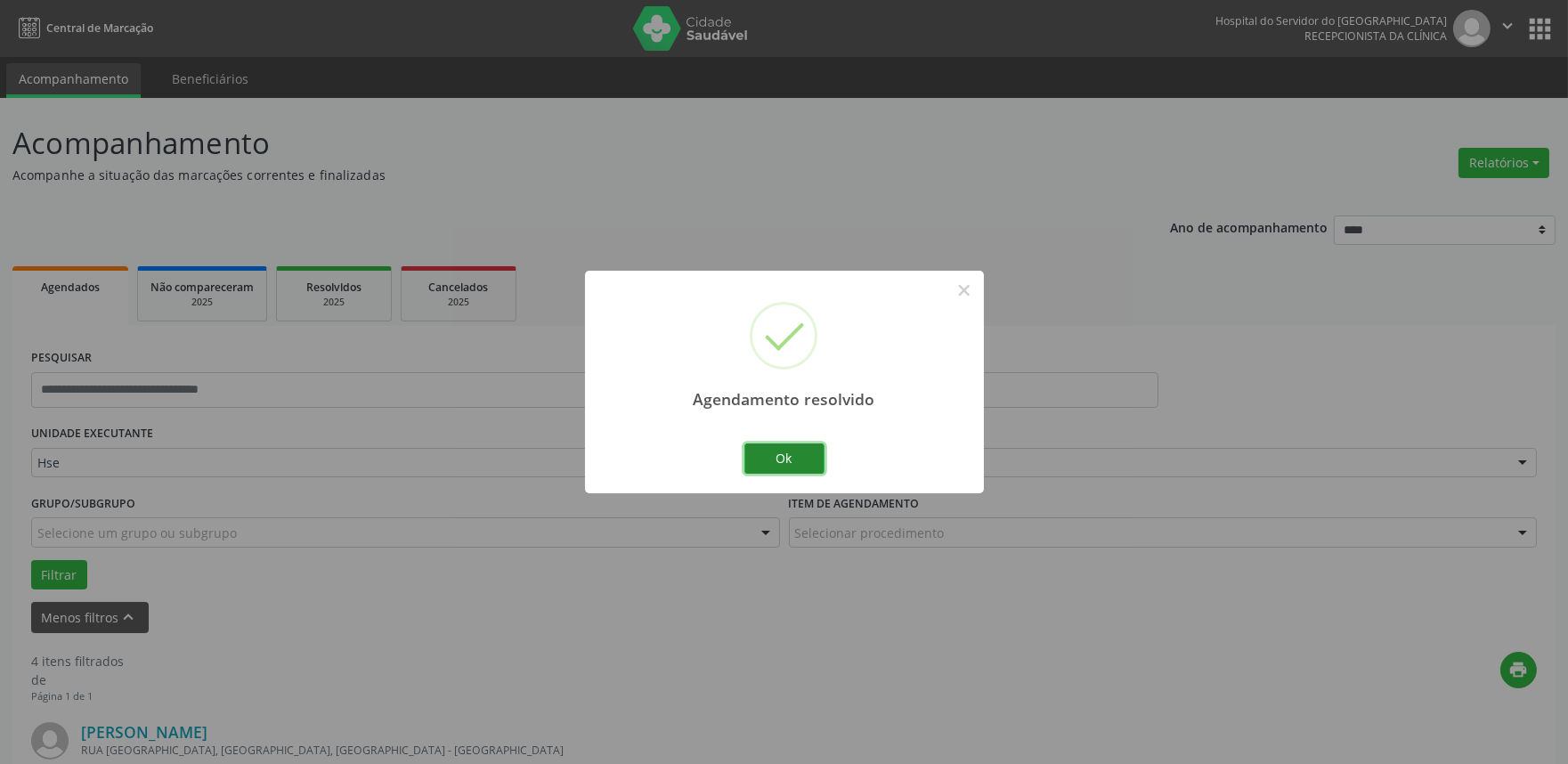
click at [776, 466] on button "Ok" at bounding box center [784, 459] width 80 height 30
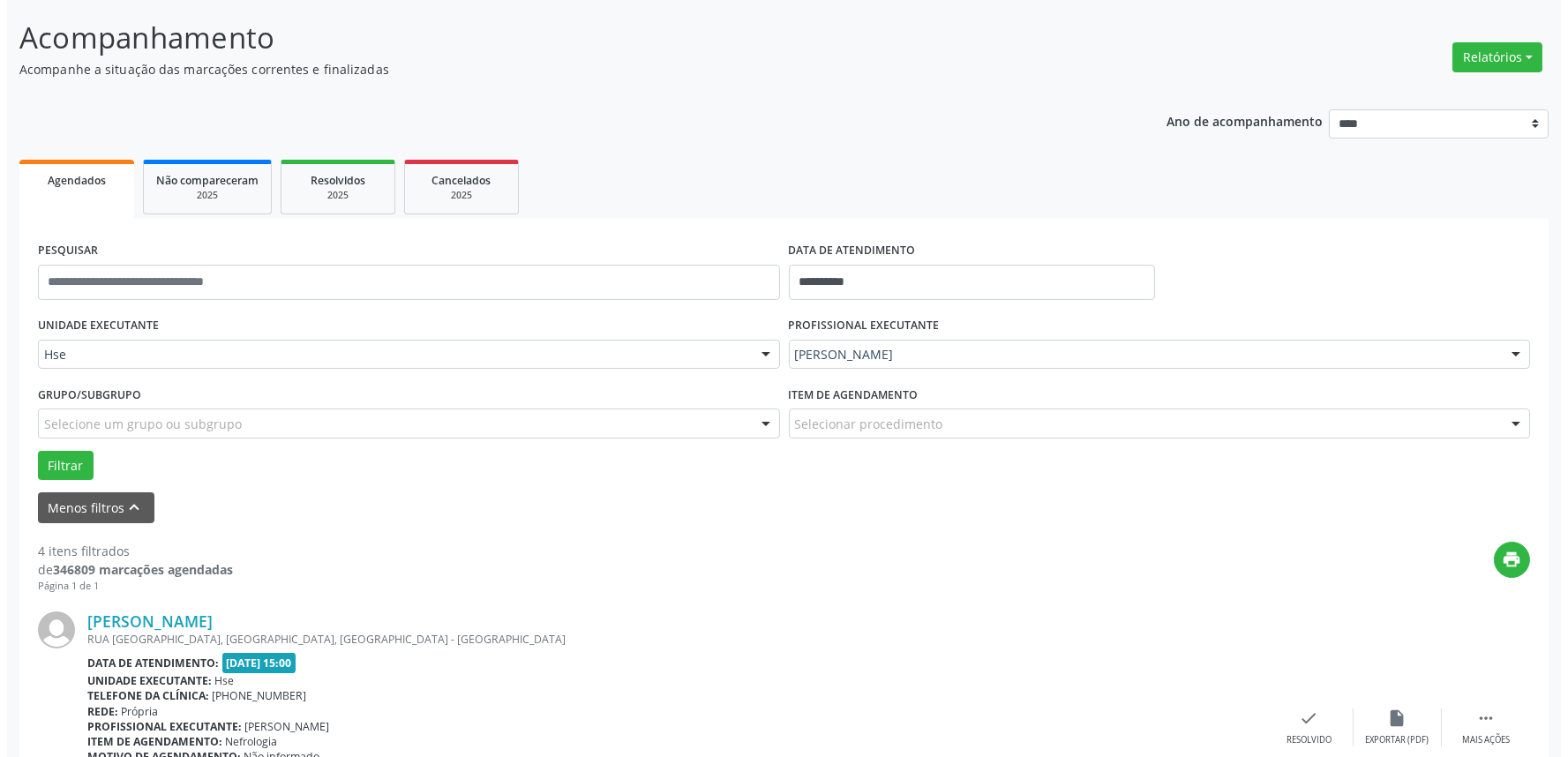
scroll to position [294, 0]
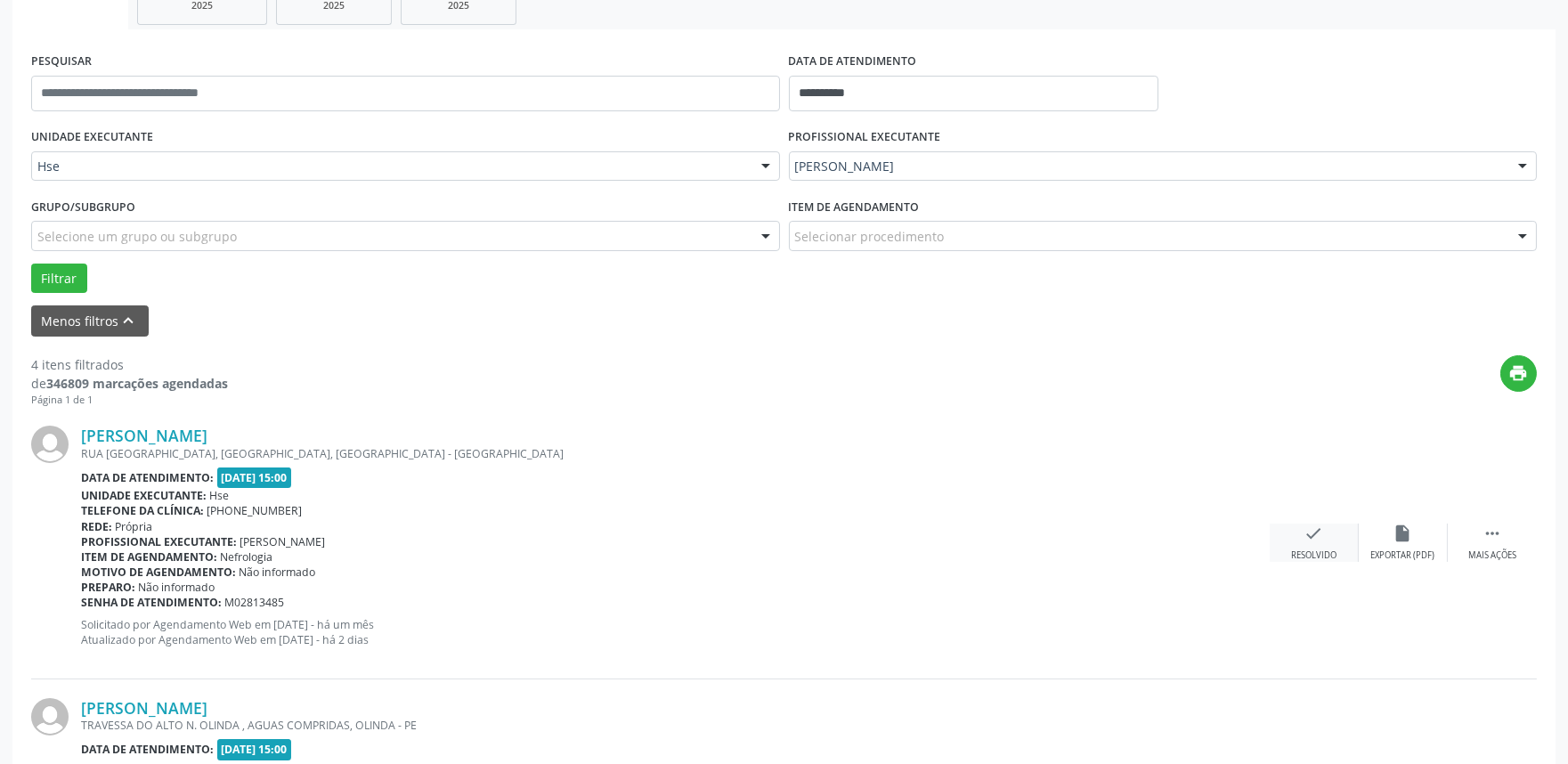
click at [1331, 529] on div "check Resolvido" at bounding box center [1314, 542] width 89 height 39
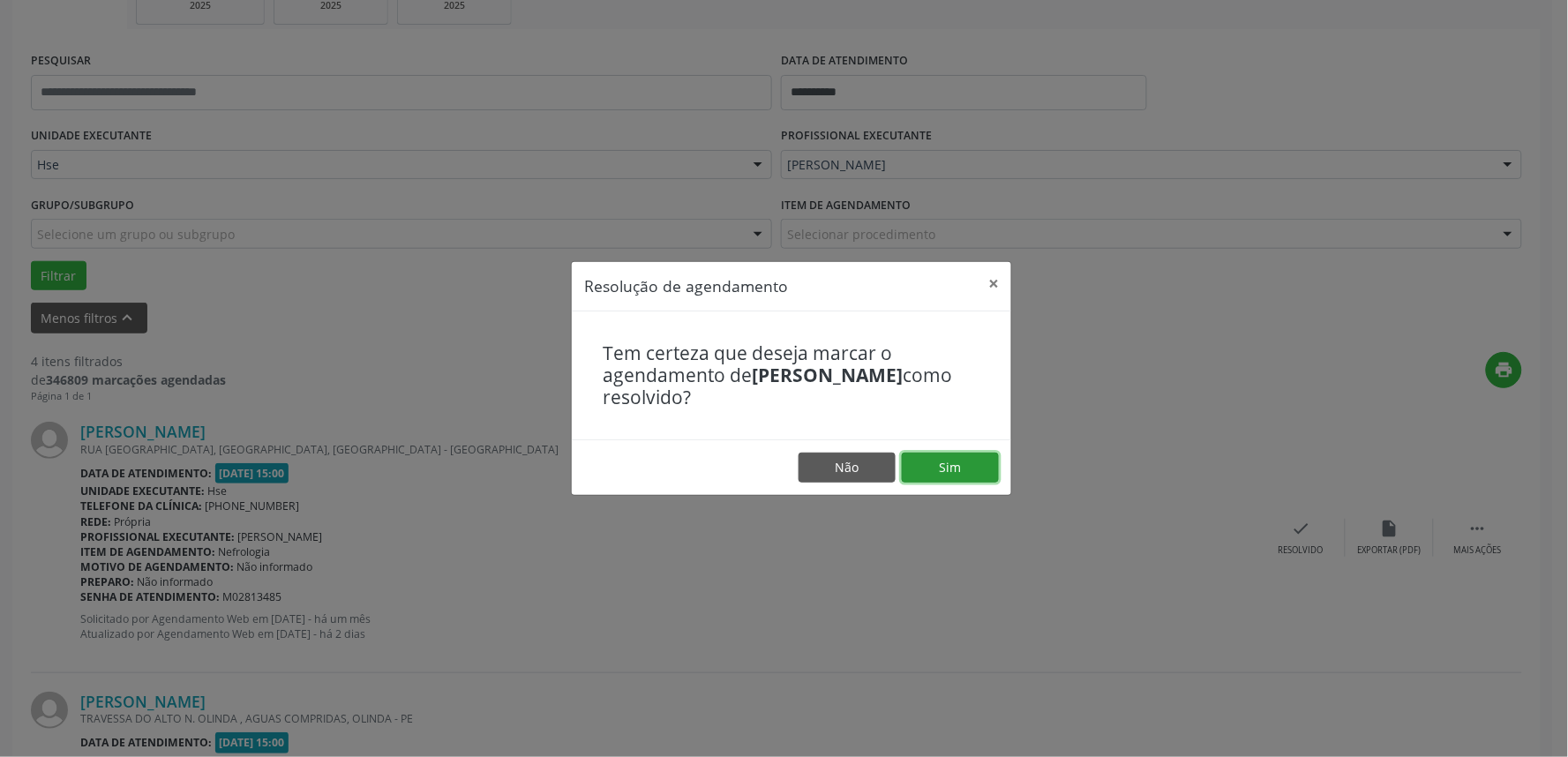
click at [956, 474] on button "Sim" at bounding box center [950, 468] width 97 height 30
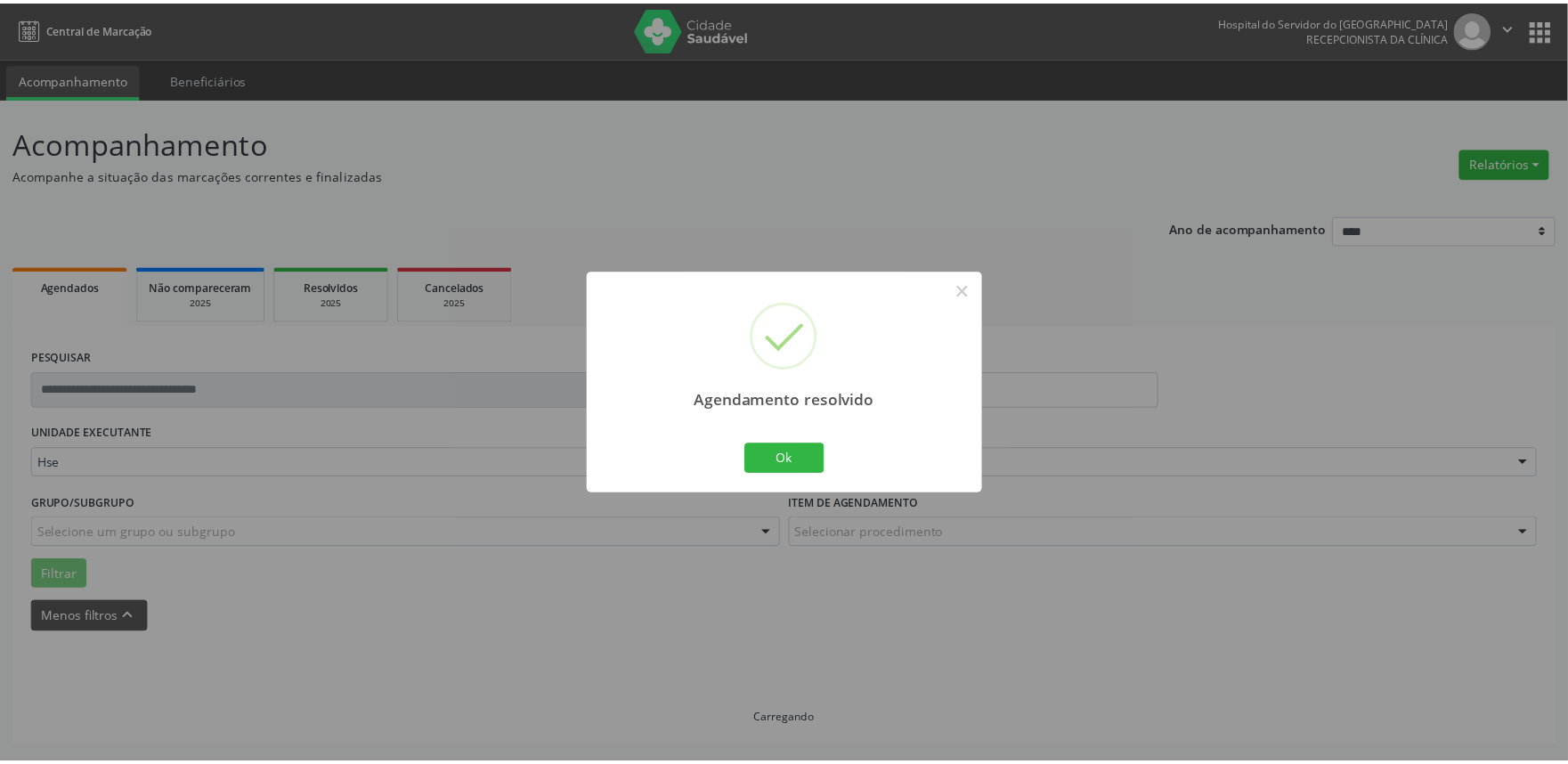
scroll to position [0, 0]
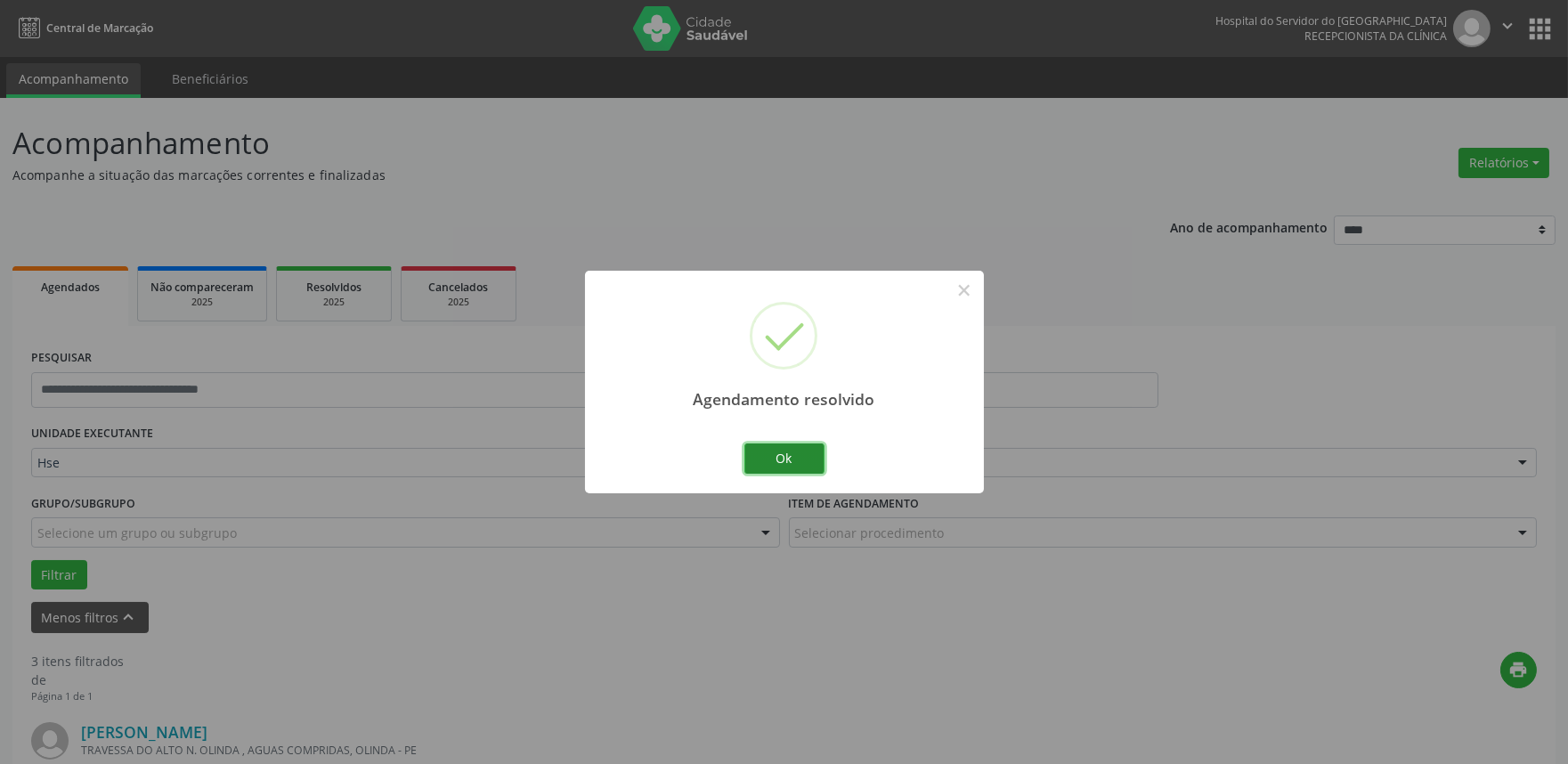
click at [779, 448] on button "Ok" at bounding box center [784, 459] width 80 height 30
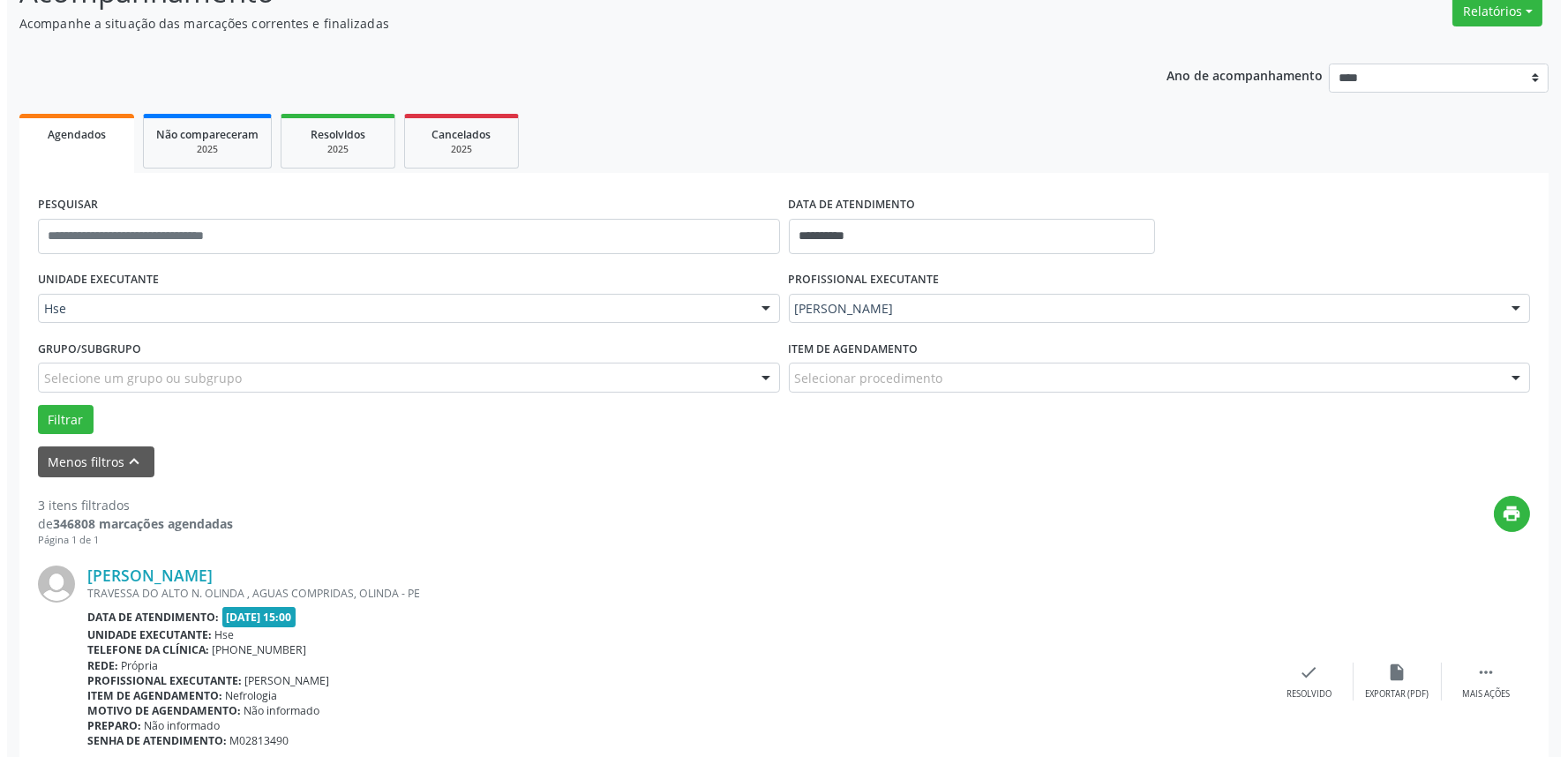
scroll to position [294, 0]
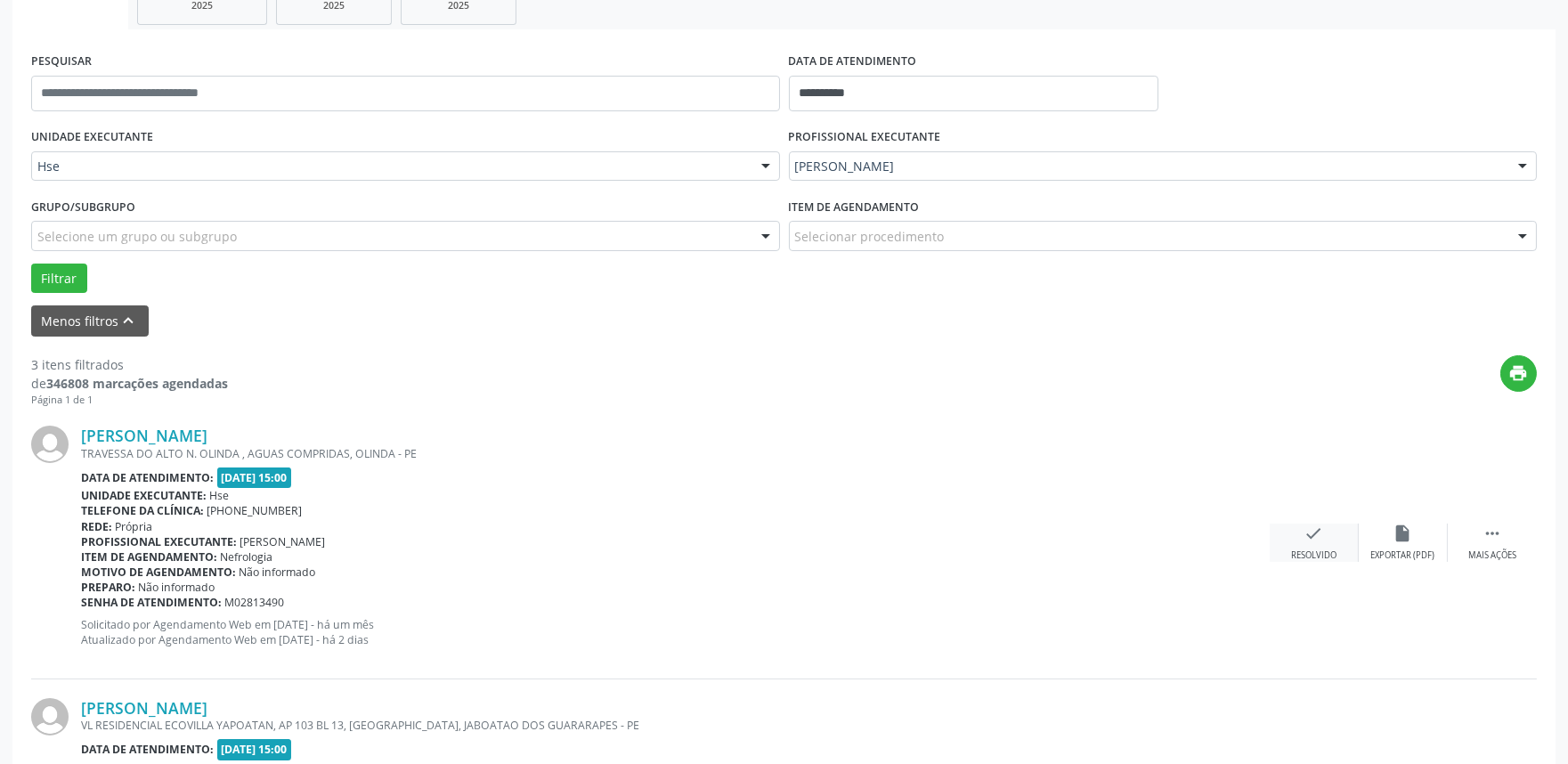
click at [1300, 535] on div "check Resolvido" at bounding box center [1314, 542] width 89 height 39
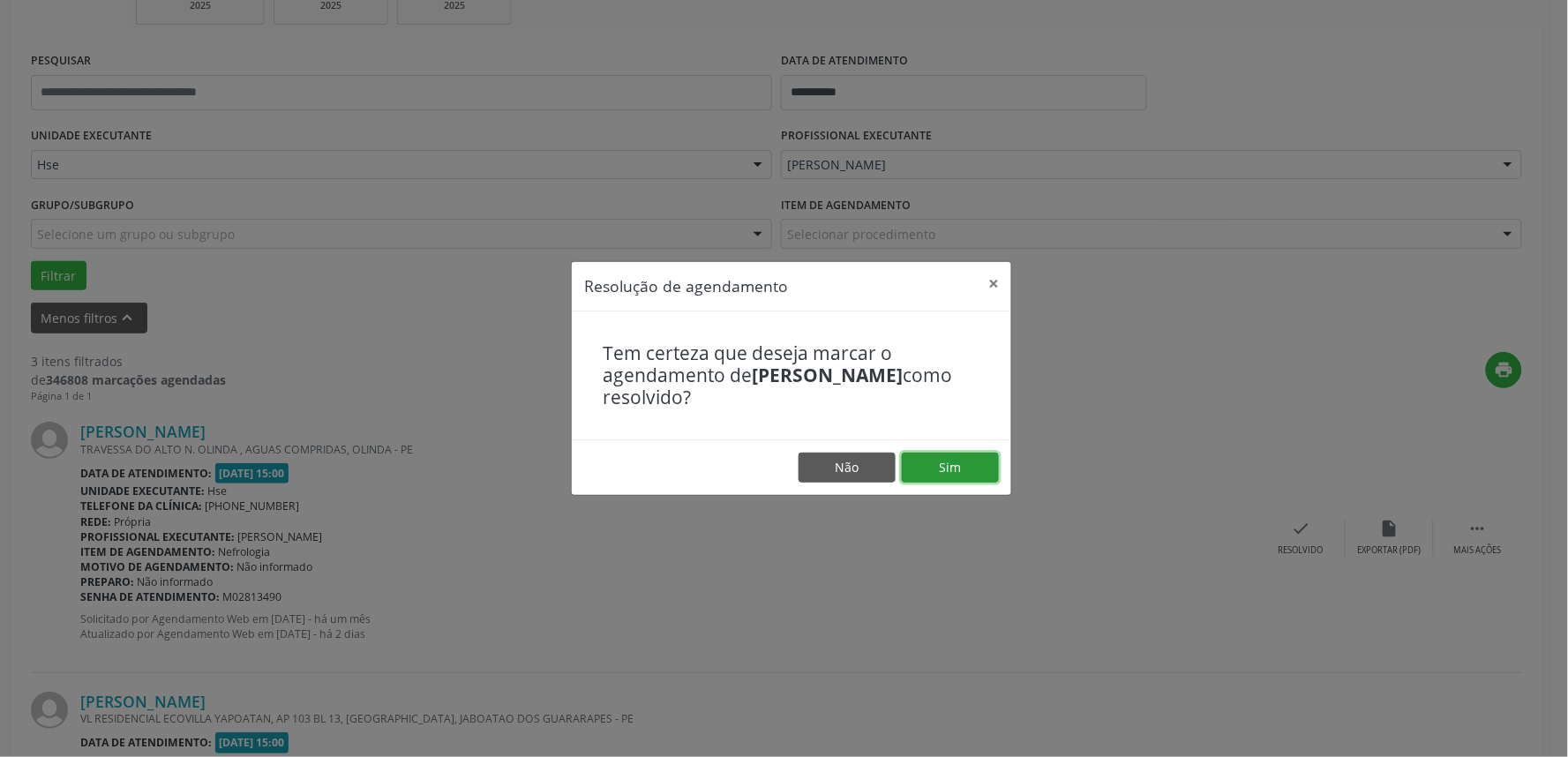
click at [938, 469] on button "Sim" at bounding box center [950, 468] width 97 height 30
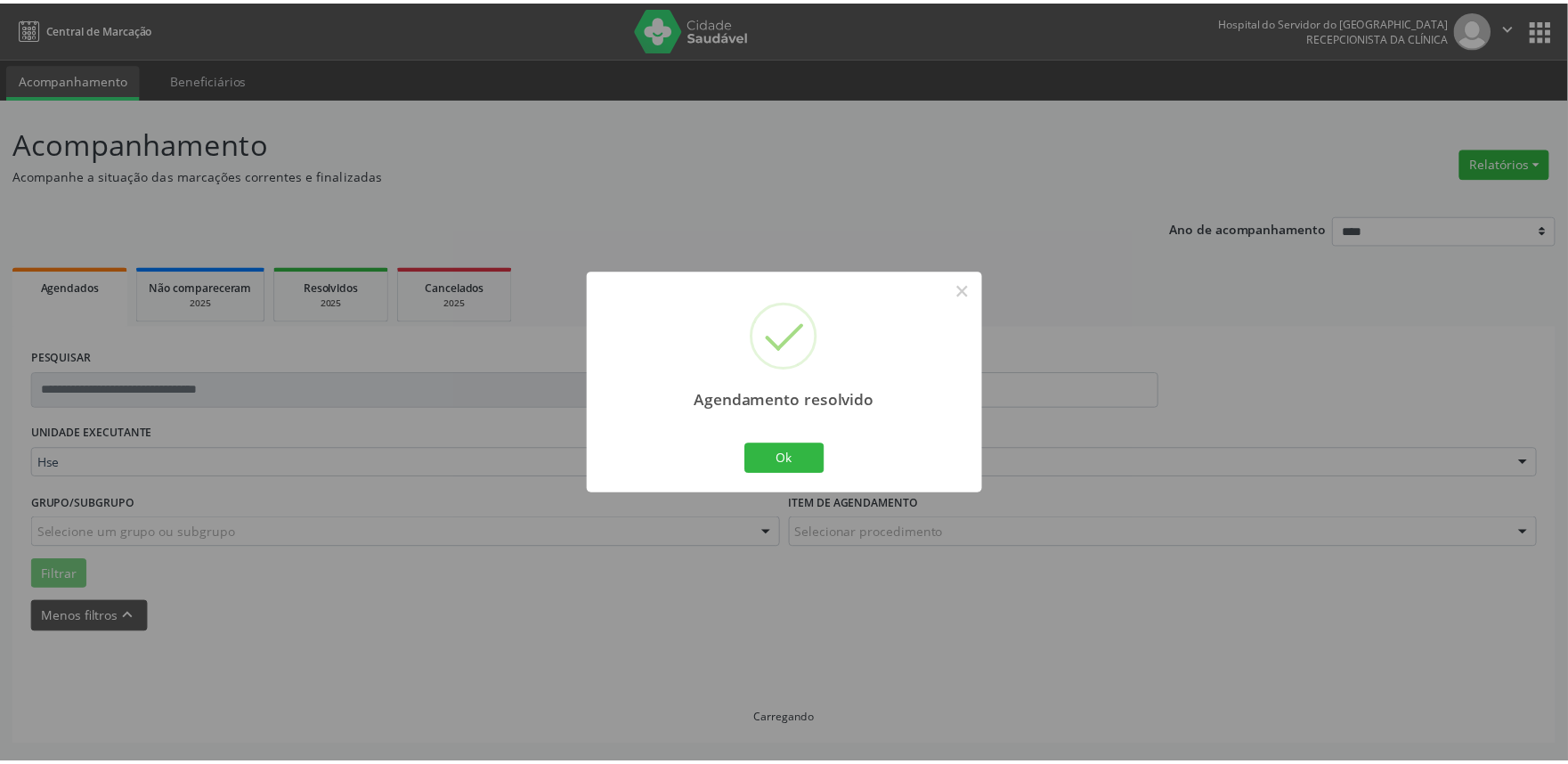
scroll to position [0, 0]
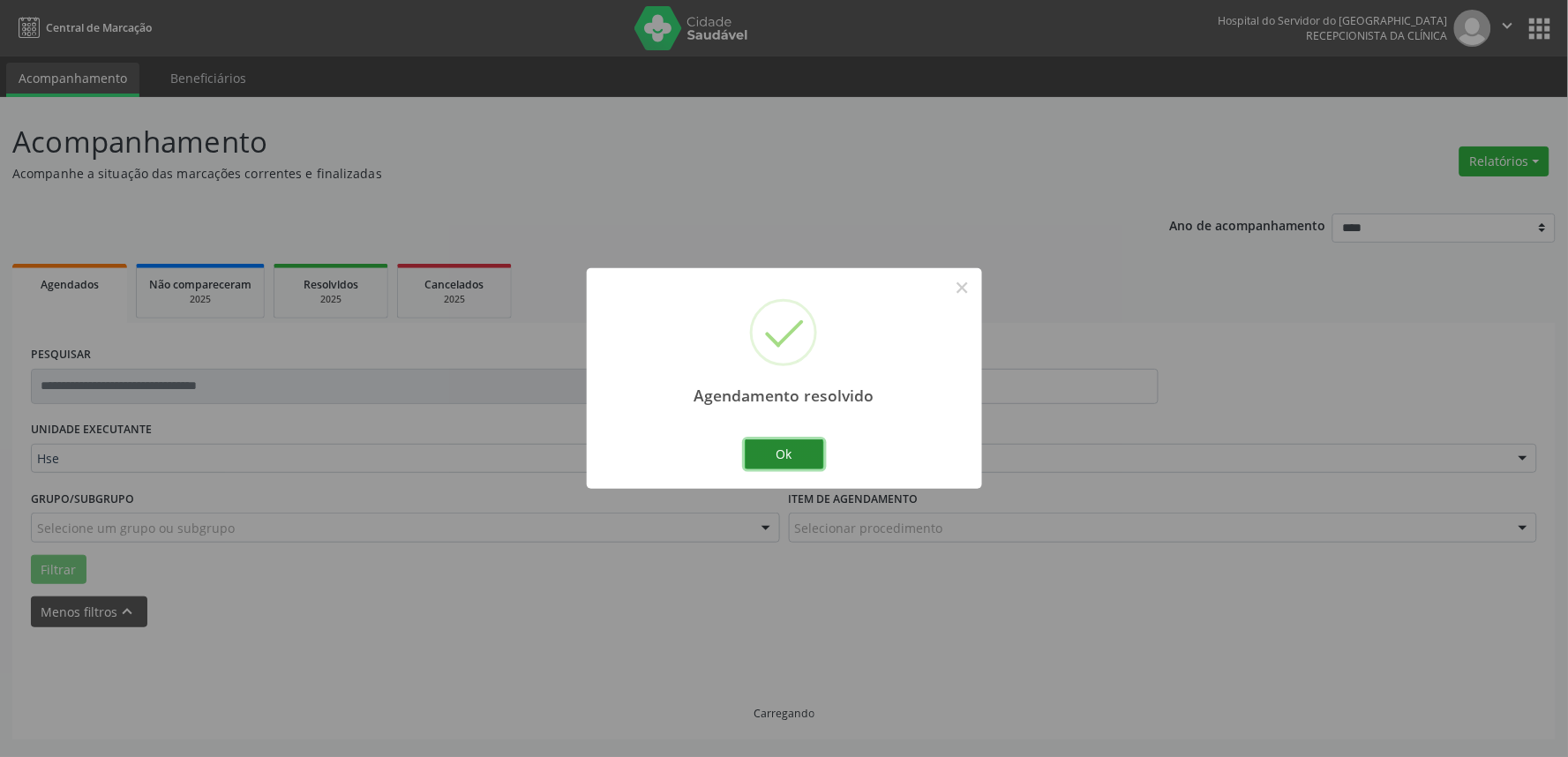
click at [764, 455] on button "Ok" at bounding box center [784, 454] width 79 height 30
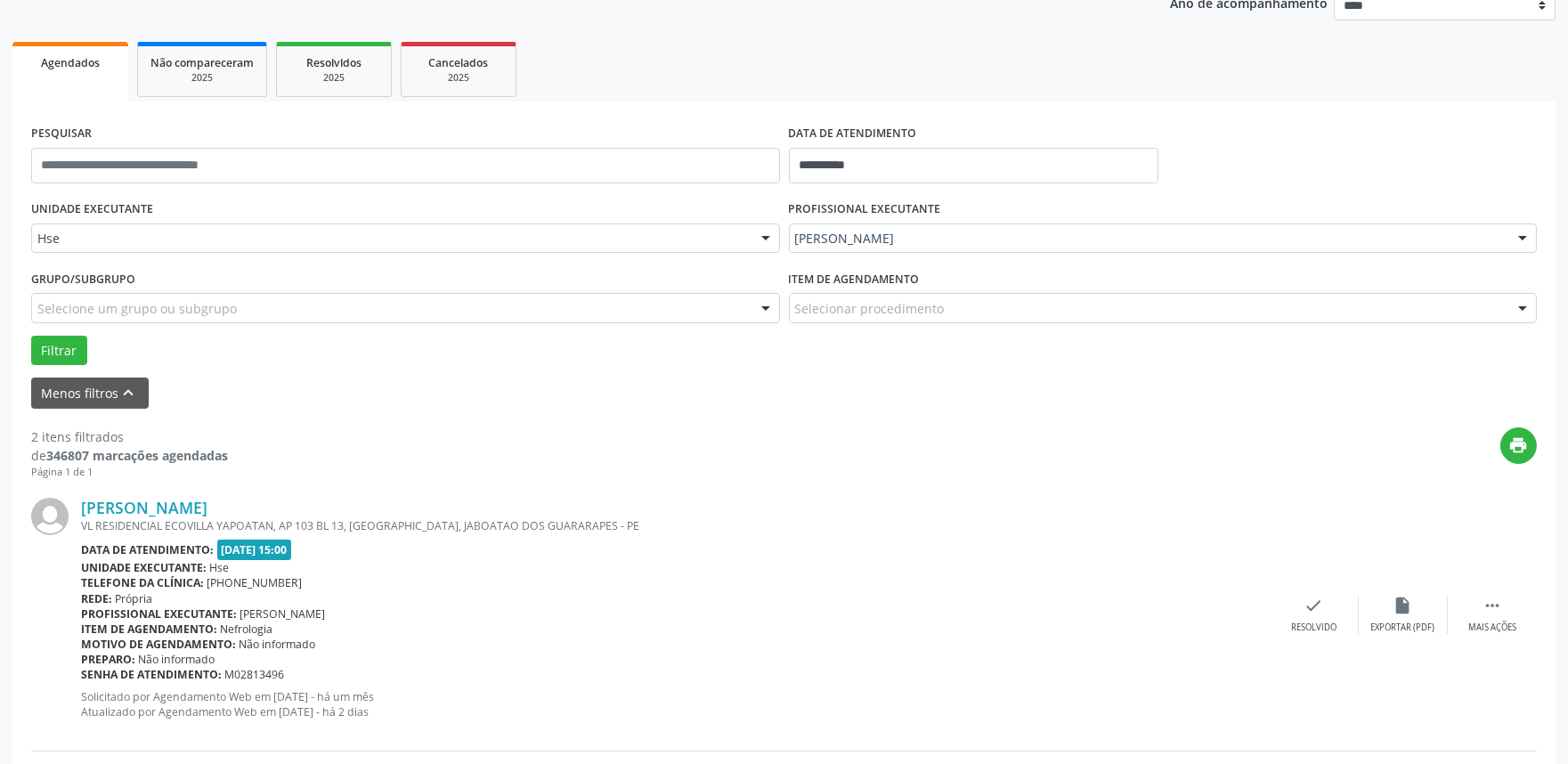
scroll to position [395, 0]
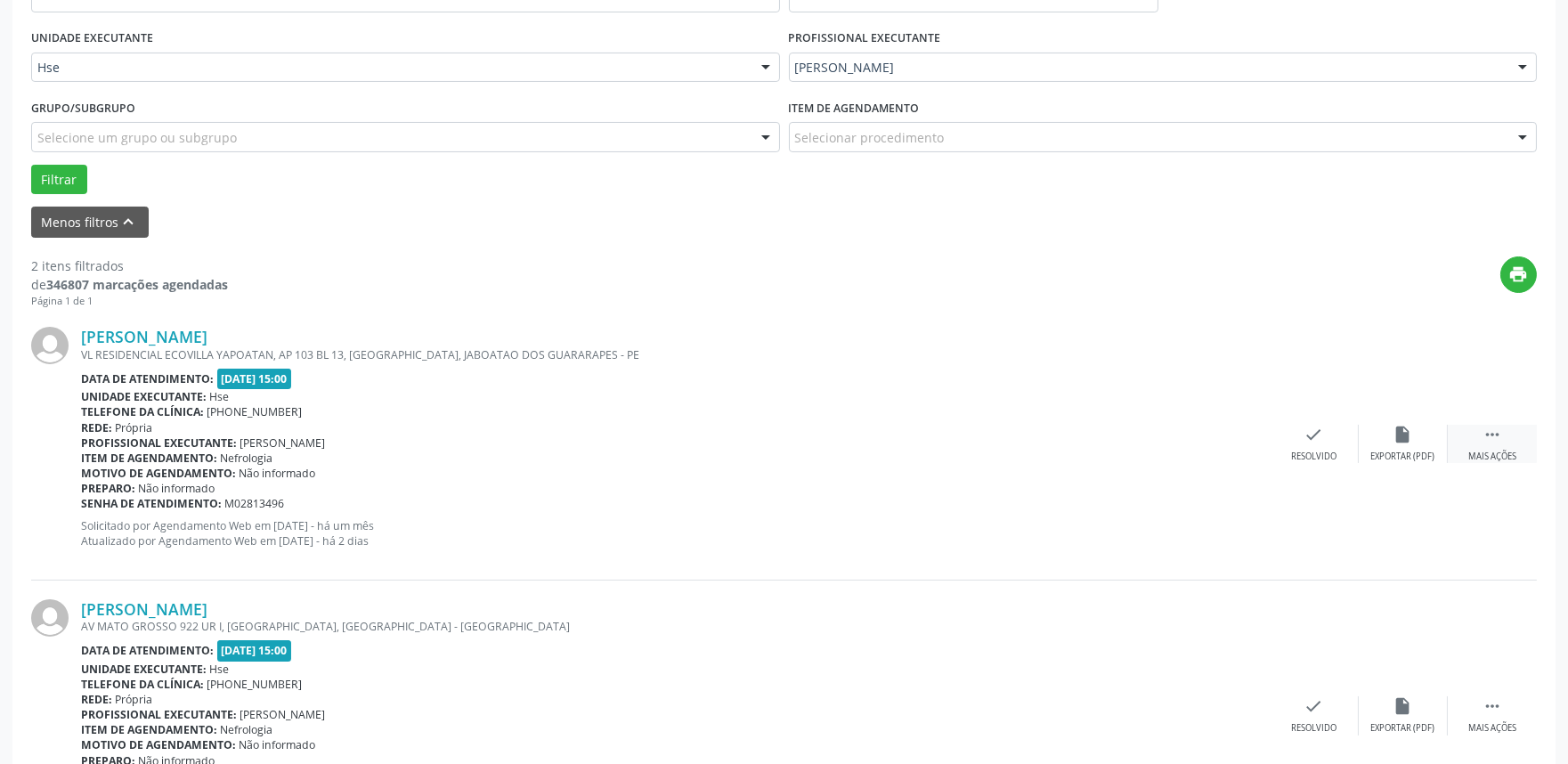
click at [1503, 451] on div "Mais ações" at bounding box center [1493, 457] width 48 height 13
click at [1396, 434] on icon "alarm_off" at bounding box center [1404, 434] width 20 height 20
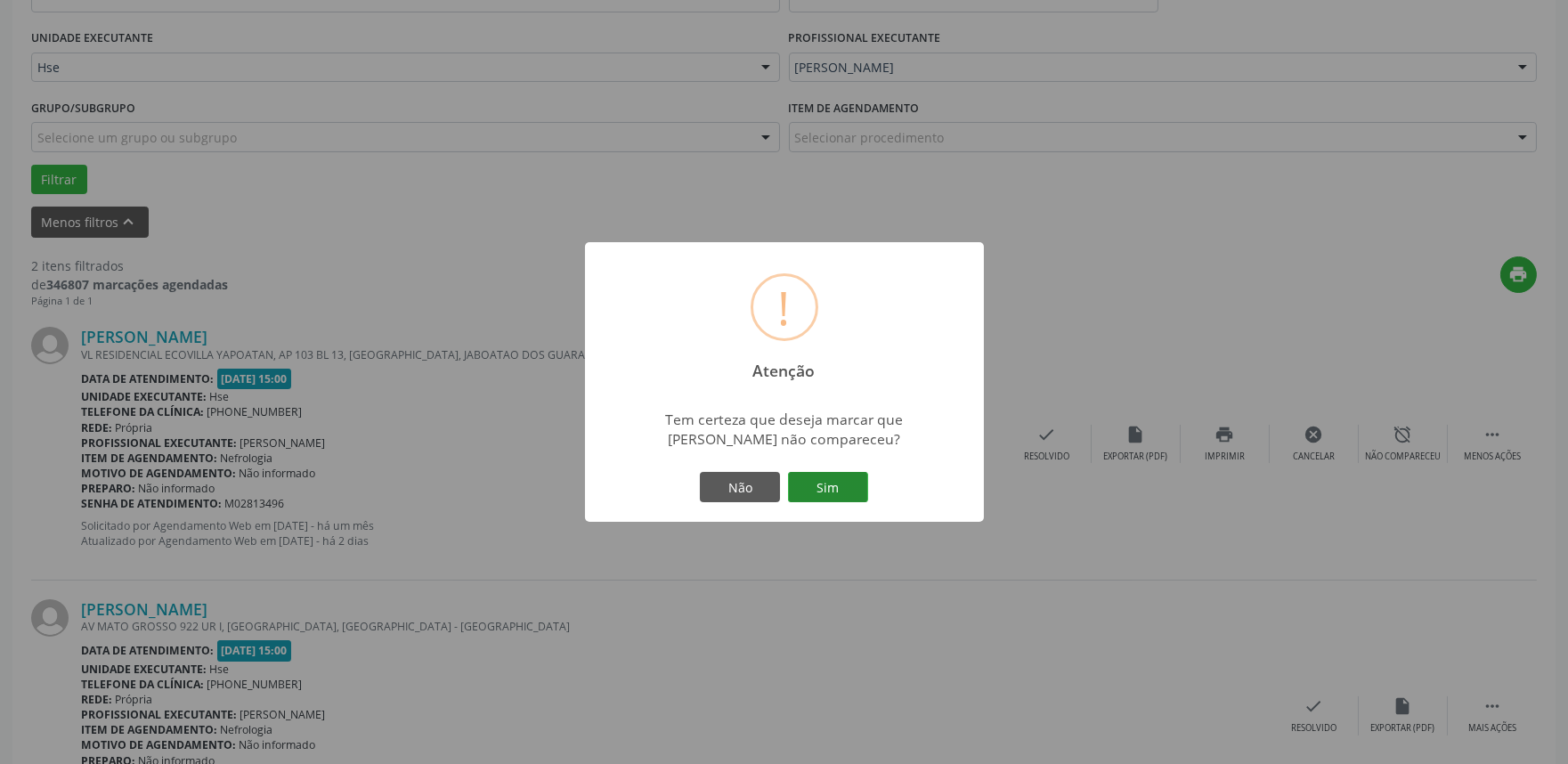
click at [844, 494] on button "Sim" at bounding box center [828, 487] width 80 height 30
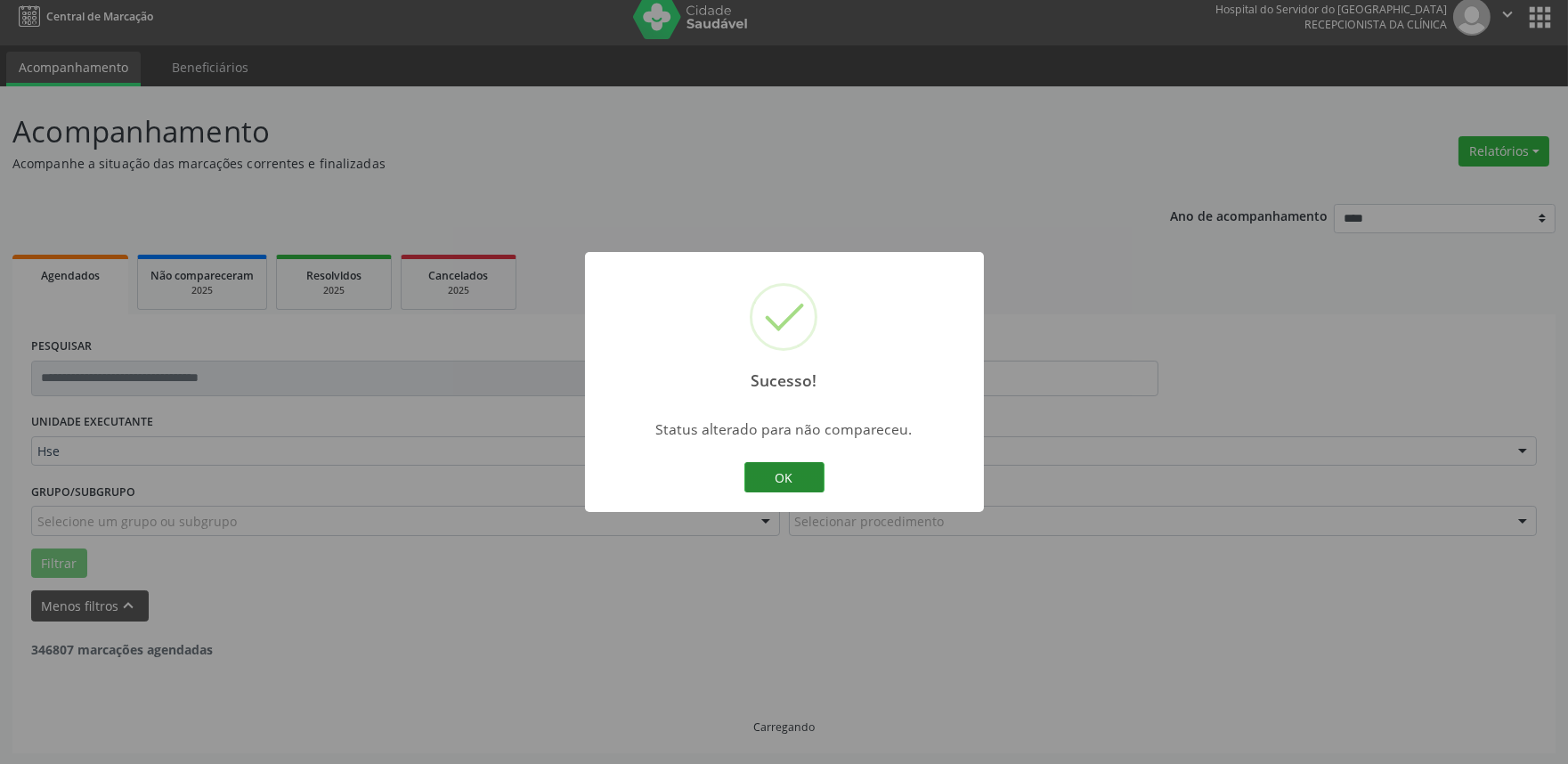
scroll to position [240, 0]
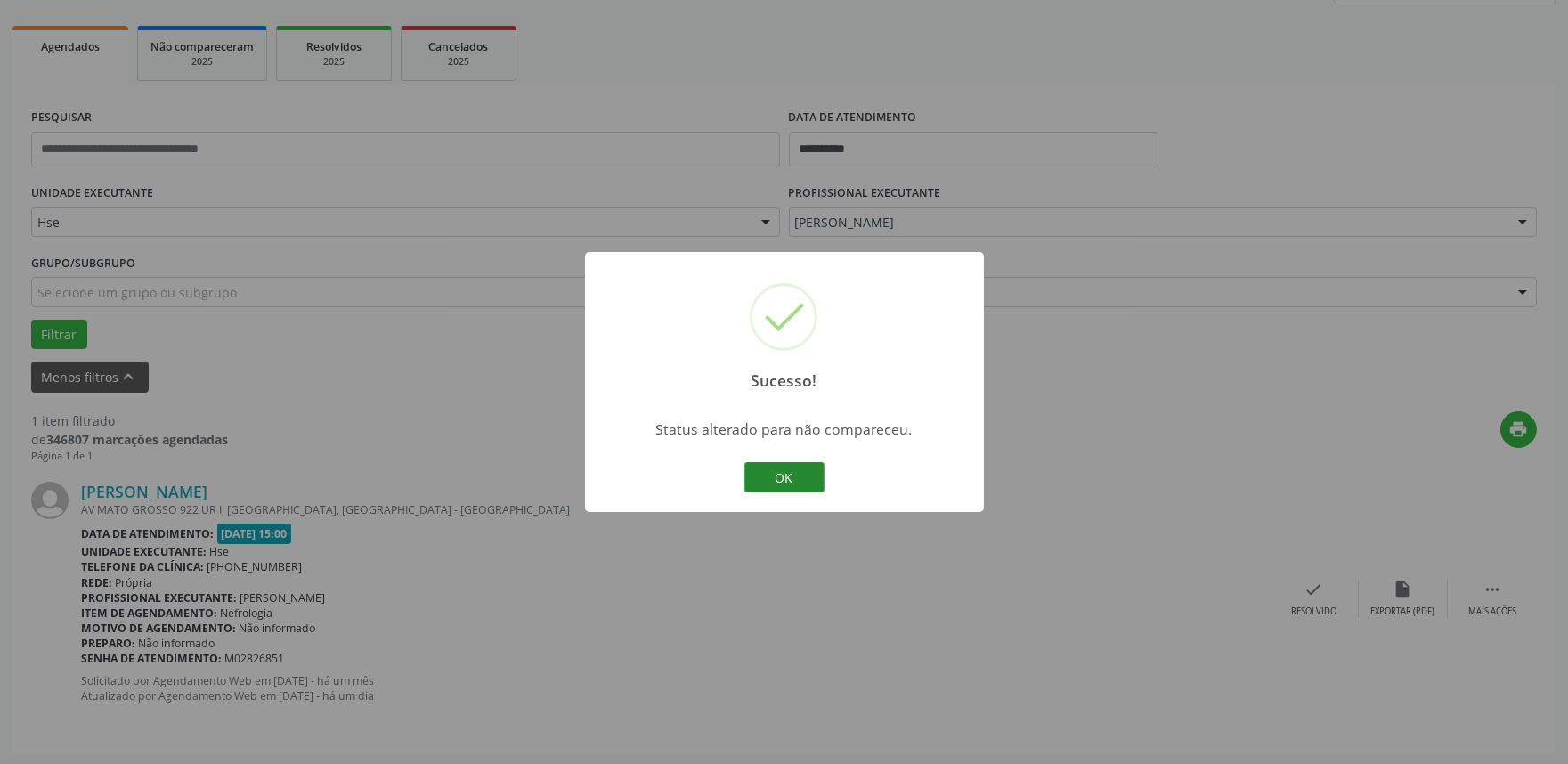
click at [785, 481] on button "OK" at bounding box center [784, 477] width 80 height 30
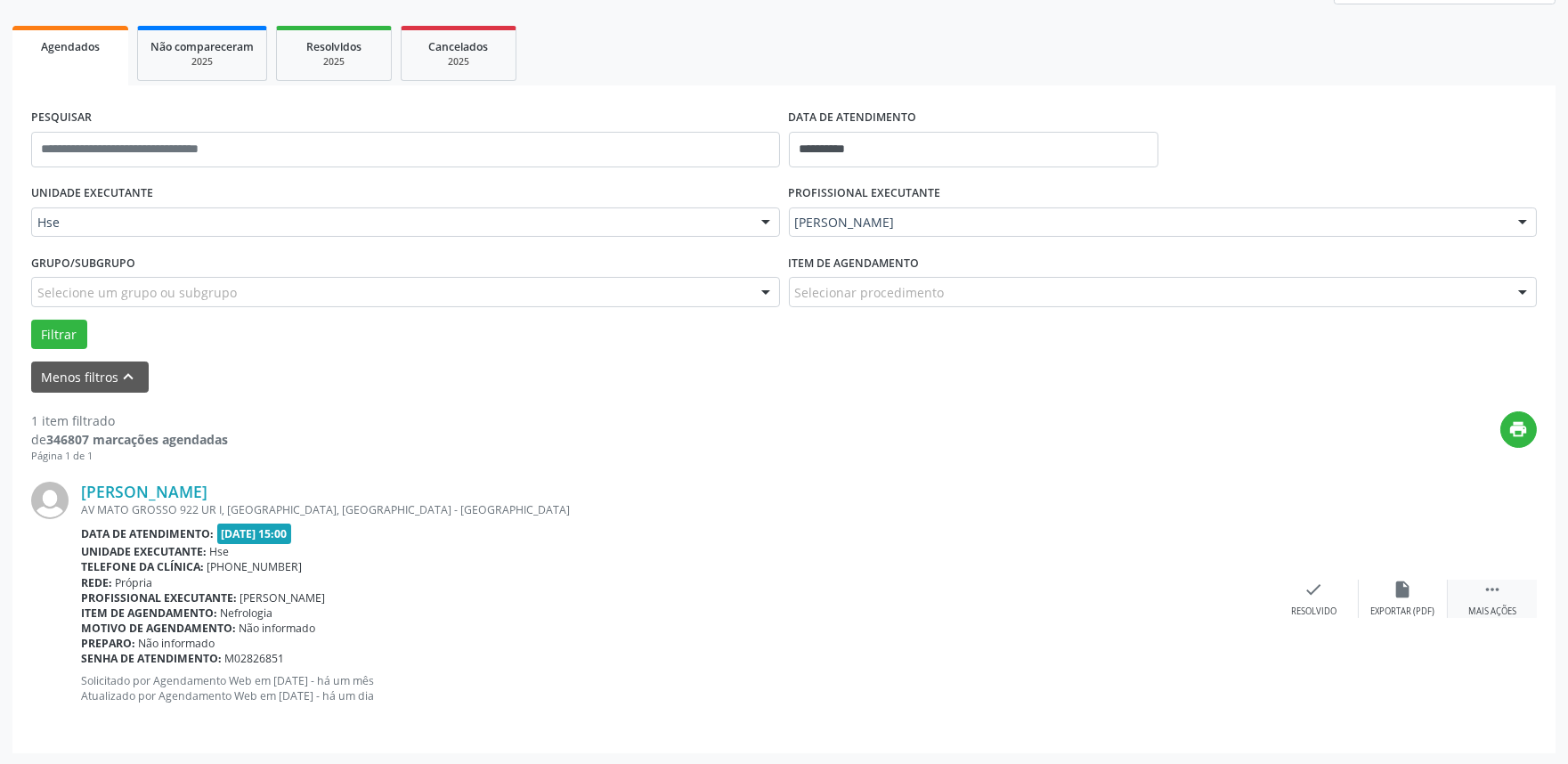
click at [1501, 594] on icon "" at bounding box center [1493, 589] width 20 height 20
click at [1397, 593] on icon "alarm_off" at bounding box center [1404, 589] width 20 height 20
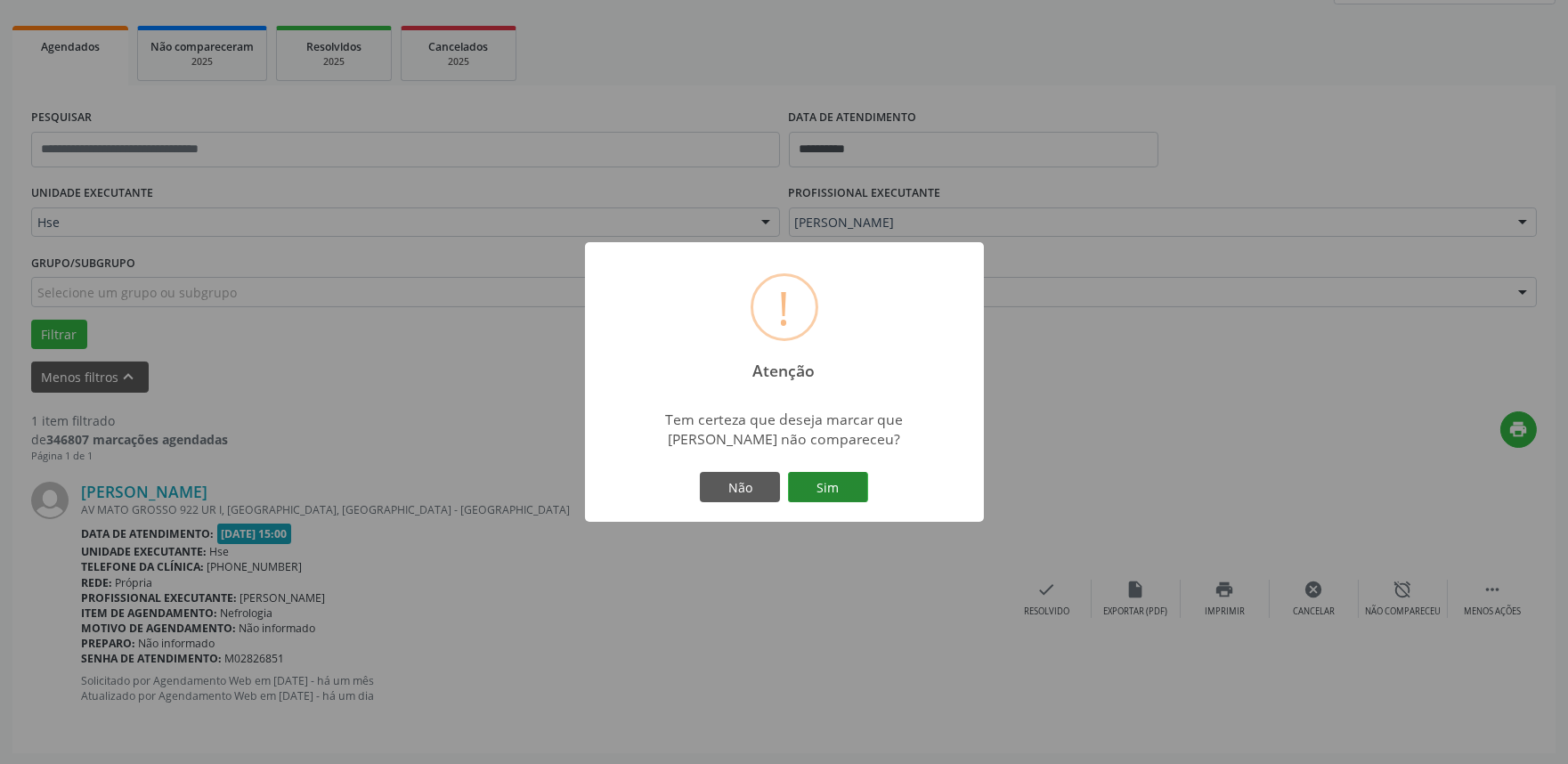
click at [829, 486] on button "Sim" at bounding box center [828, 487] width 80 height 30
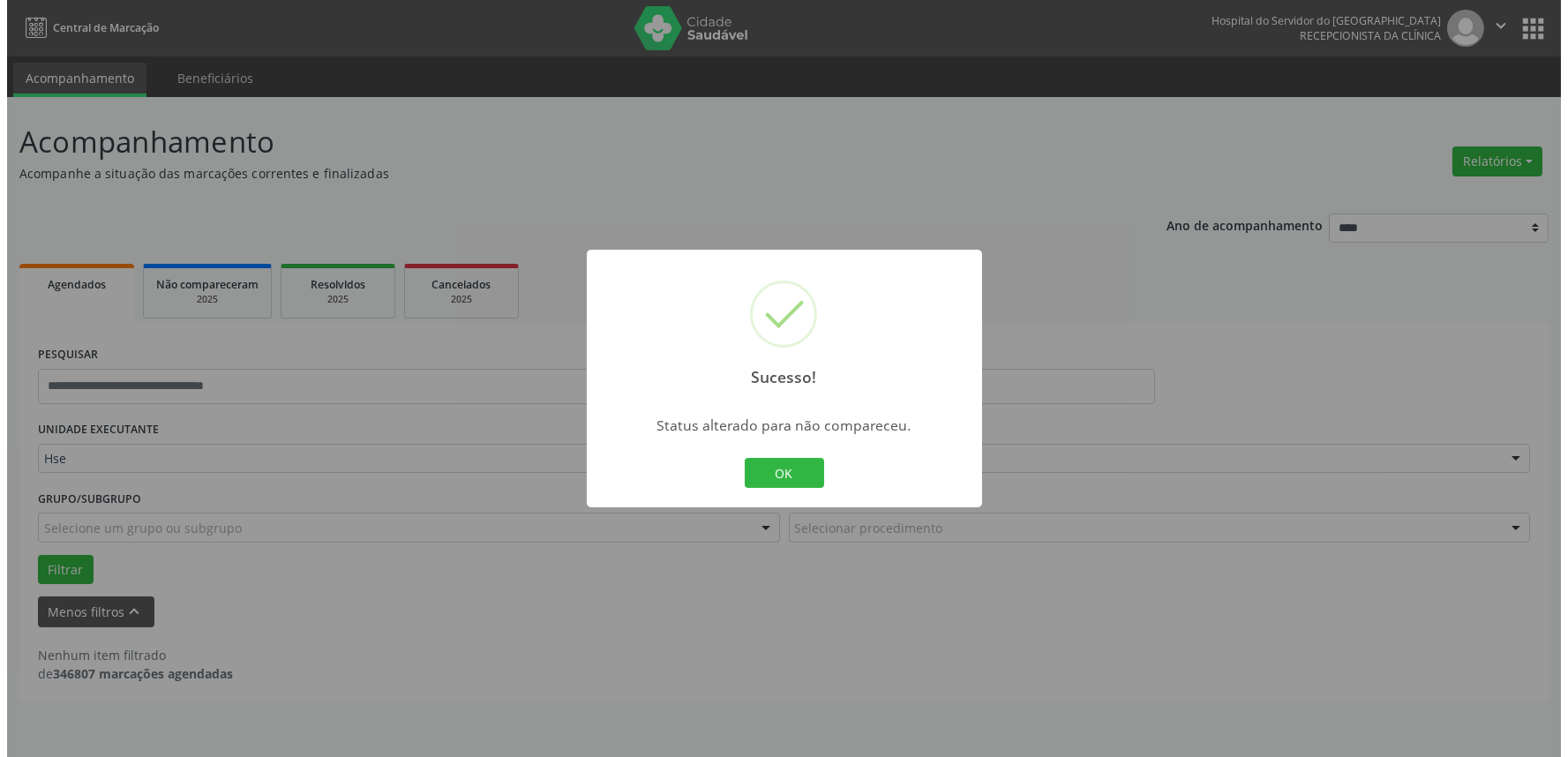
scroll to position [0, 0]
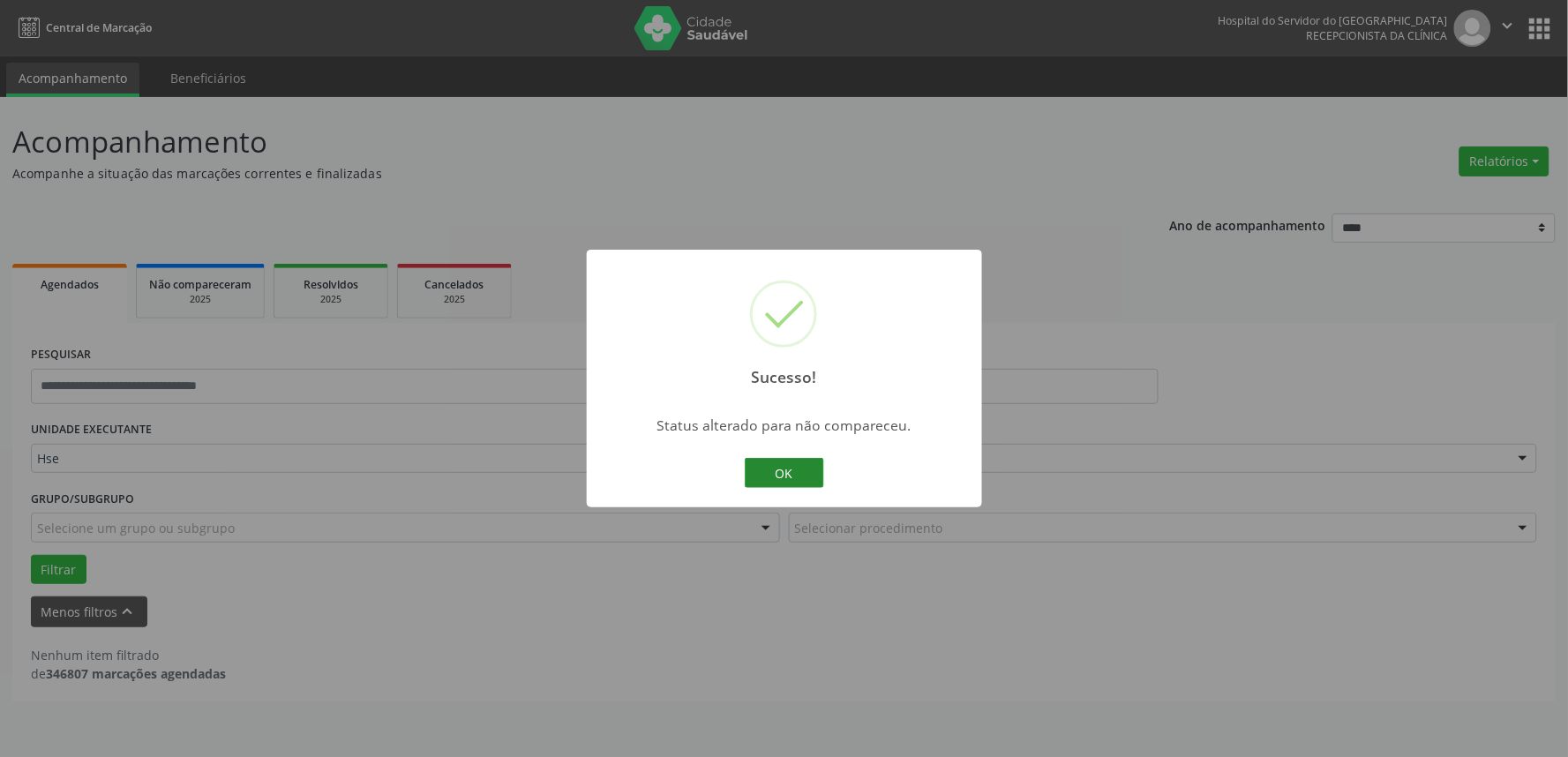
click at [795, 479] on button "OK" at bounding box center [784, 473] width 79 height 30
